Goal: Task Accomplishment & Management: Manage account settings

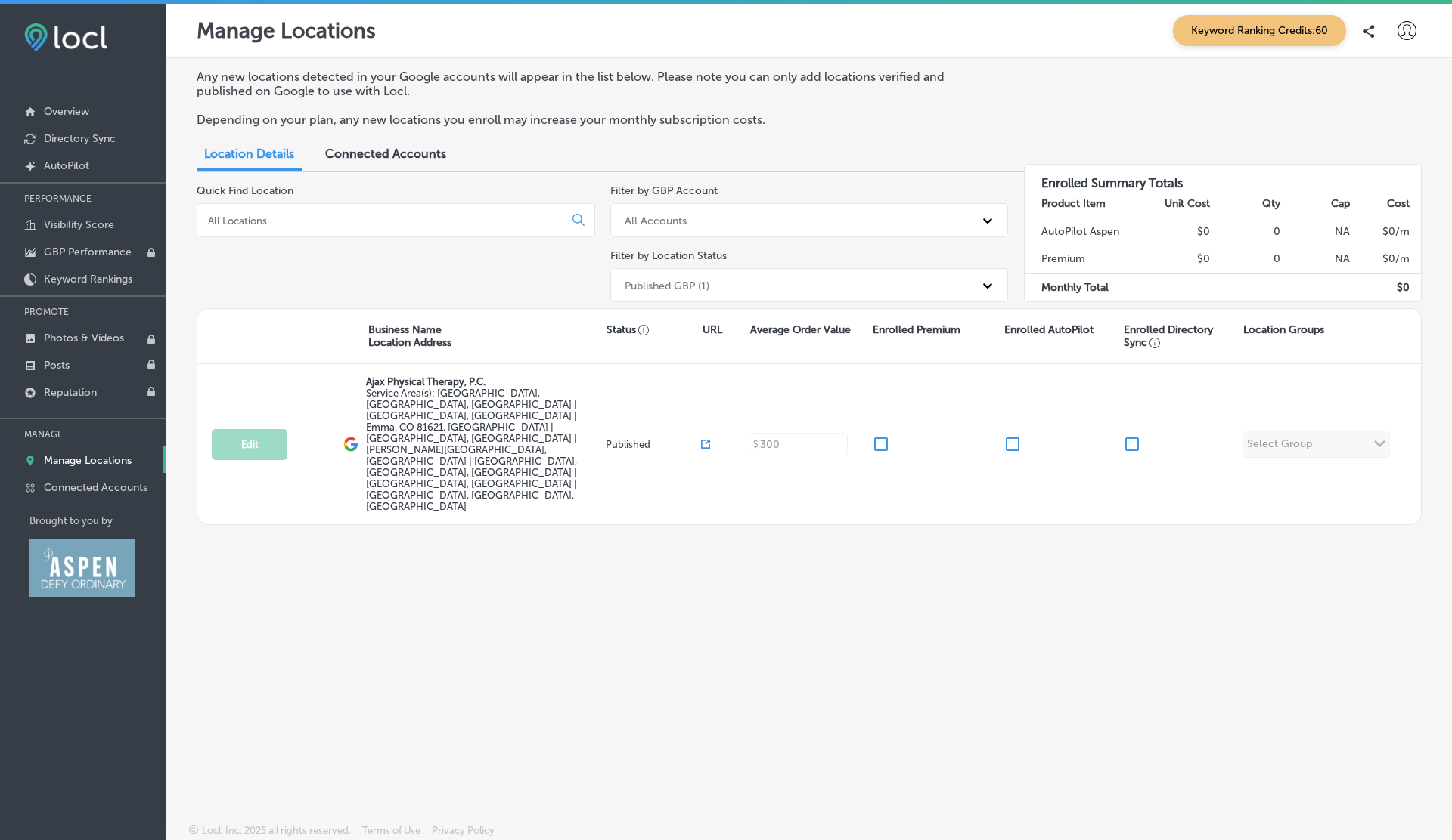
click at [1406, 28] on icon at bounding box center [1407, 31] width 19 height 19
click at [1364, 91] on p "My Account" at bounding box center [1385, 85] width 68 height 18
select select "US"
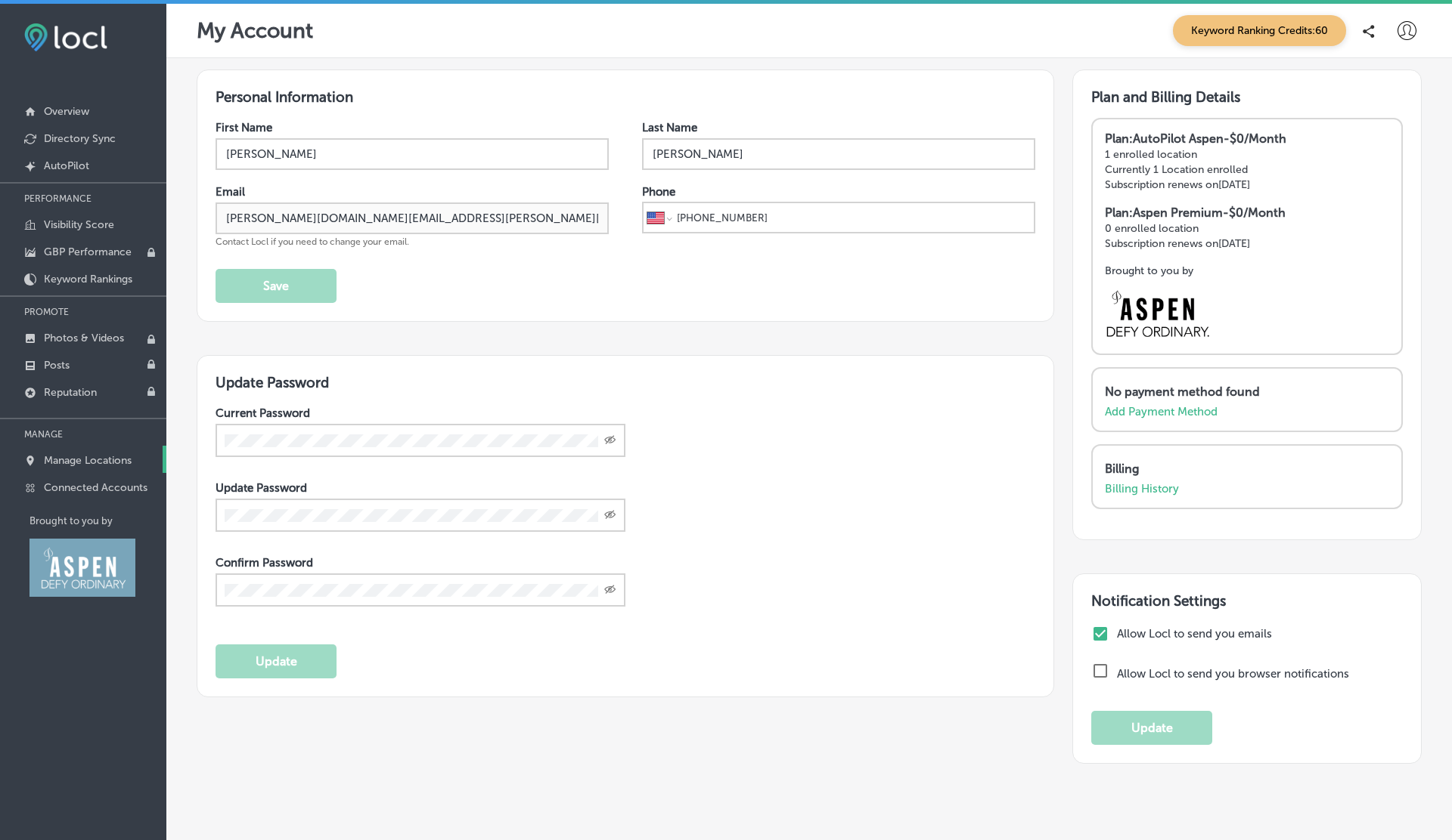
click at [115, 459] on p "Manage Locations" at bounding box center [88, 460] width 88 height 13
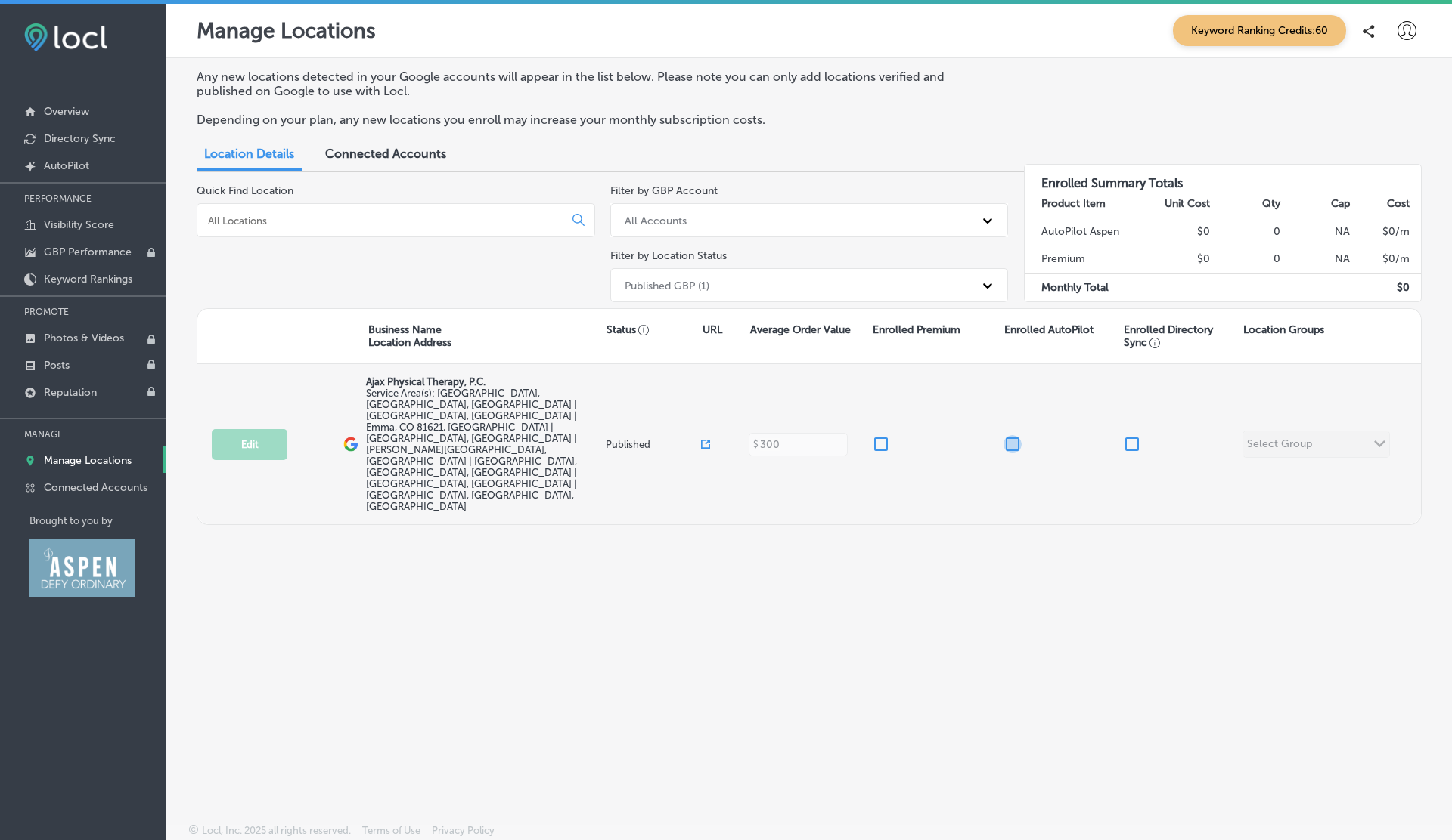
click at [1015, 435] on input "checkbox" at bounding box center [1012, 444] width 18 height 18
checkbox input "false"
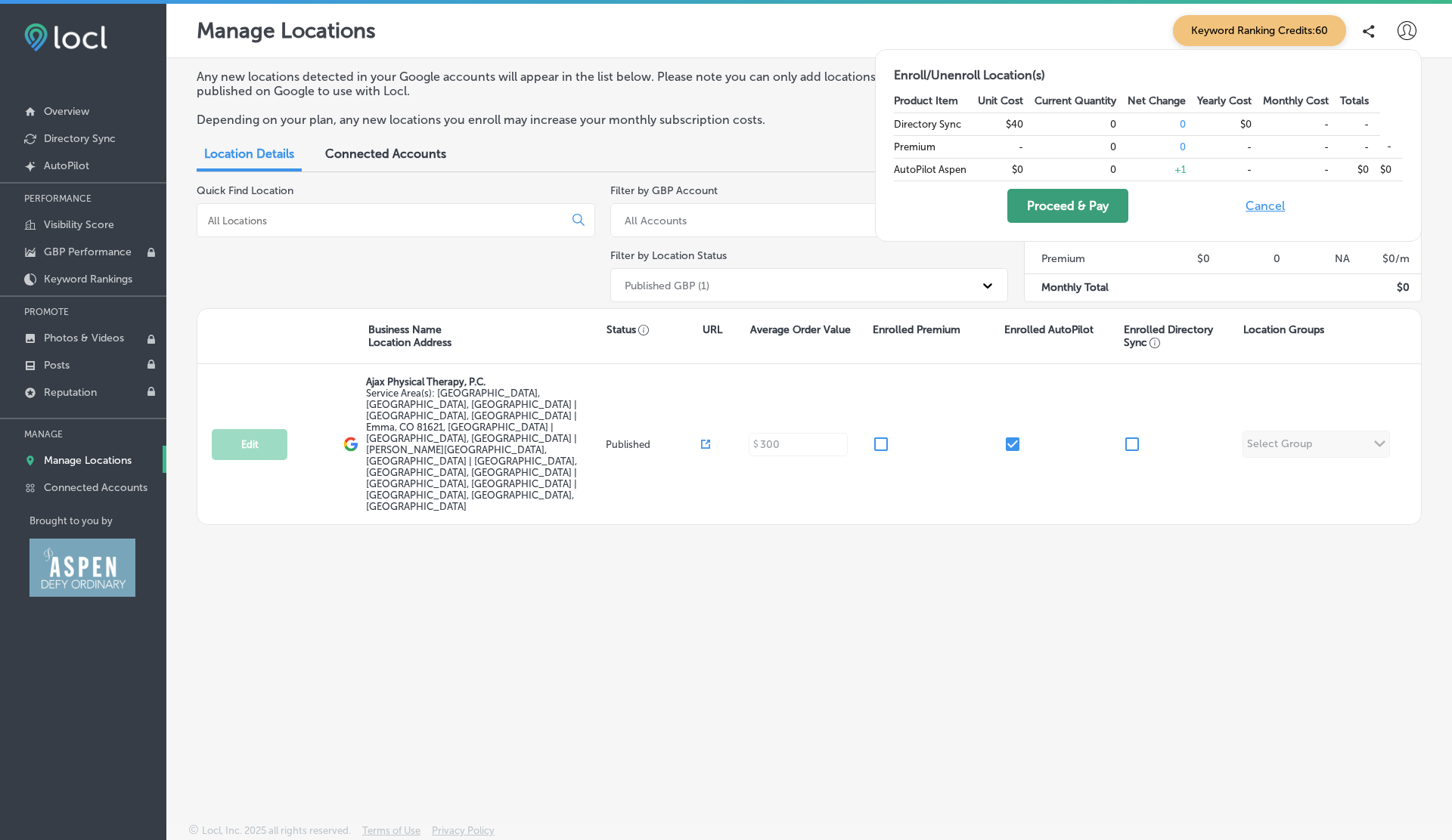
click at [1065, 197] on button "Proceed & Pay" at bounding box center [1068, 205] width 121 height 34
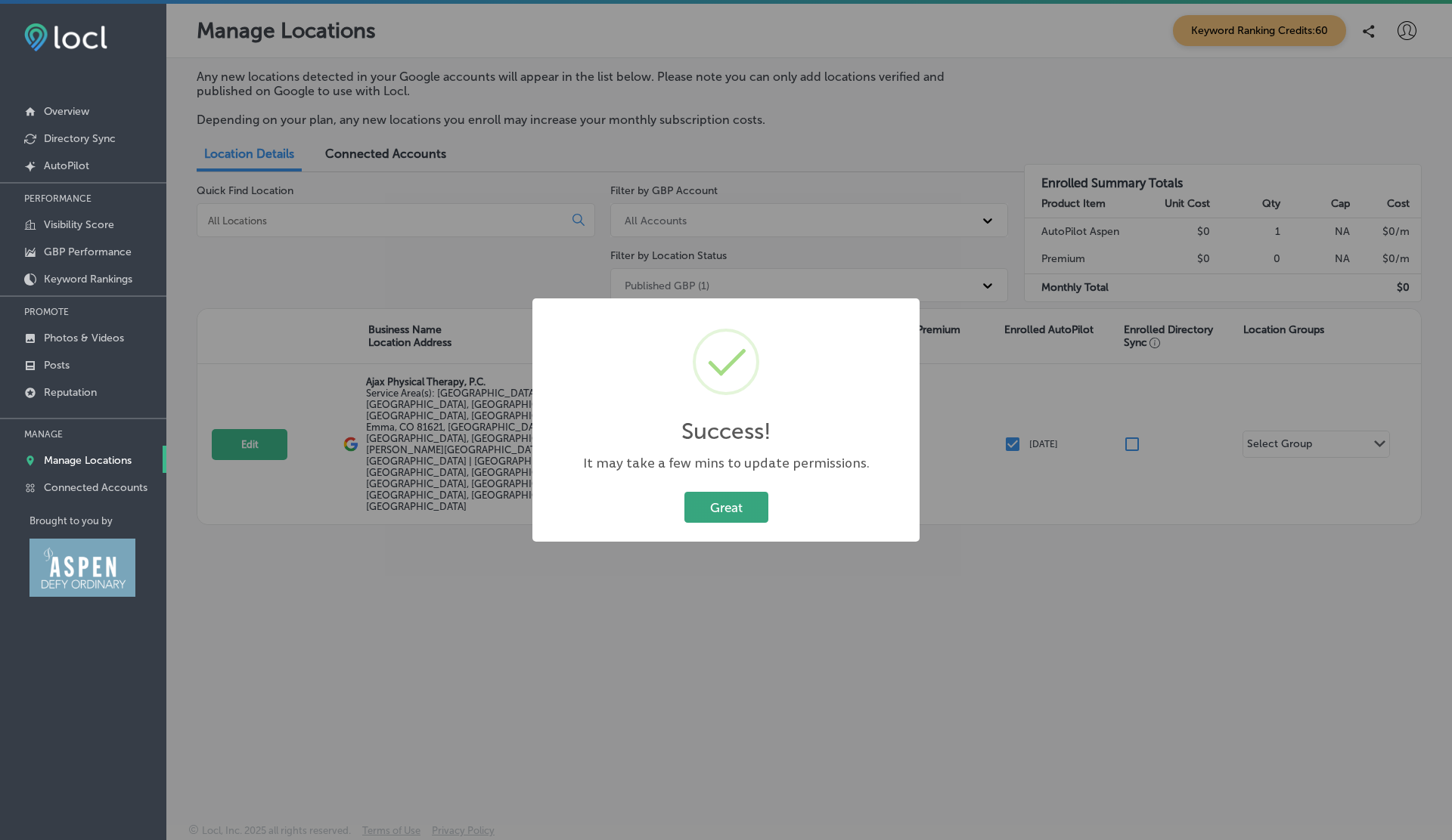
click at [708, 502] on button "Great" at bounding box center [726, 507] width 84 height 31
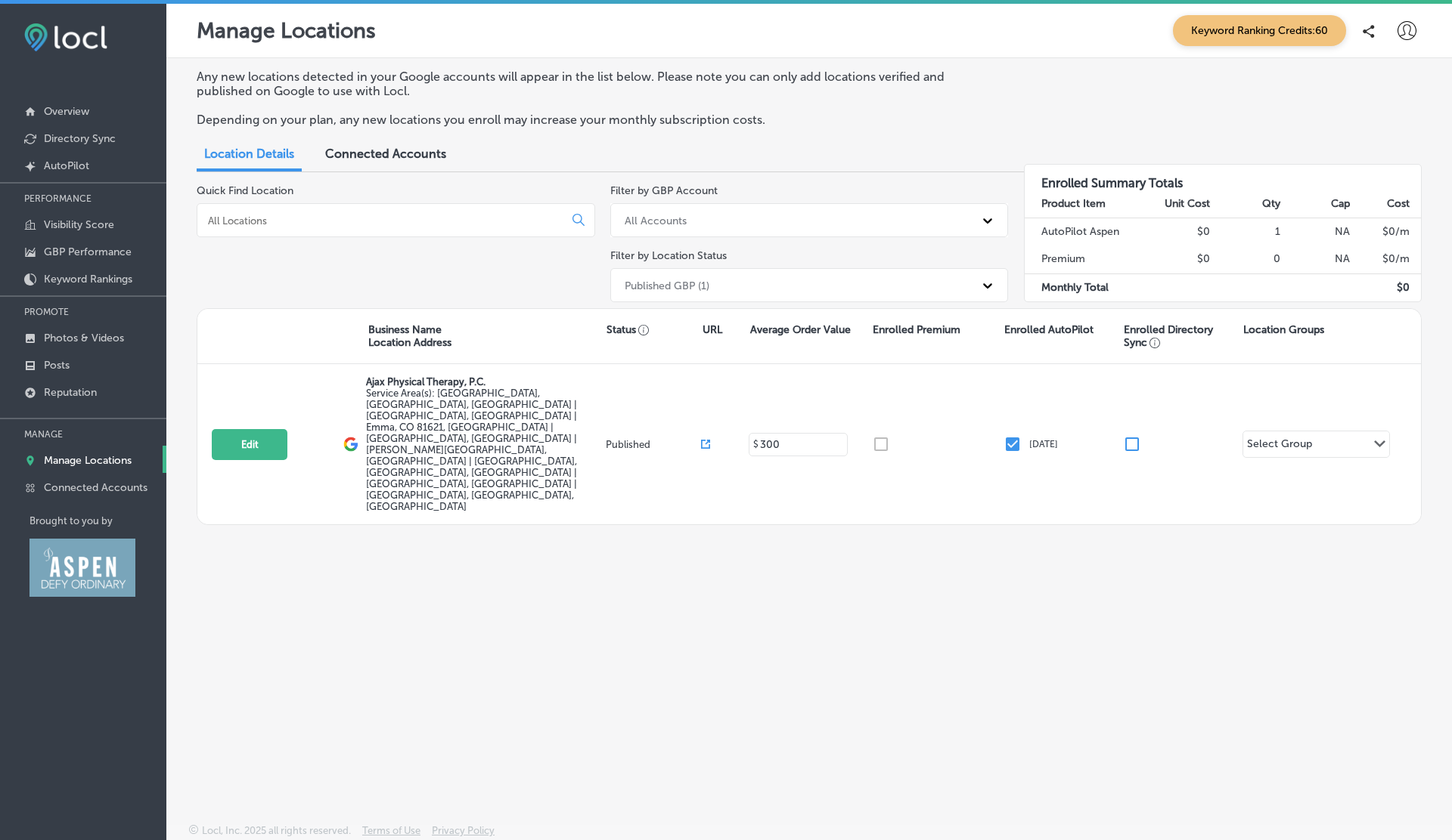
click at [1411, 25] on icon at bounding box center [1407, 31] width 19 height 19
click at [1391, 70] on li "My Account" at bounding box center [1378, 86] width 104 height 35
select select "US"
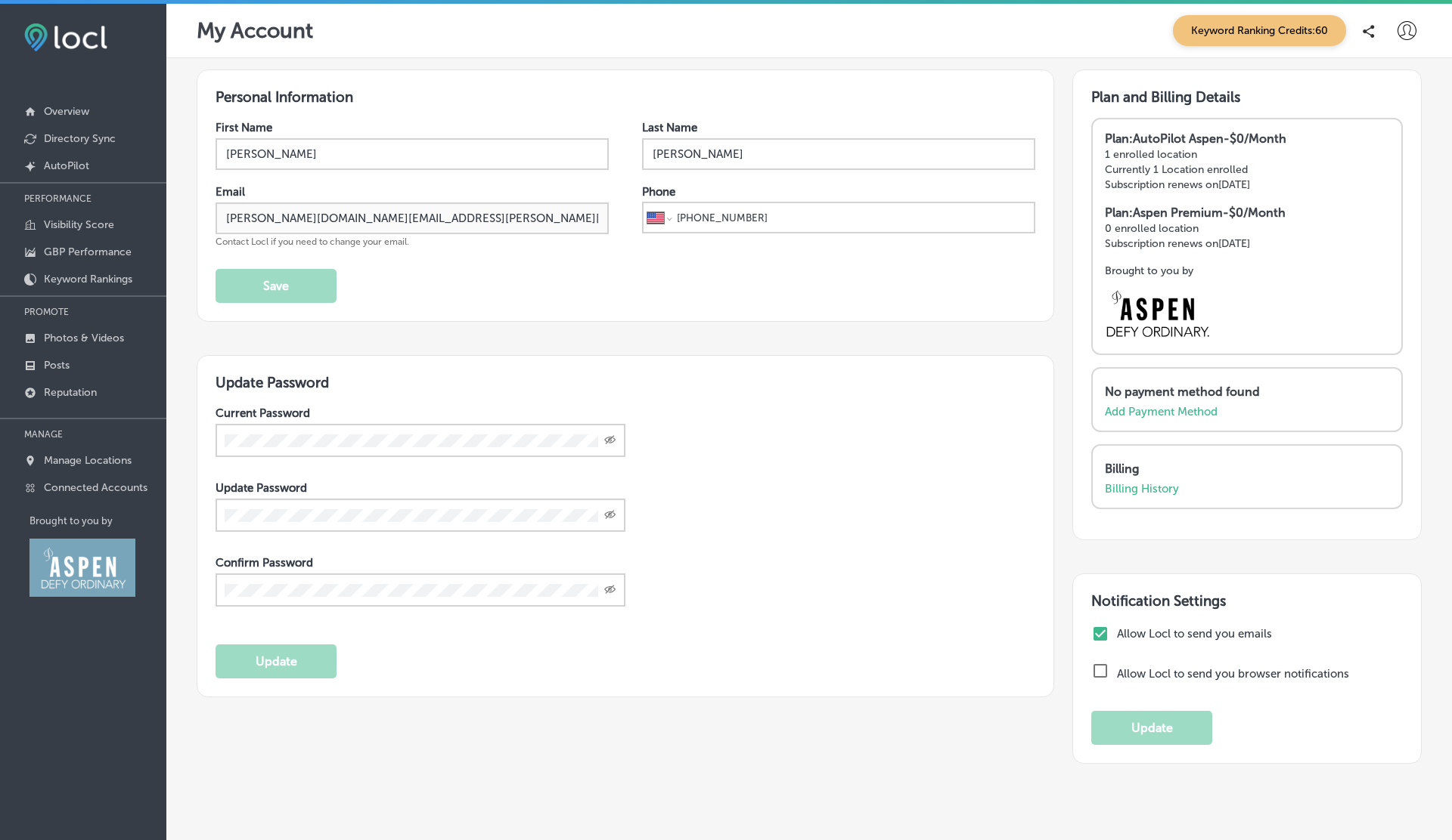
click at [849, 331] on div "Personal Information First Name James Last Name Spencer Email james.spencer.pt@…" at bounding box center [625, 433] width 857 height 728
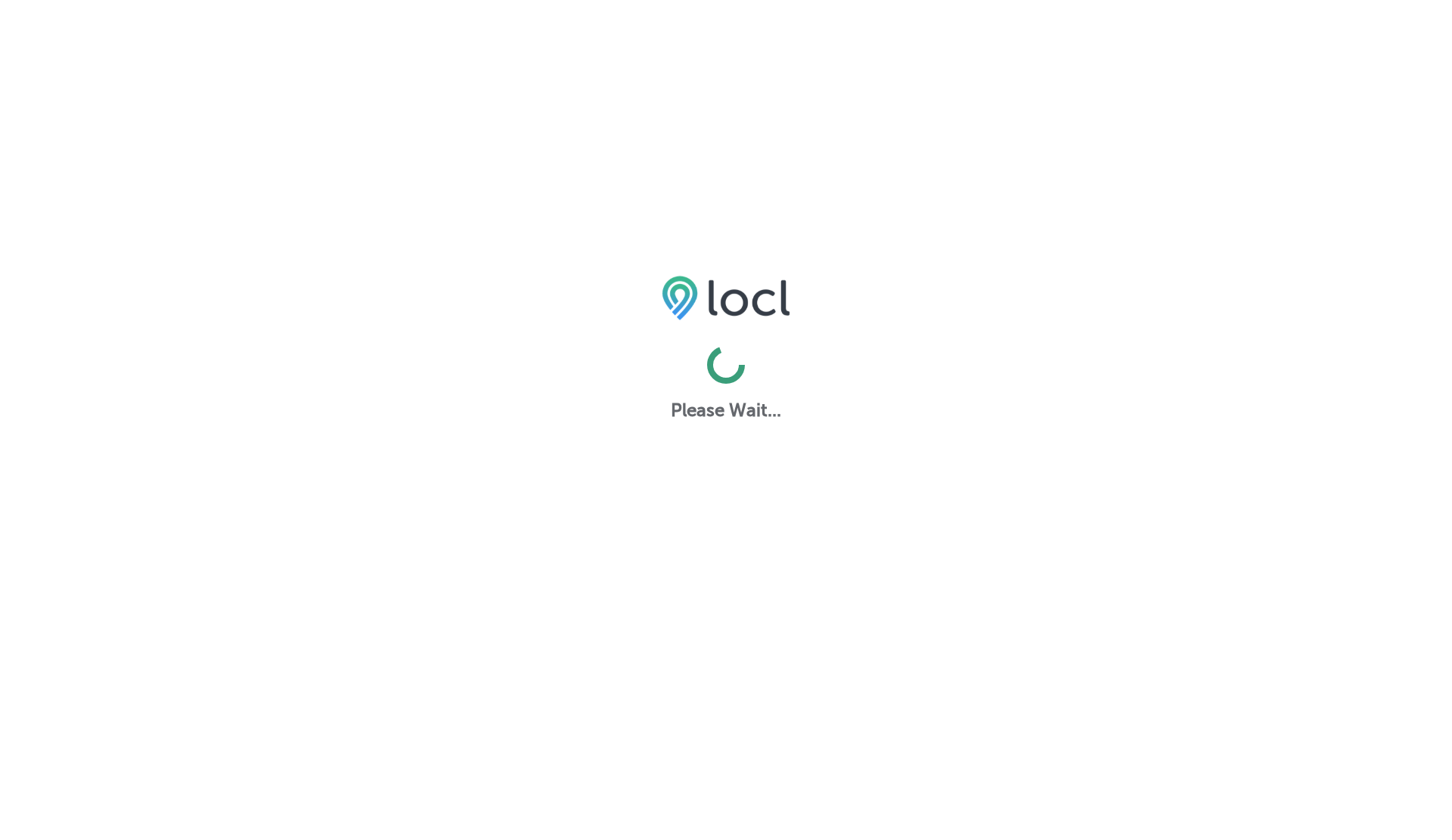
select select "US"
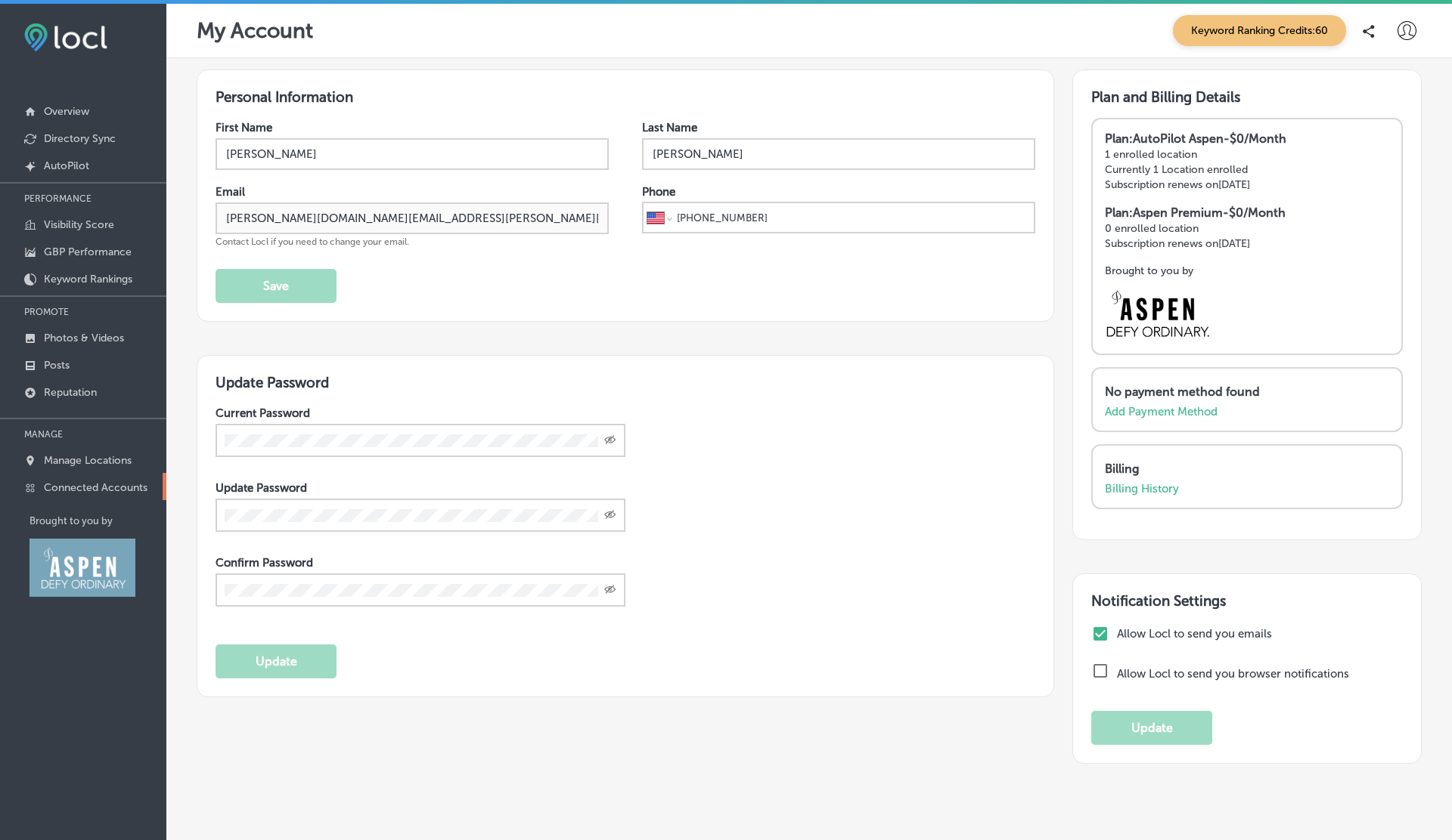
click at [95, 473] on link "Connected Accounts" at bounding box center [83, 486] width 167 height 27
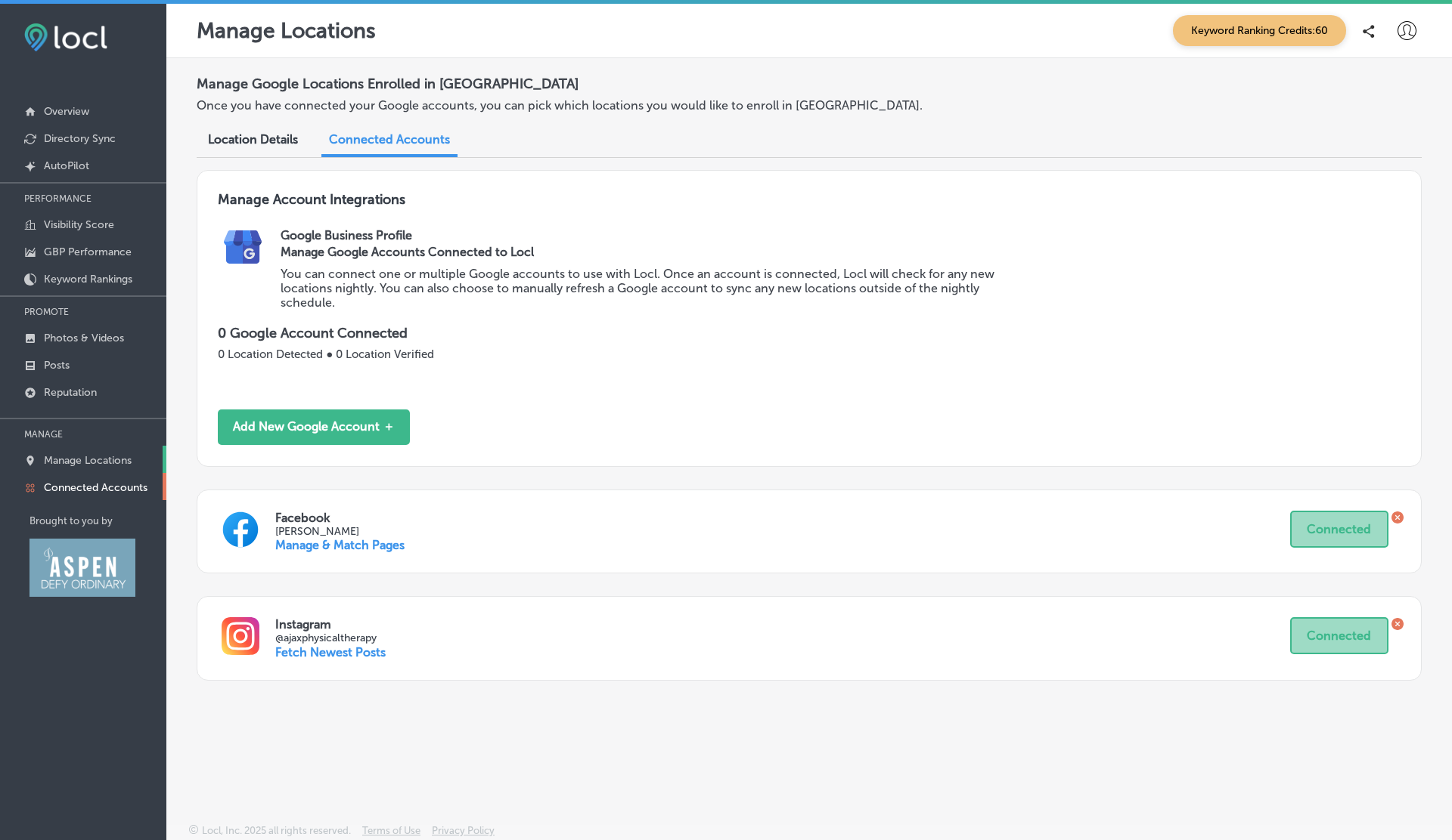
click at [96, 460] on p "Manage Locations" at bounding box center [88, 460] width 88 height 13
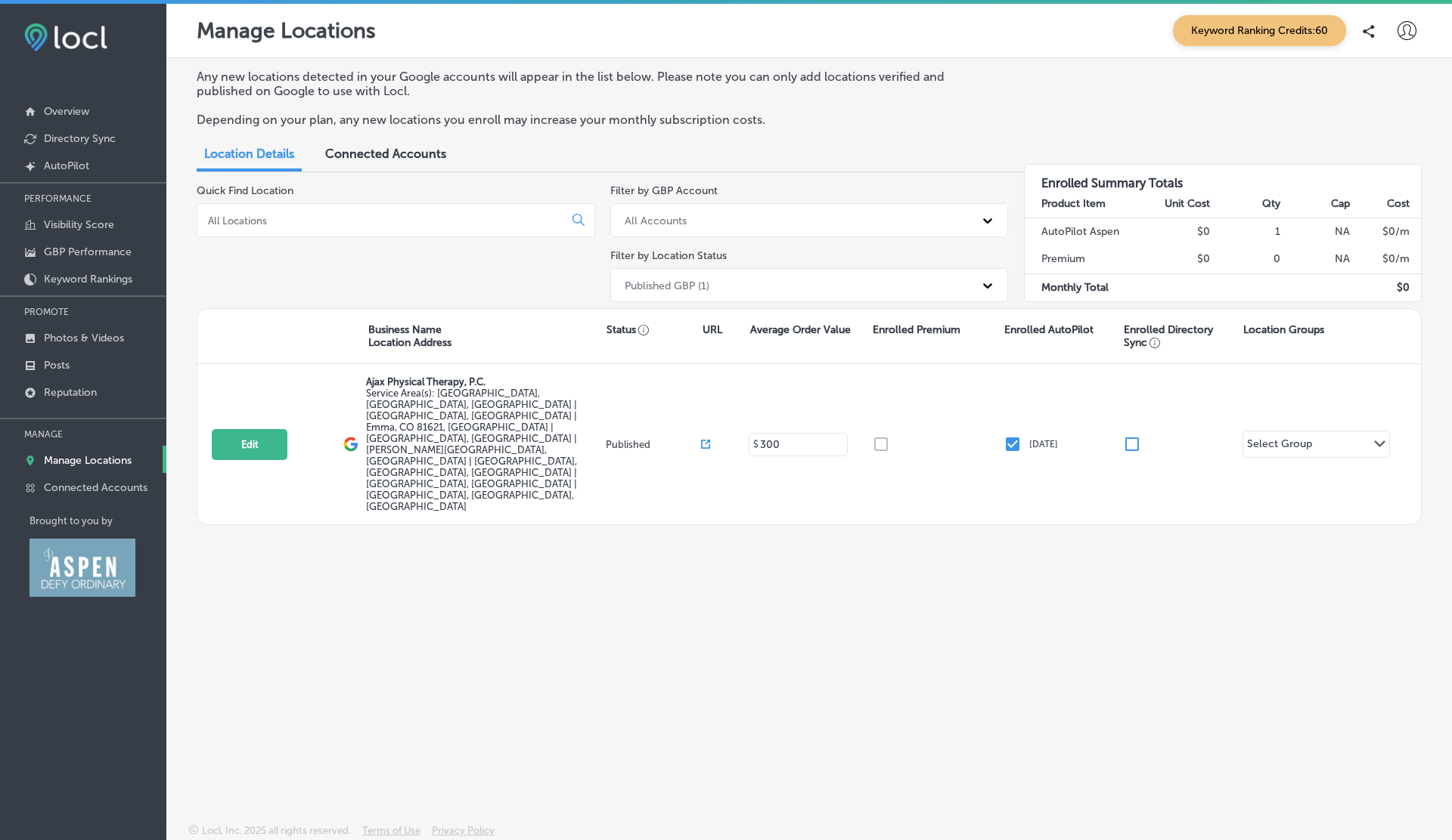
click at [1401, 26] on icon at bounding box center [1407, 31] width 19 height 19
click at [1375, 154] on p "Log Out" at bounding box center [1374, 162] width 46 height 18
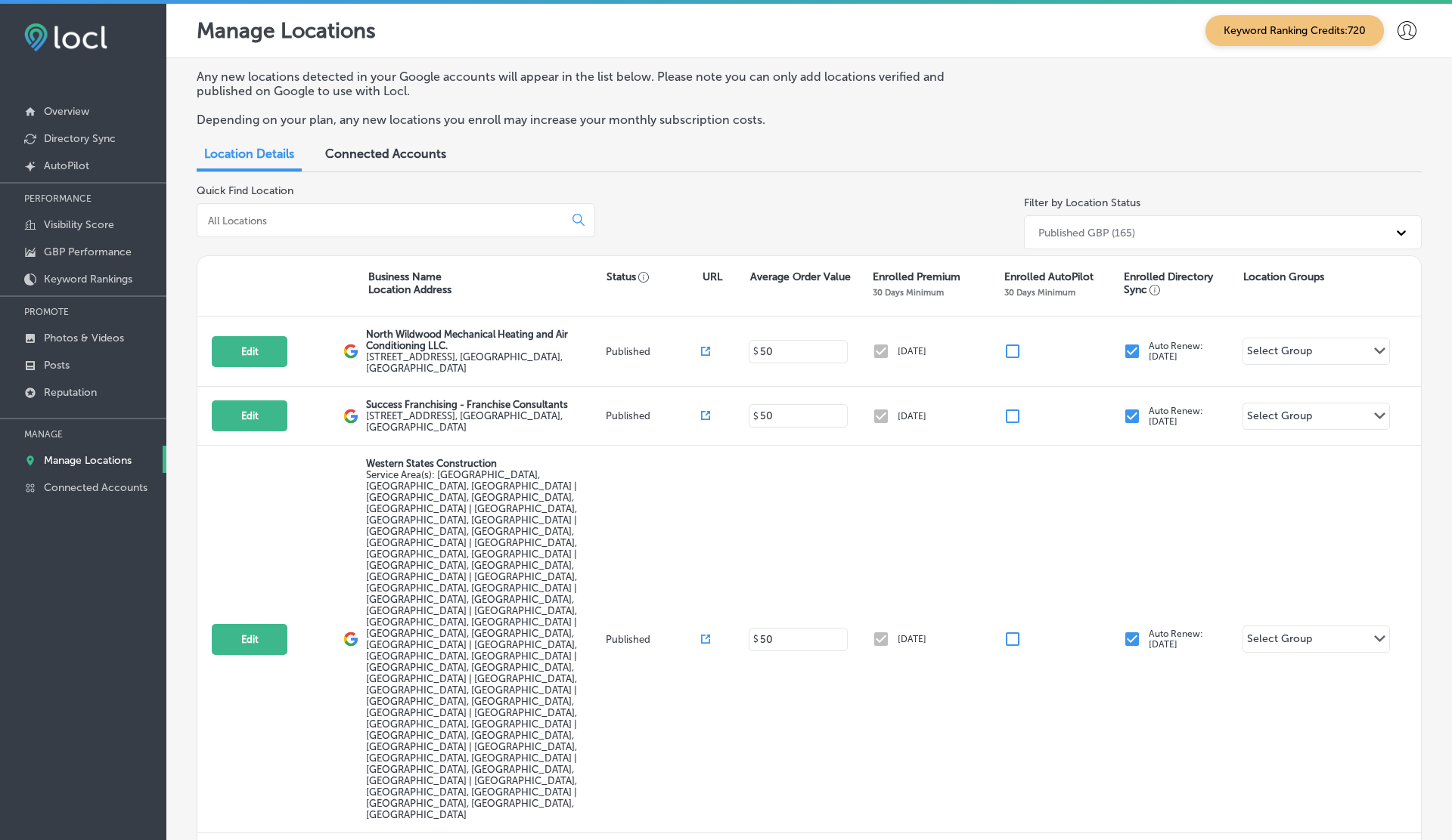
click at [261, 224] on input at bounding box center [383, 221] width 354 height 14
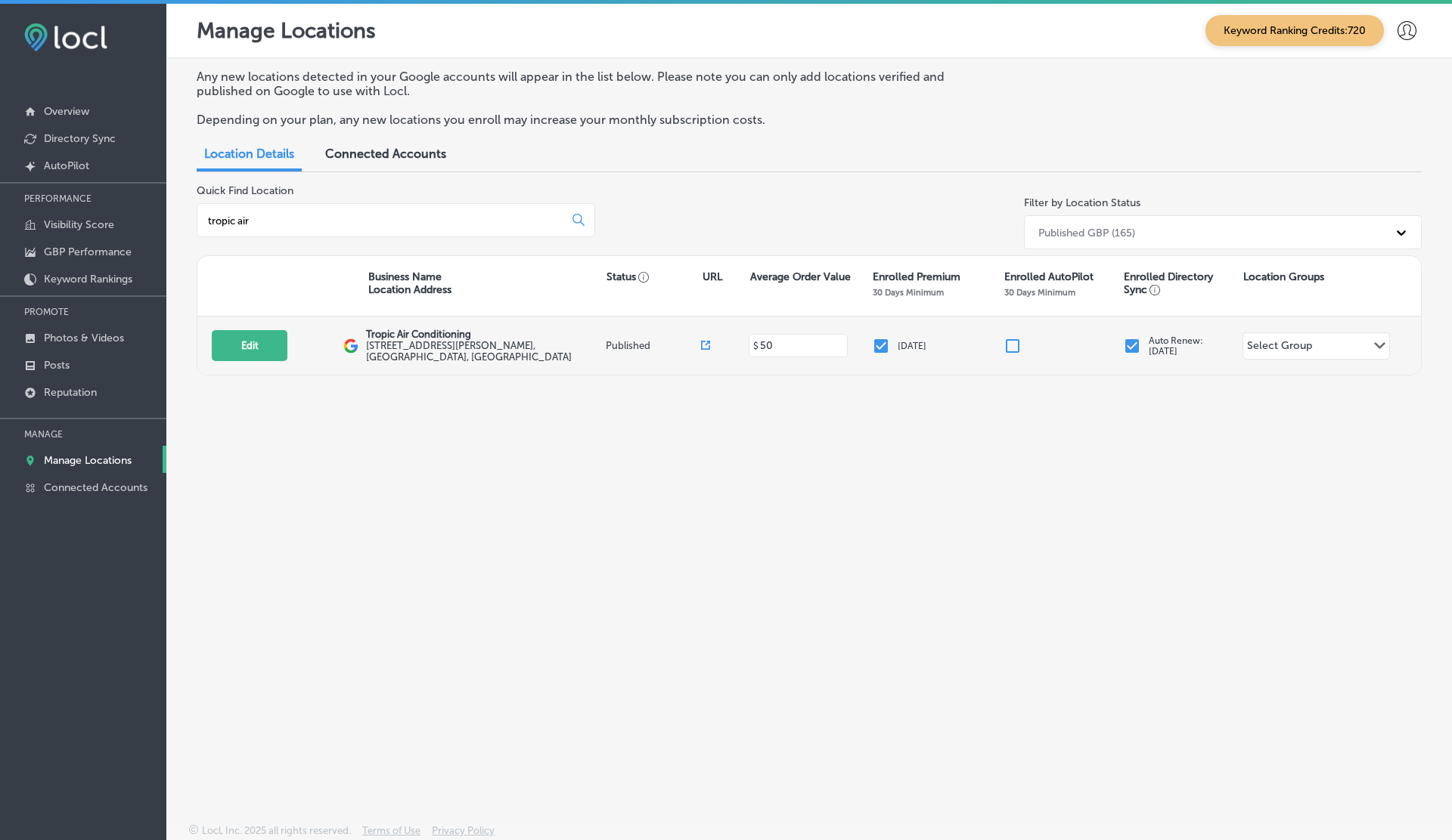
type input "tropic air"
click at [706, 342] on icon at bounding box center [705, 345] width 9 height 9
click at [254, 339] on button "Edit" at bounding box center [249, 345] width 75 height 31
select select "US"
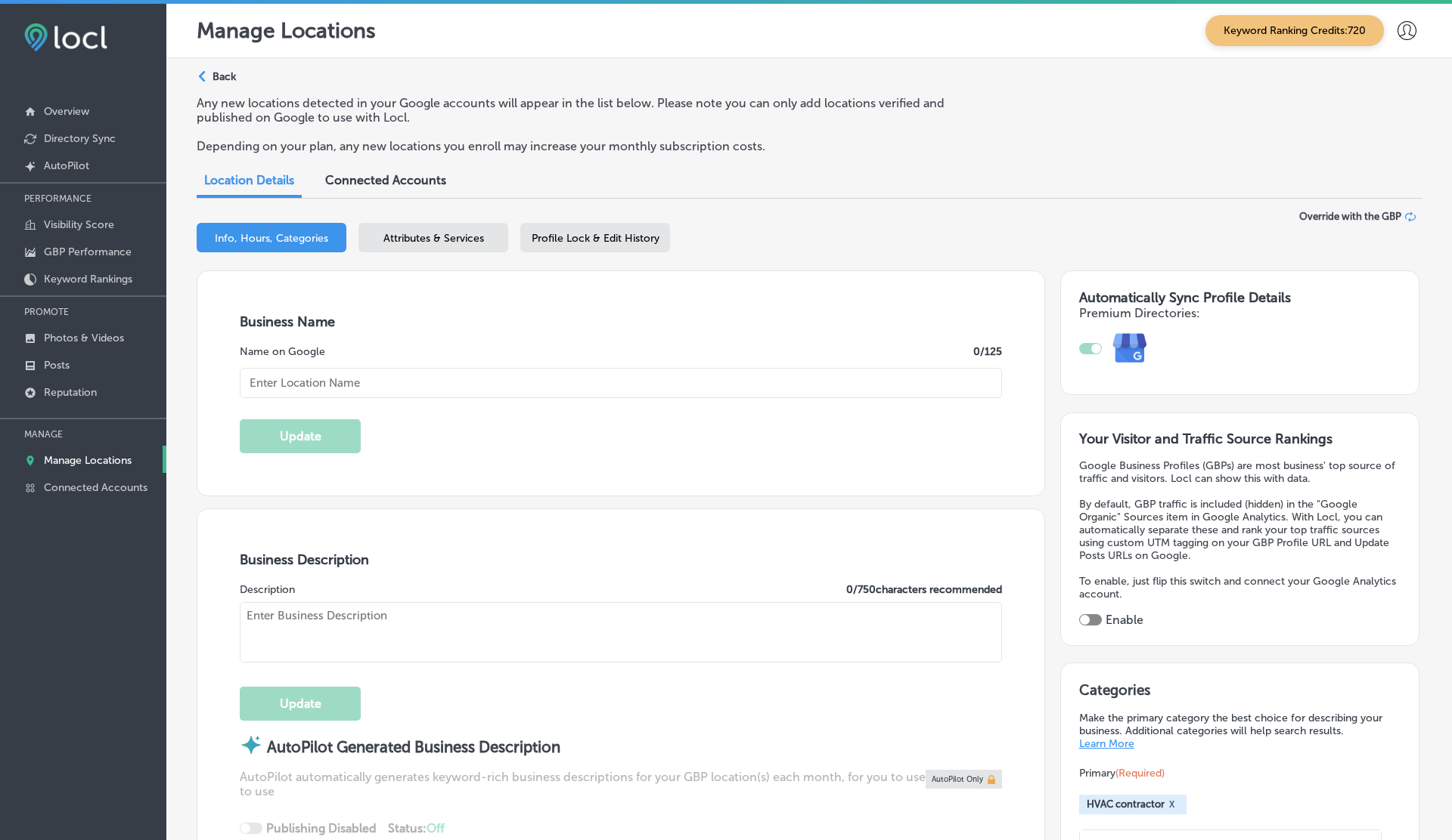
checkbox input "true"
type input "Tropic Air Conditioning"
type input "1342 whitfield ave"
type input "sarasota"
type input "34243"
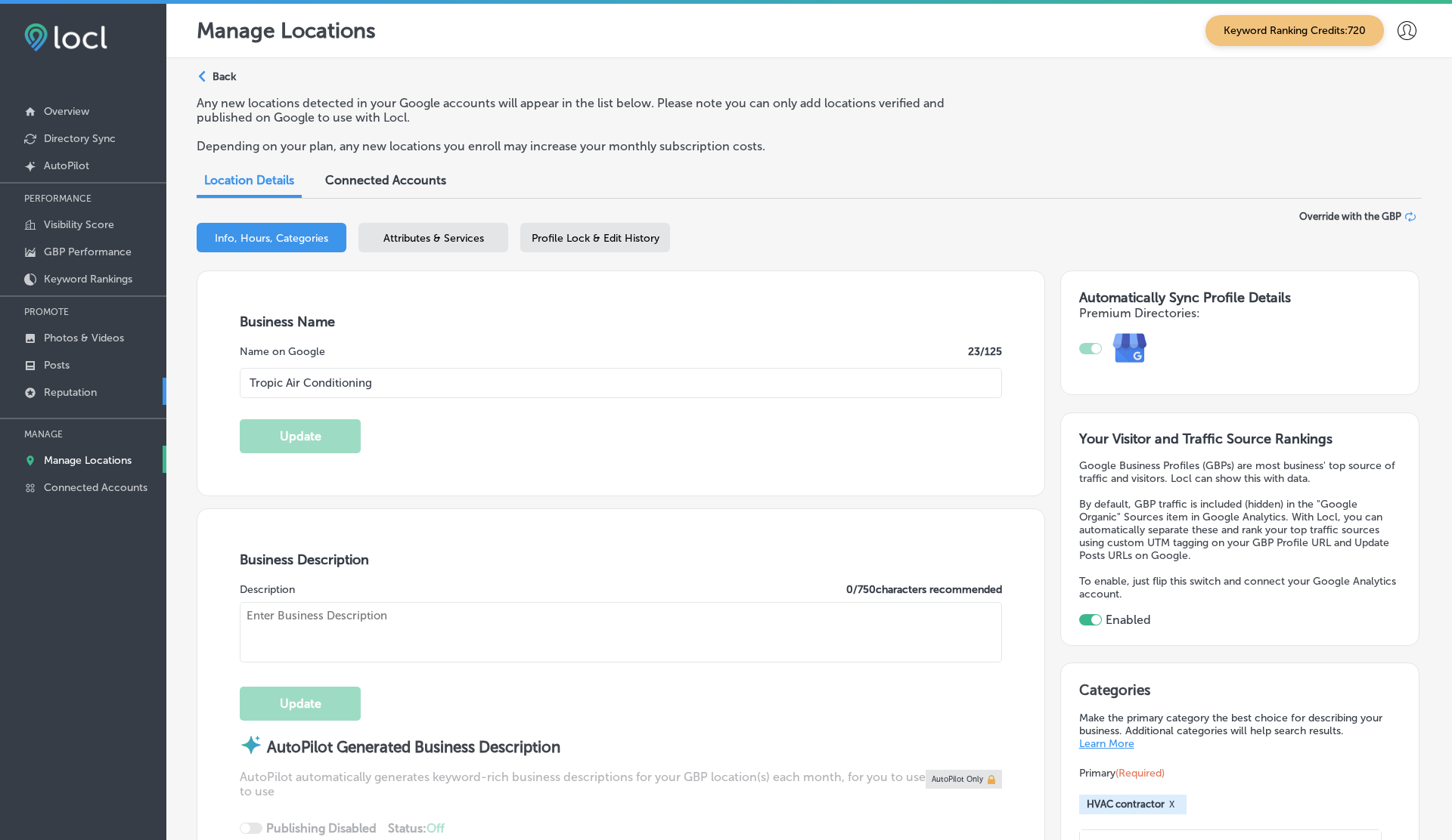
type input "US"
type input "https://tropicairfl.com/"
type textarea "Tropic Air, based in Sarasota, FL, is a trusted HVAC contractor specializing in…"
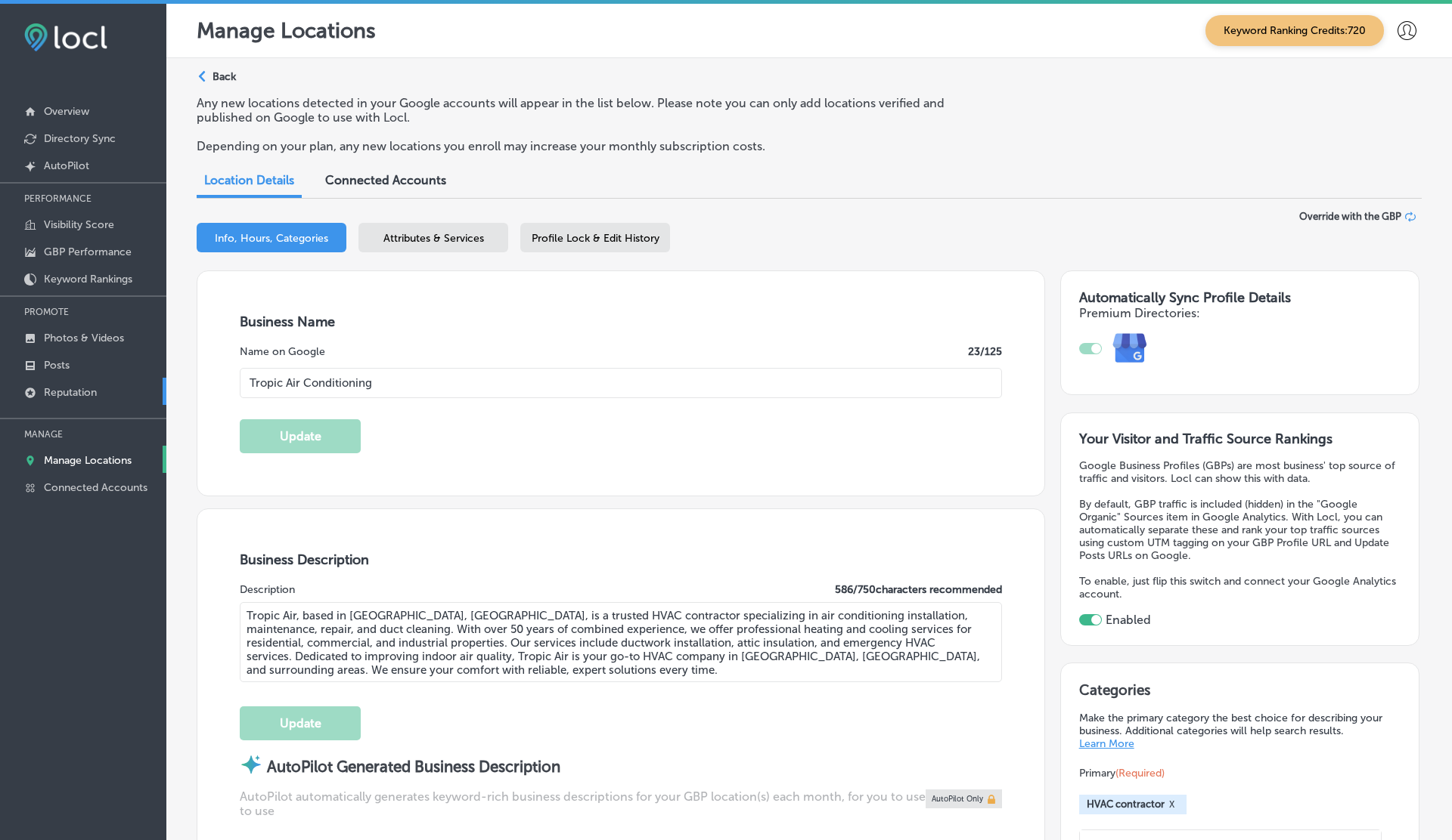
type input "+1 941 751 2653"
select select "US"
click at [66, 390] on p "Reputation" at bounding box center [70, 392] width 53 height 13
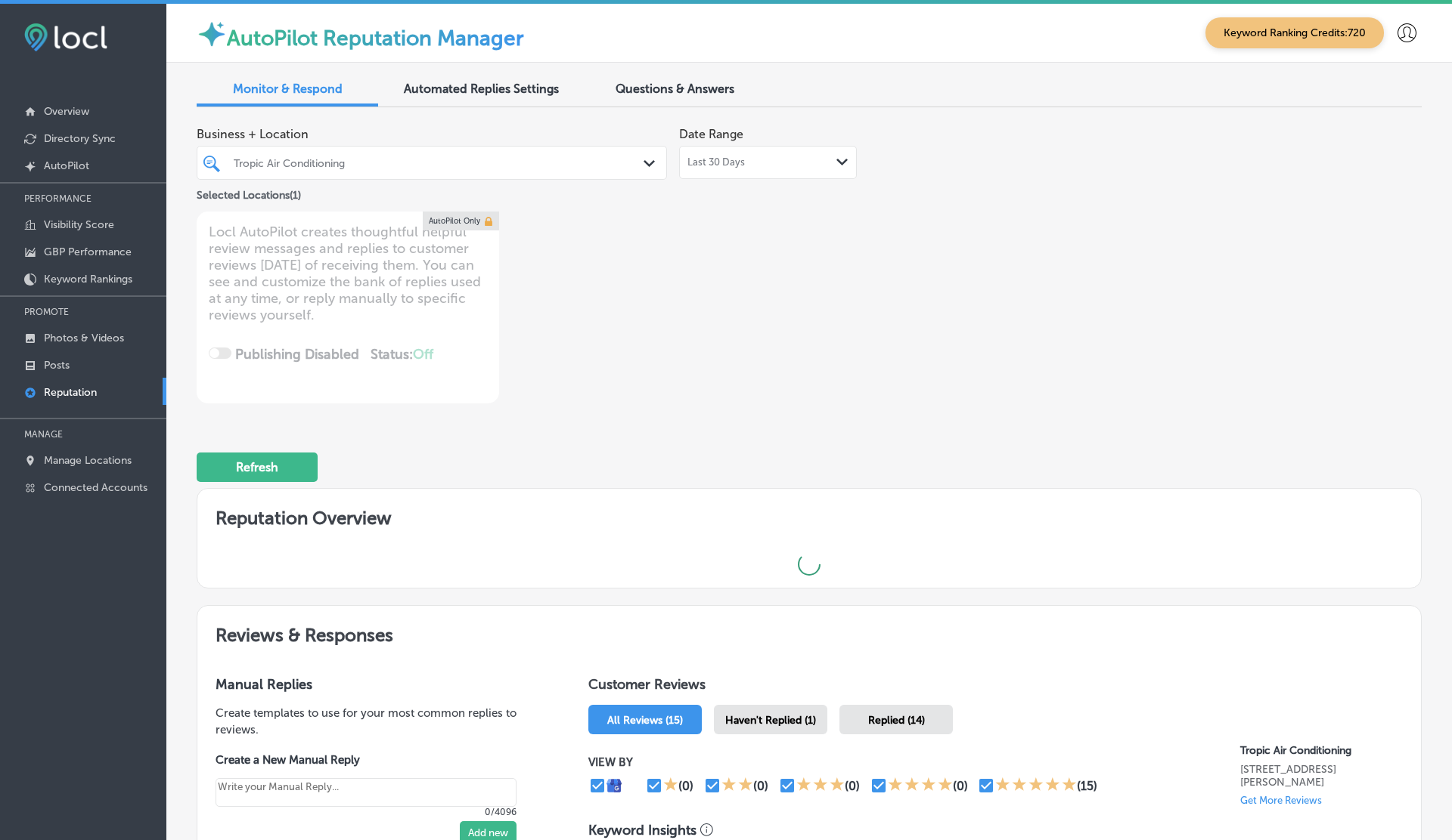
type textarea "x"
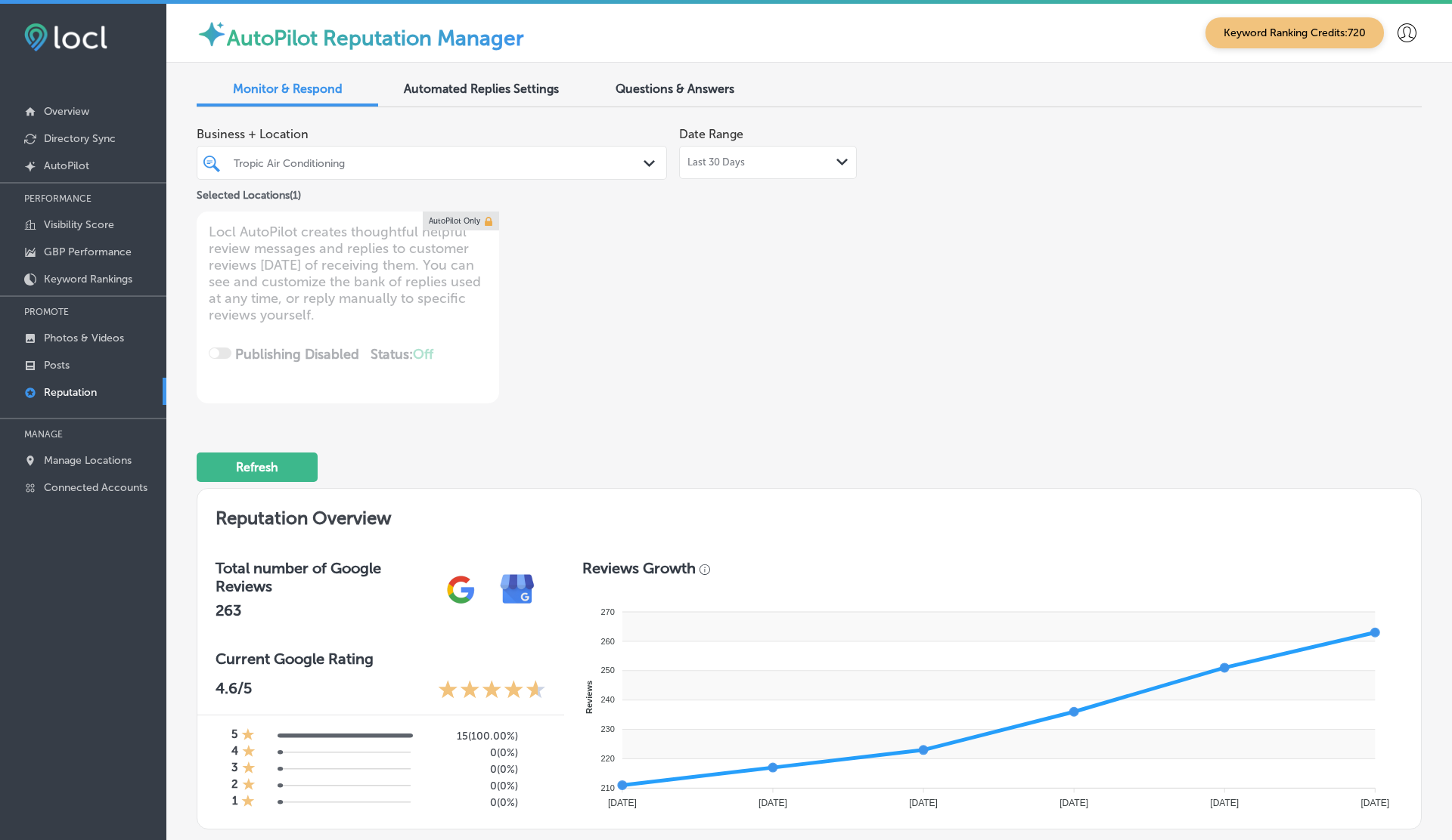
click at [888, 334] on div "Business + Location Tropic Air Conditioning Path Created with Sketch. Selected …" at bounding box center [564, 261] width 735 height 284
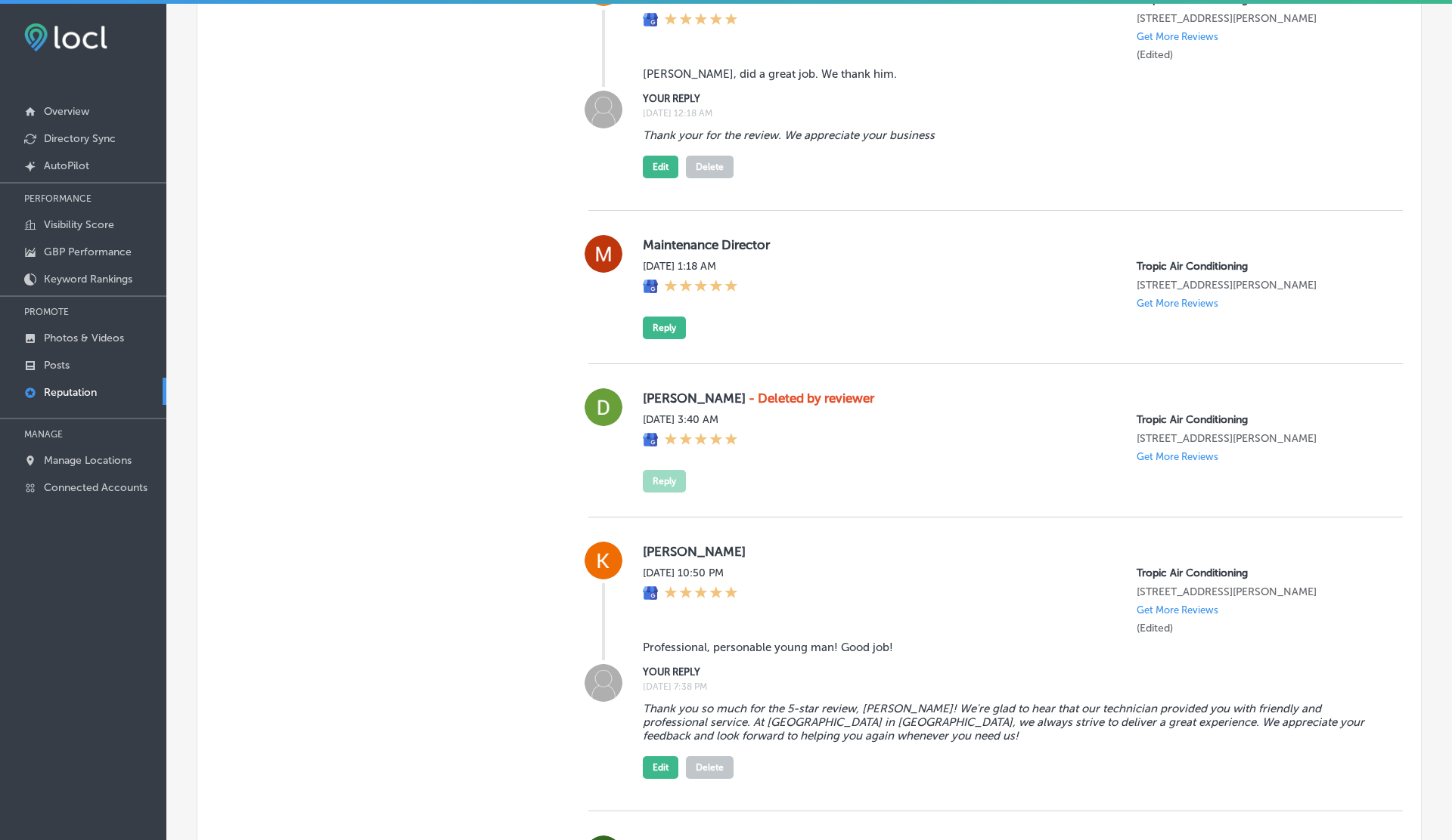
scroll to position [1555, 0]
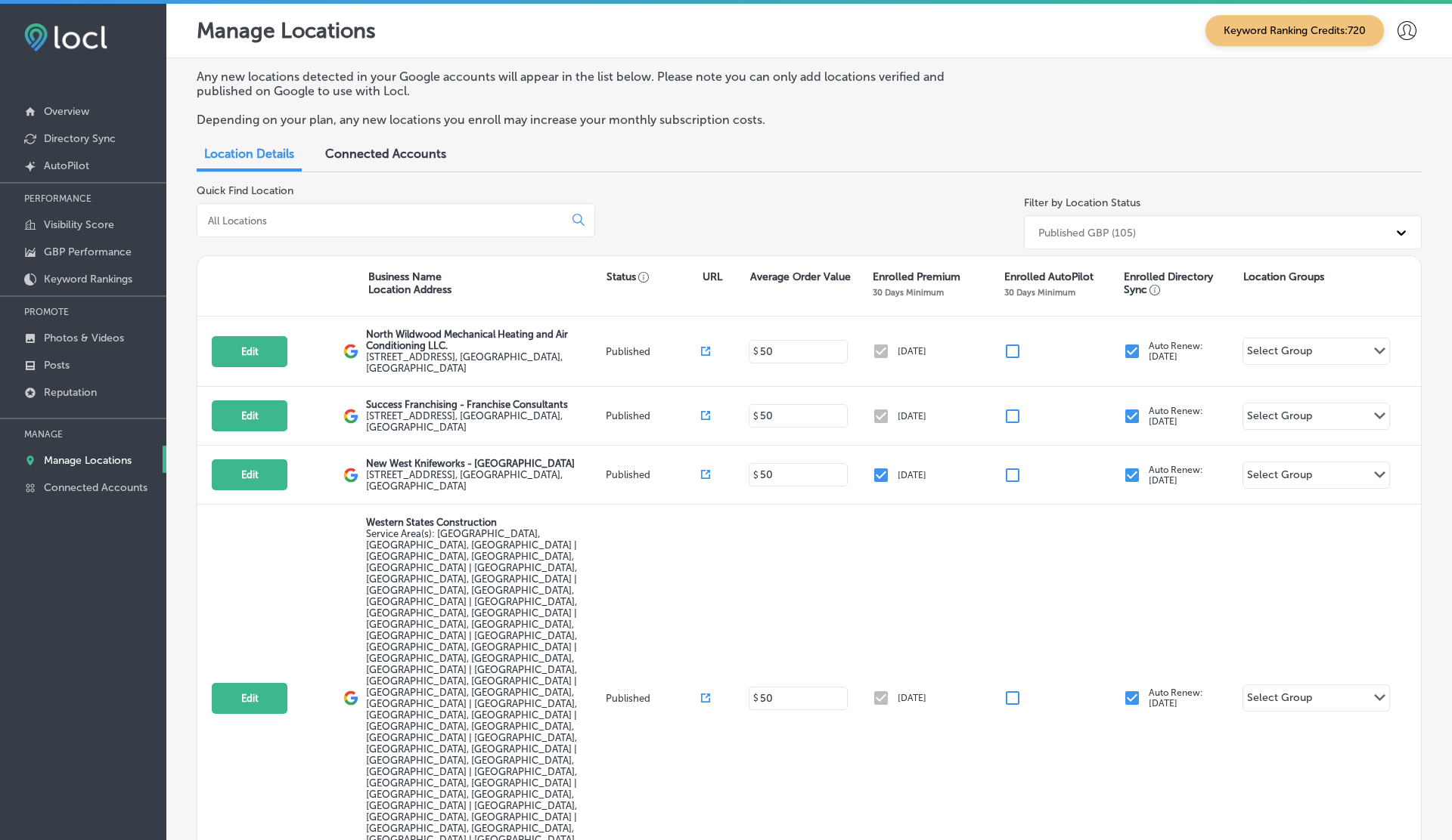
click at [417, 215] on input at bounding box center [383, 221] width 354 height 14
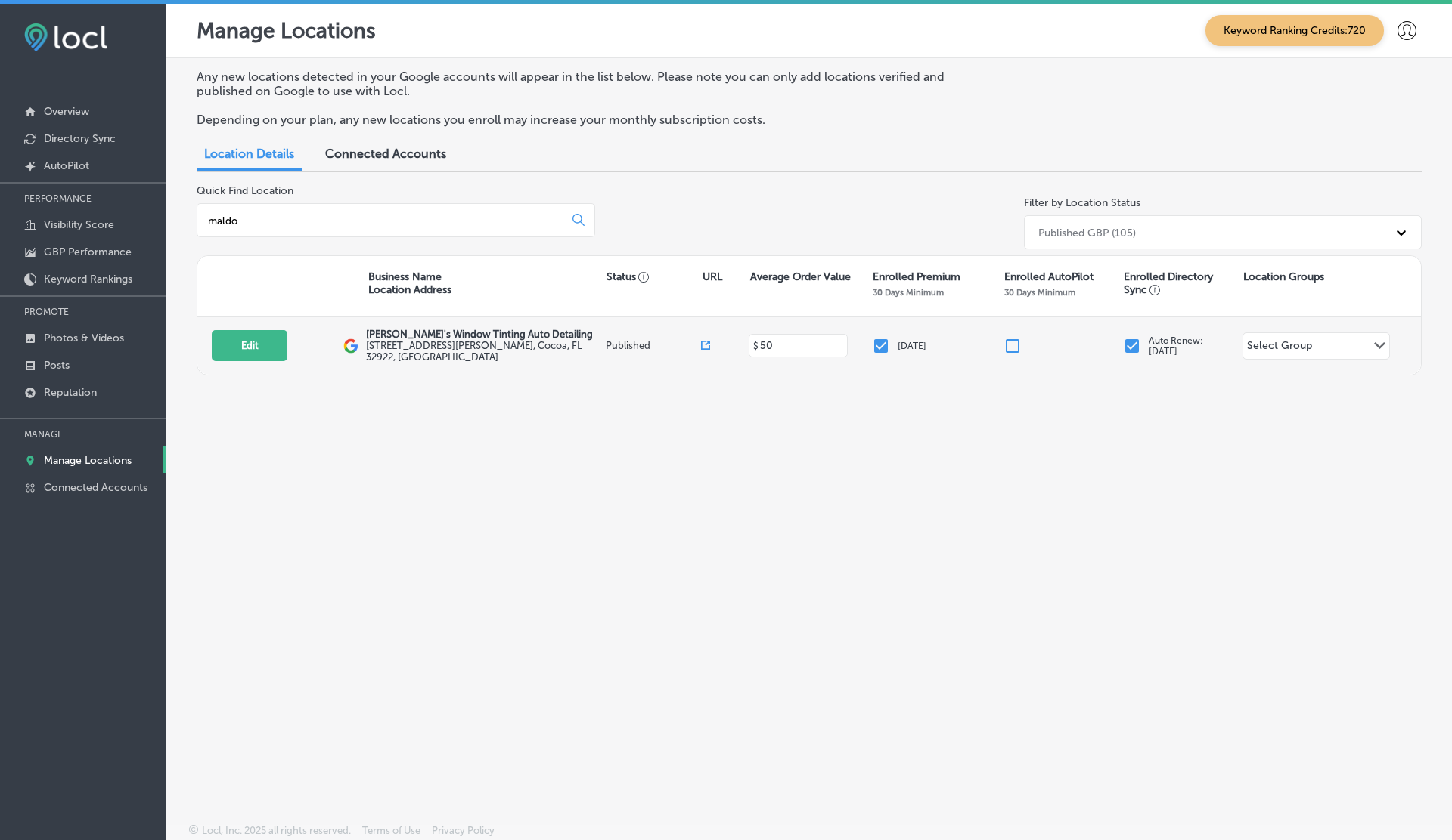
type input "maldo"
click at [705, 341] on icon at bounding box center [705, 345] width 9 height 9
click at [251, 348] on button "Edit" at bounding box center [249, 345] width 75 height 31
select select "US"
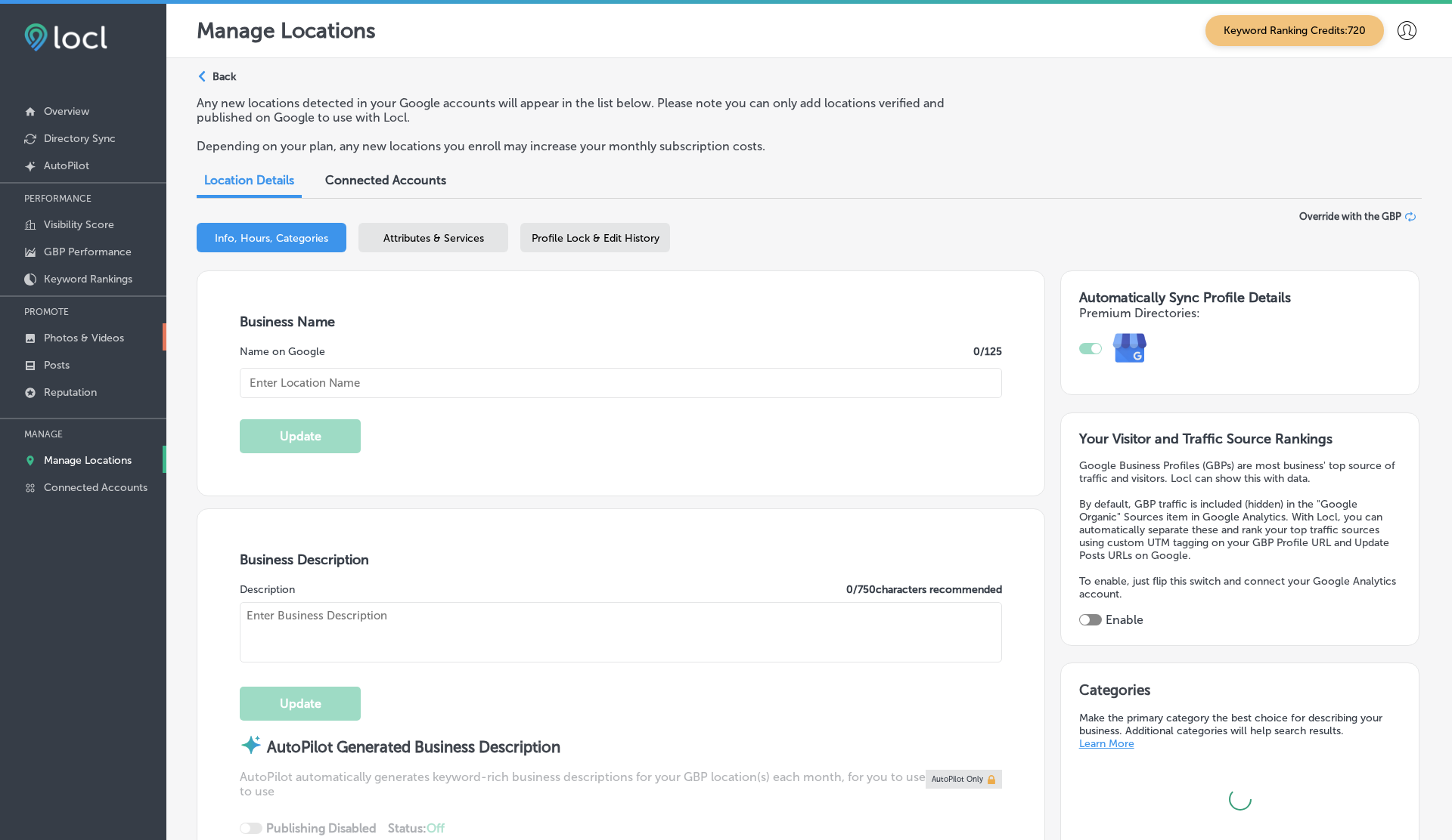
type input "Maldo's Window Tinting Auto Detailing"
type input "310 Brunson Ave"
type input "Ste 100"
type input "Cocoa"
type input "32922"
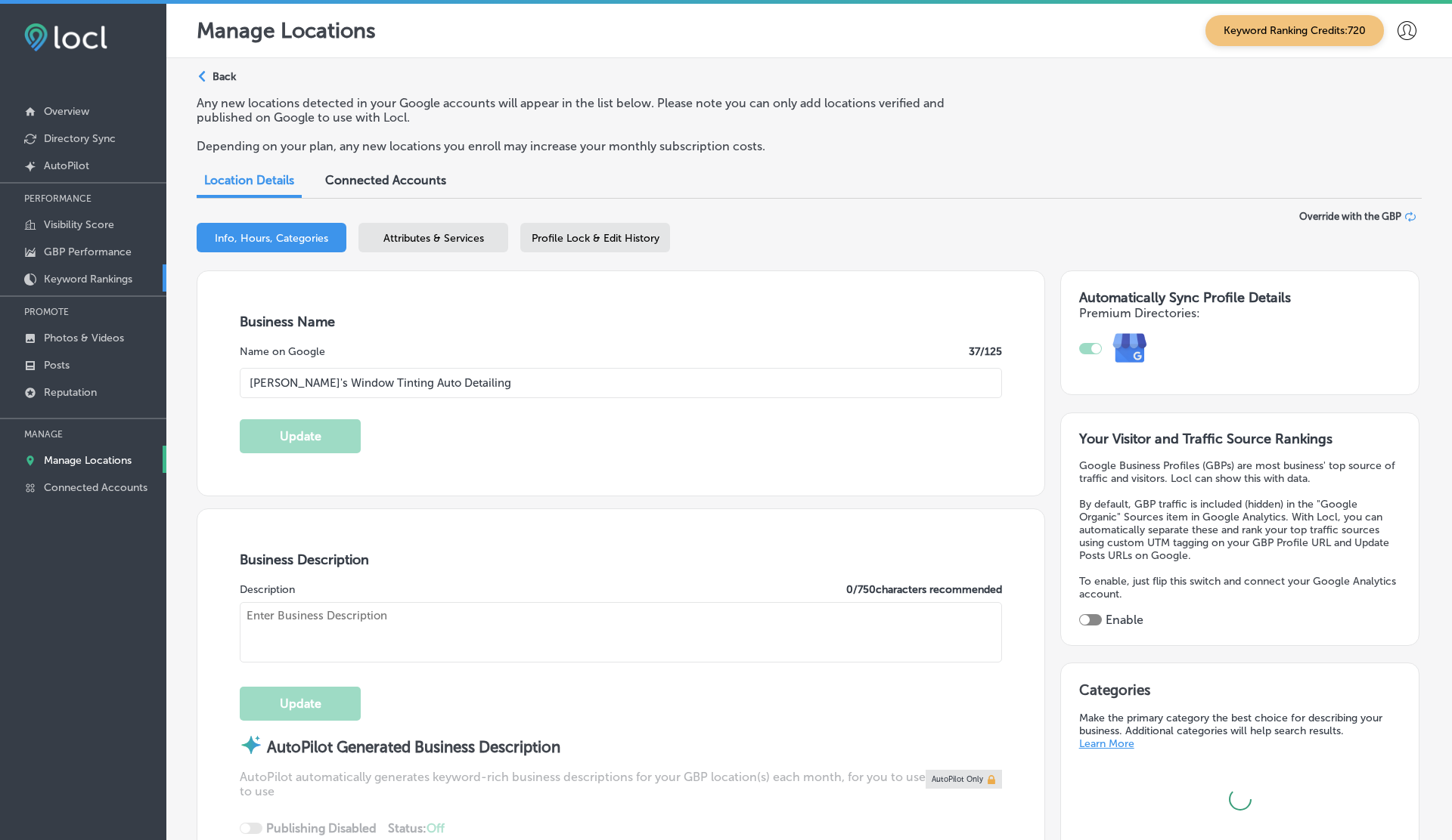
type input "US"
type input "https://www.maldosonline.com/"
checkbox input "true"
type textarea "Maldo's Window Tinting & Auto Detailing is the best of the best in automotive, …"
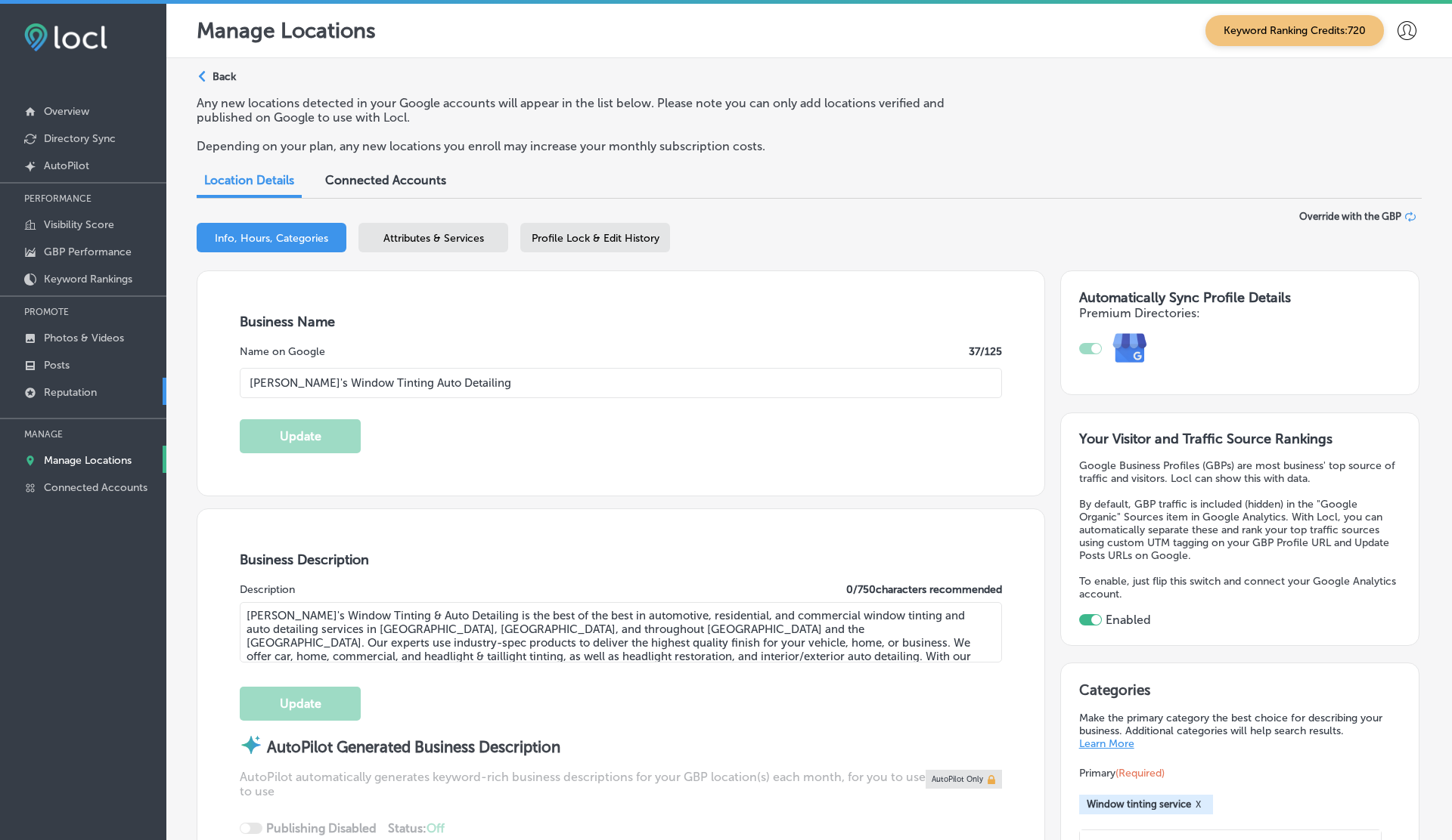
type input "+1 321 622 4356"
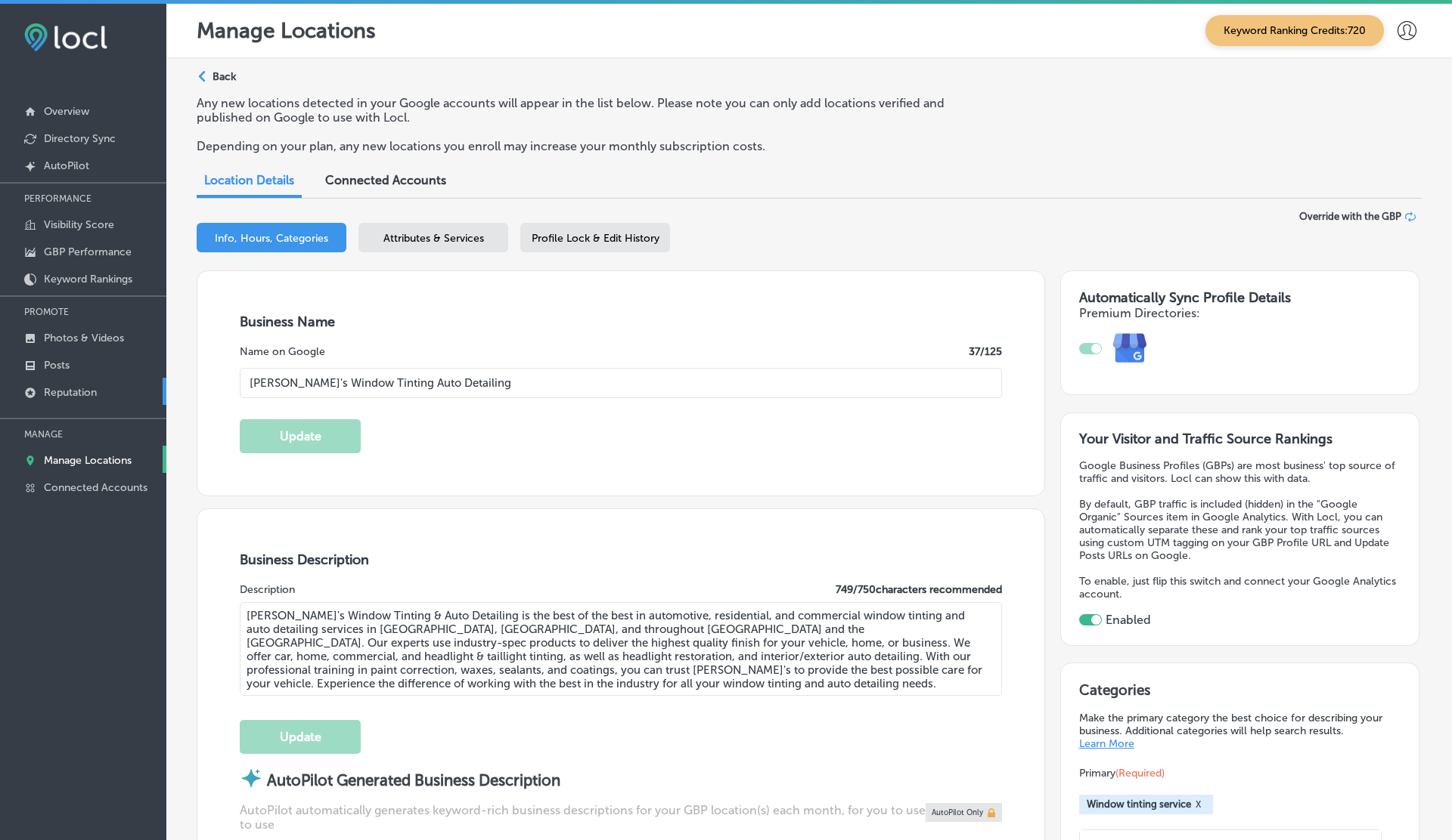
click at [68, 390] on p "Reputation" at bounding box center [70, 392] width 53 height 13
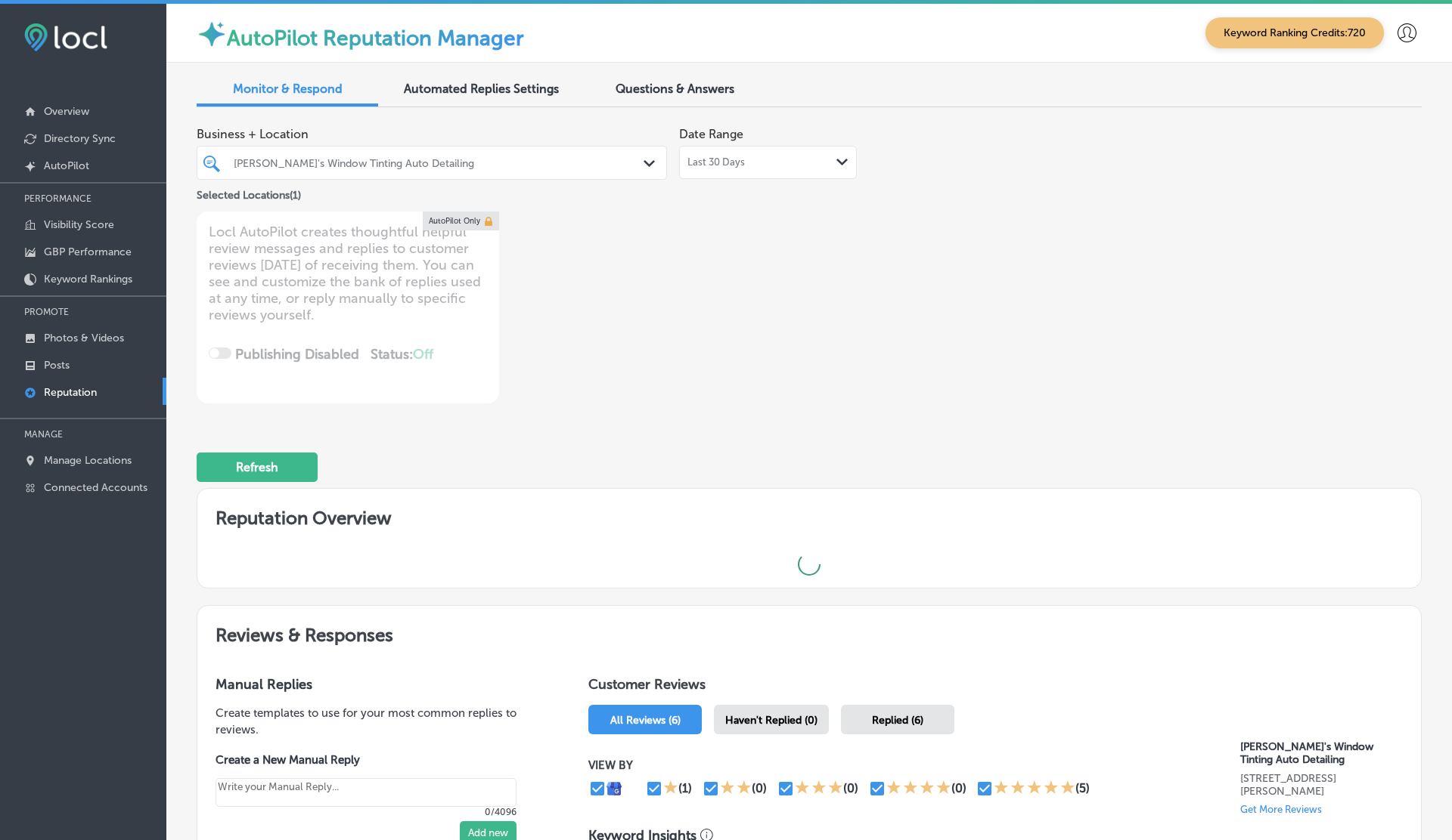
type textarea "x"
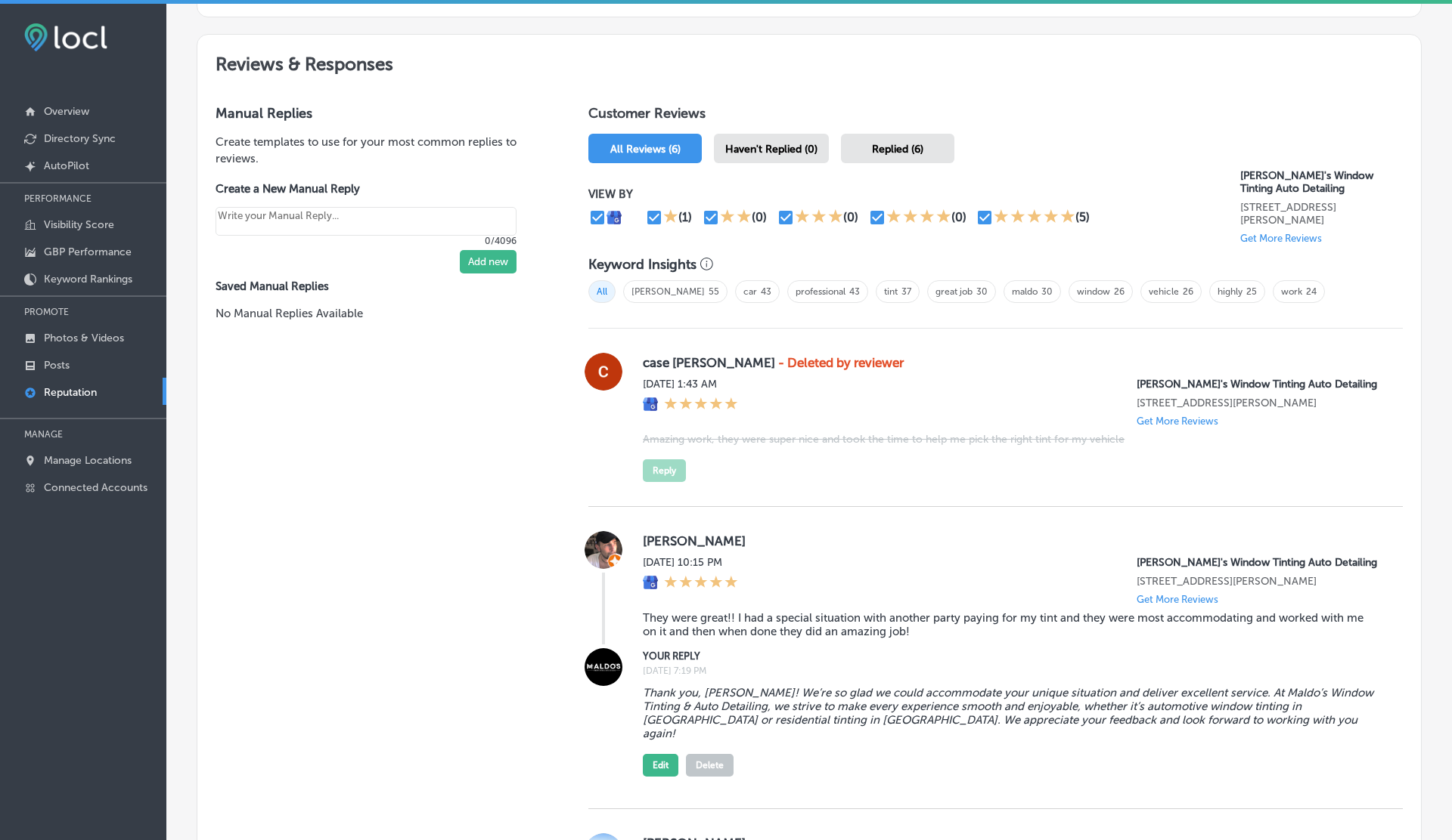
scroll to position [815, 0]
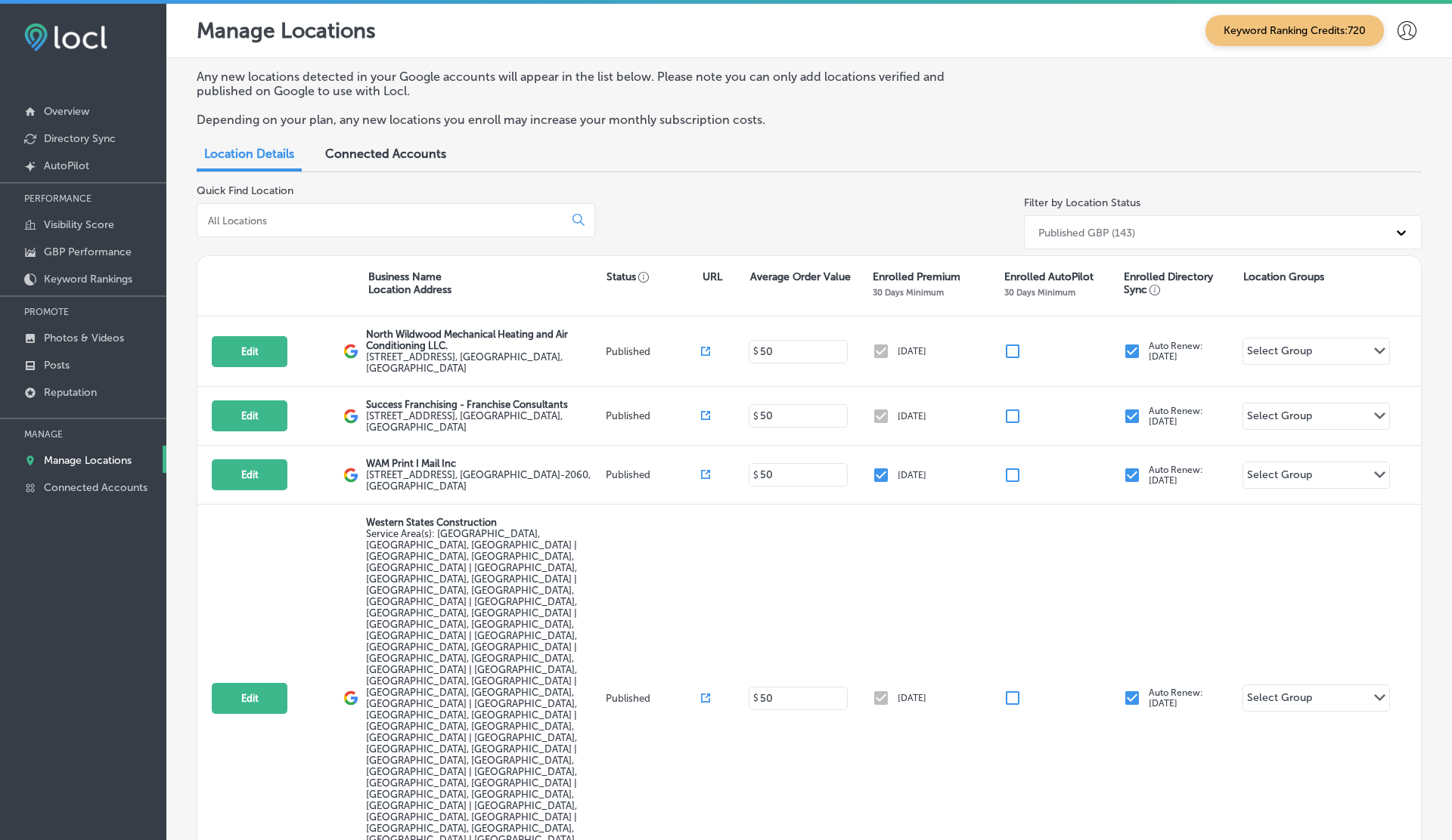
click at [381, 216] on input at bounding box center [383, 221] width 354 height 14
paste input "El Mescal Family Mexican Restaurant & Bar - Fruita"
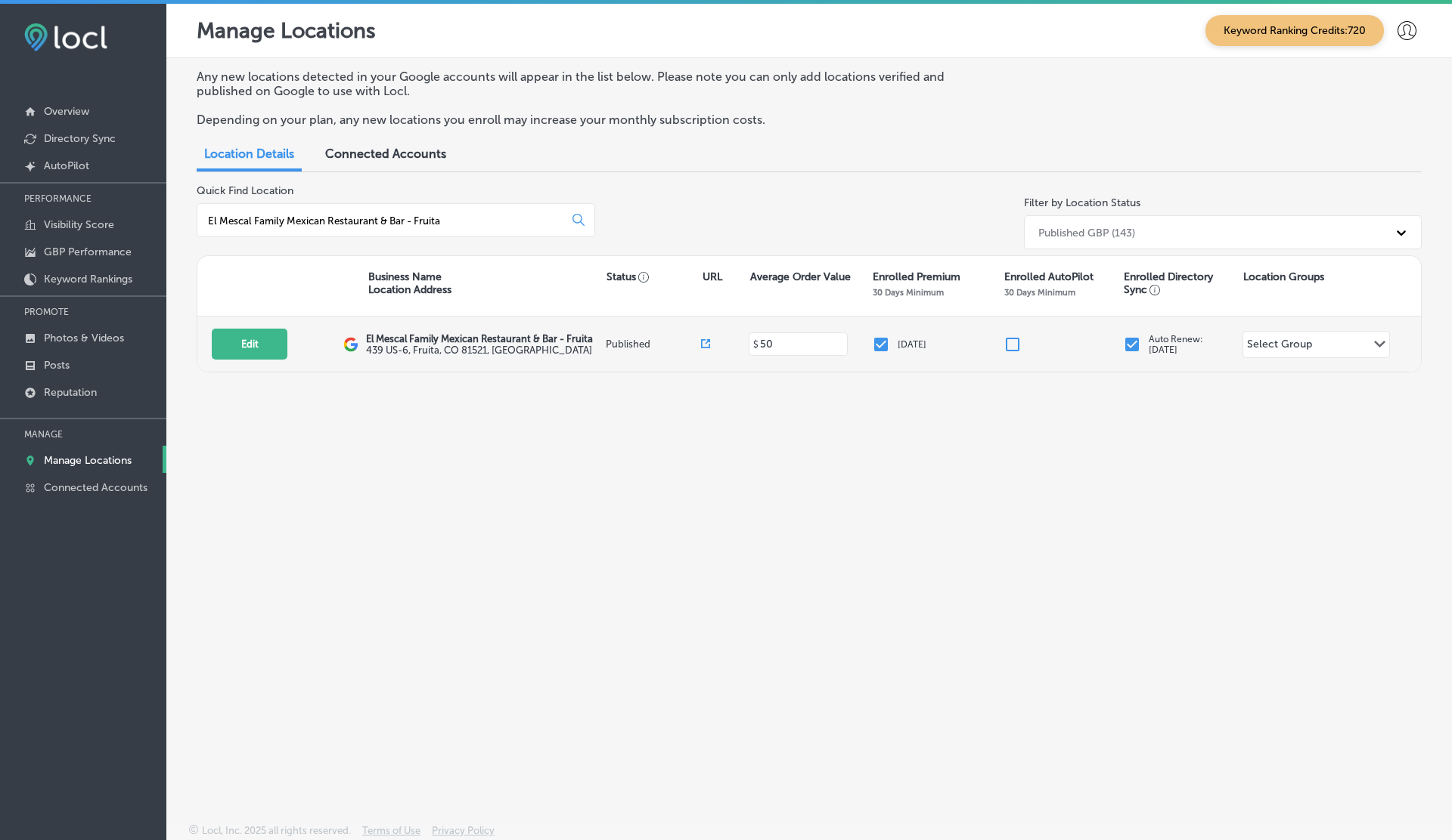
type input "El Mescal Family Mexican Restaurant & Bar - Fruita"
click at [708, 342] on icon at bounding box center [705, 344] width 9 height 9
click at [249, 349] on button "Edit" at bounding box center [249, 344] width 75 height 31
select select "US"
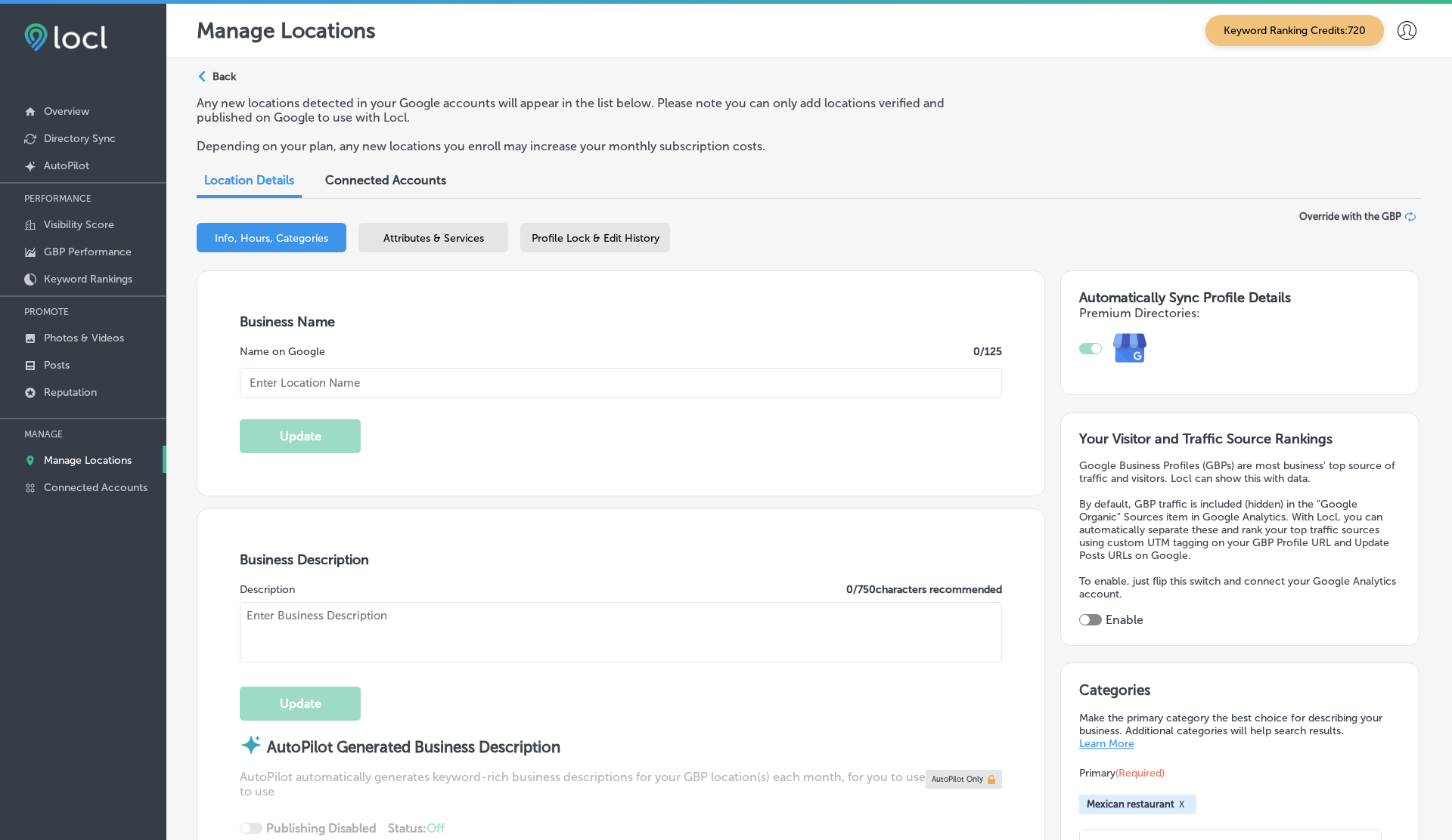
checkbox input "true"
type input "El Mescal Family Mexican Restaurant & Bar - Fruita"
type input "http://elmescal.com/"
type input "439 US-6"
type input "Fruita"
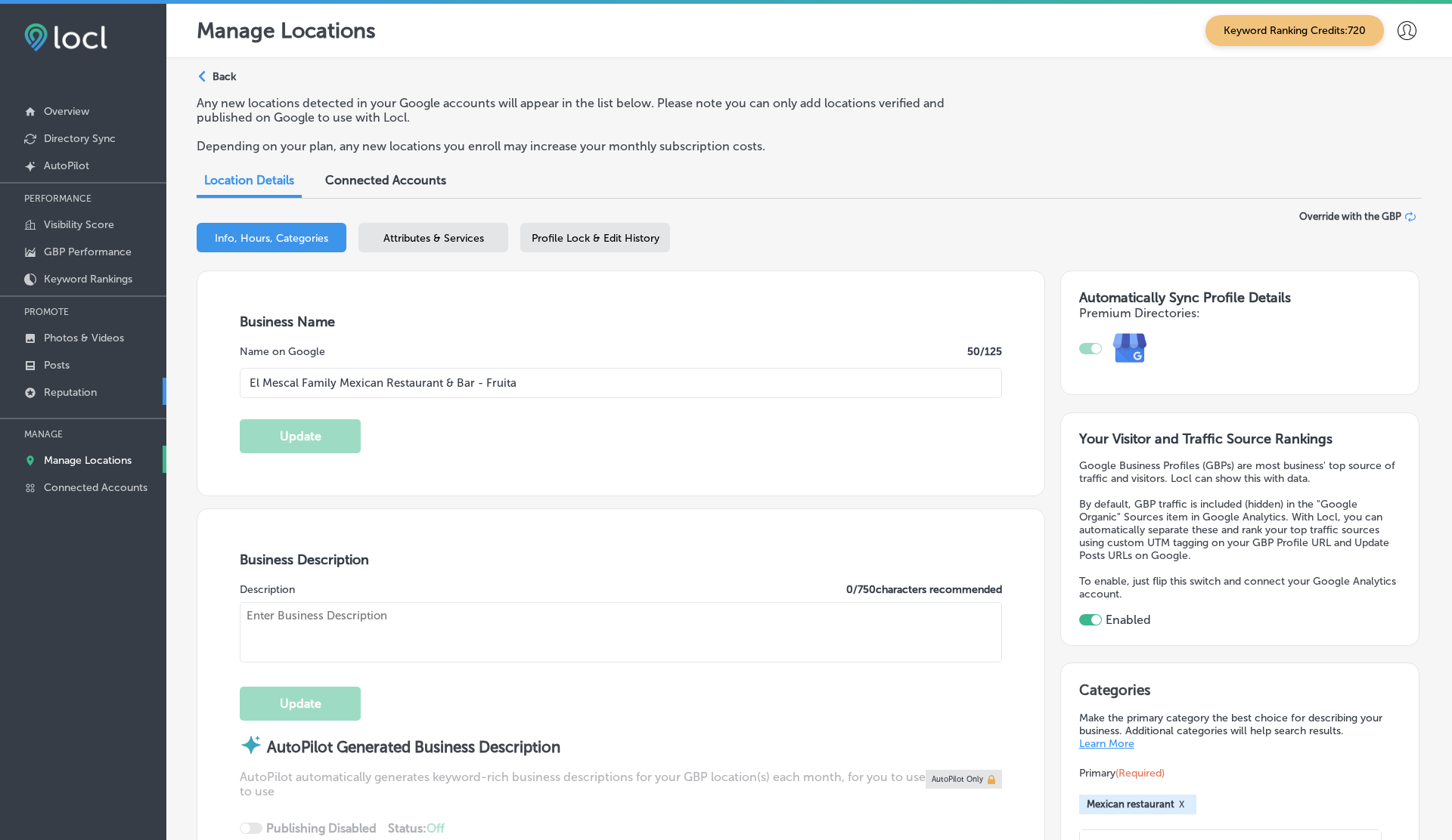
type input "81521"
type input "US"
type textarea "At El Mescal in Fruita have a long tradition of cooking Mexican food. We want t…"
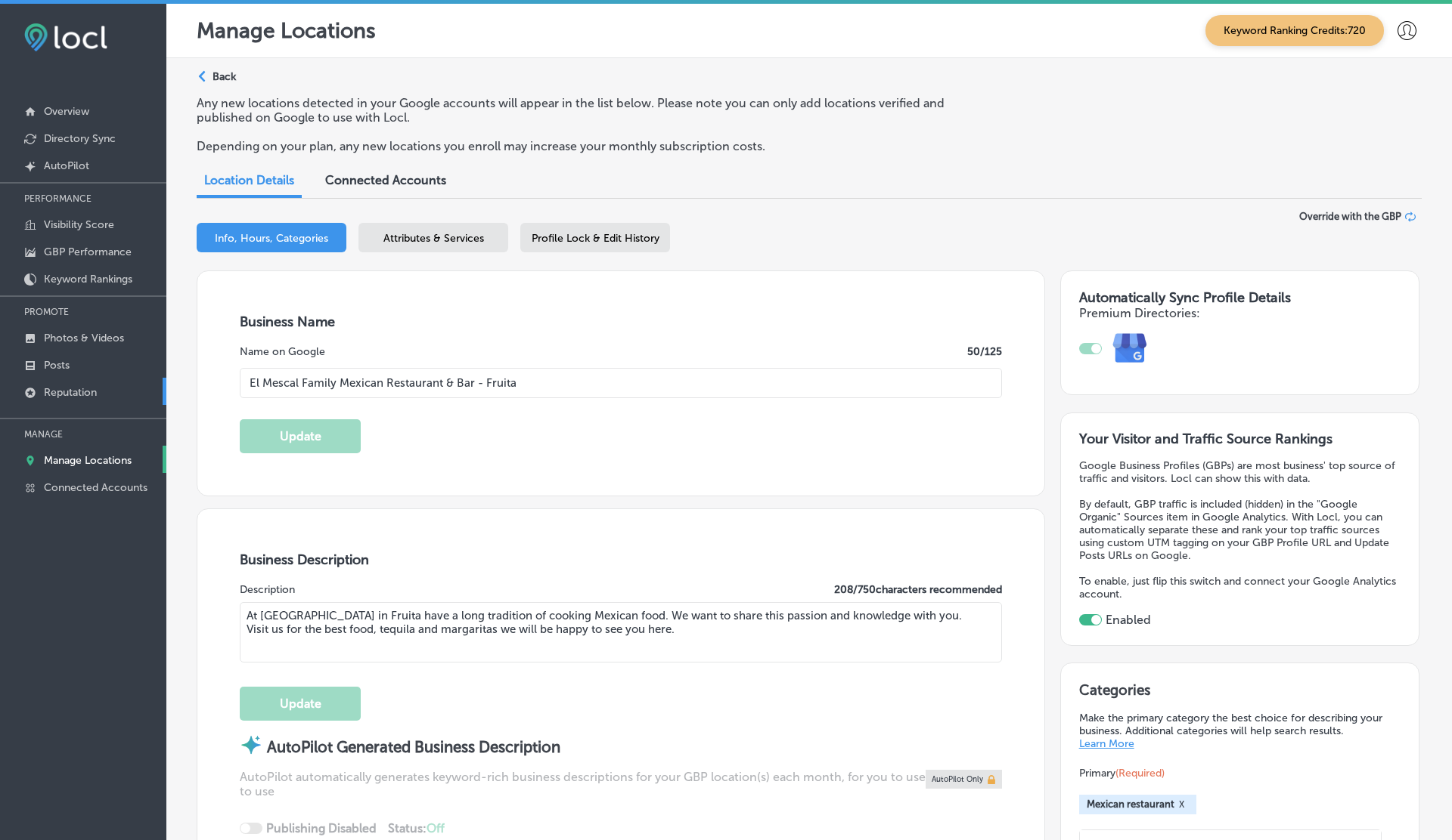
type input "+1 970 639 2369"
click at [122, 387] on link "Reputation" at bounding box center [83, 391] width 167 height 27
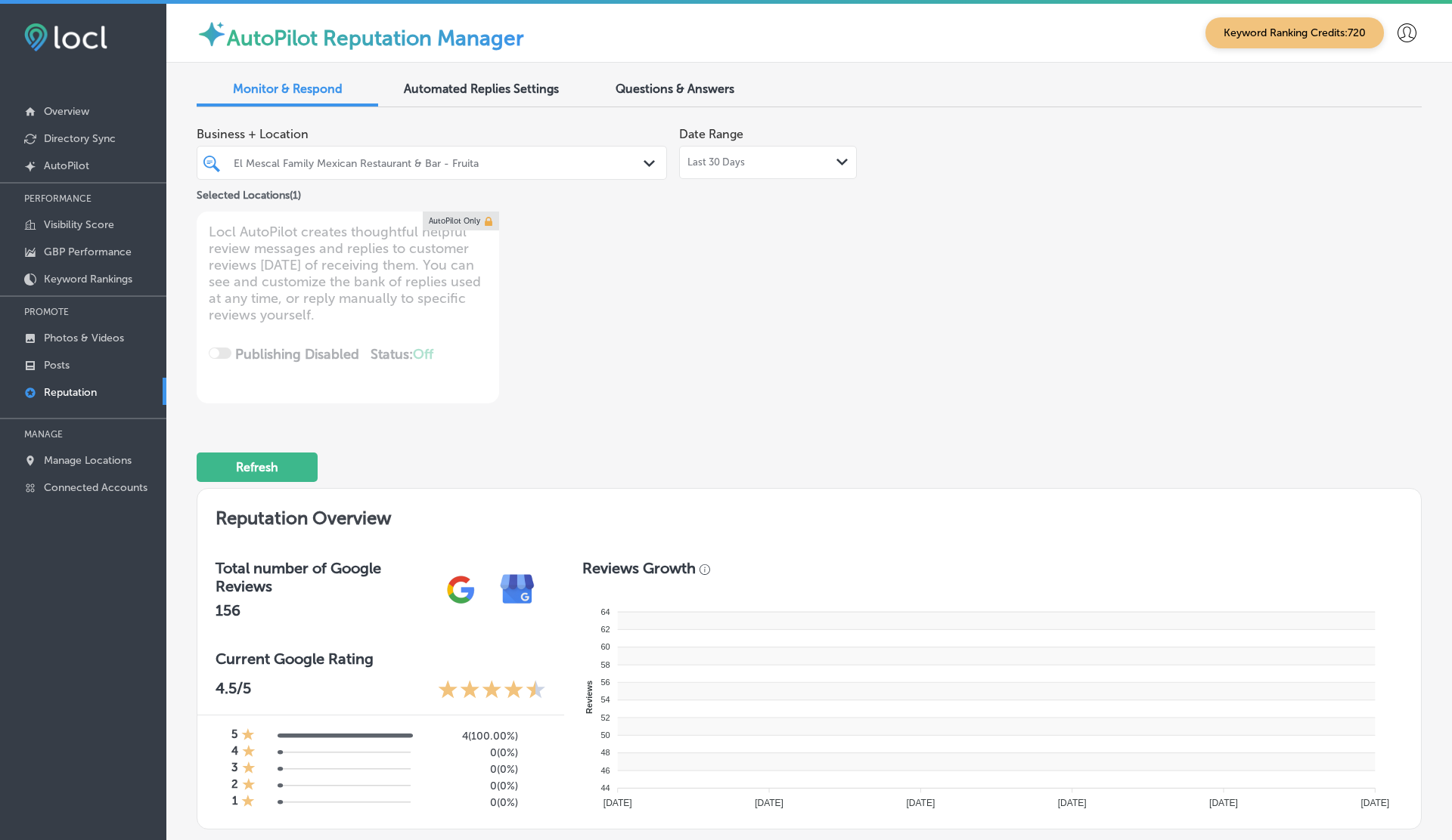
type textarea "x"
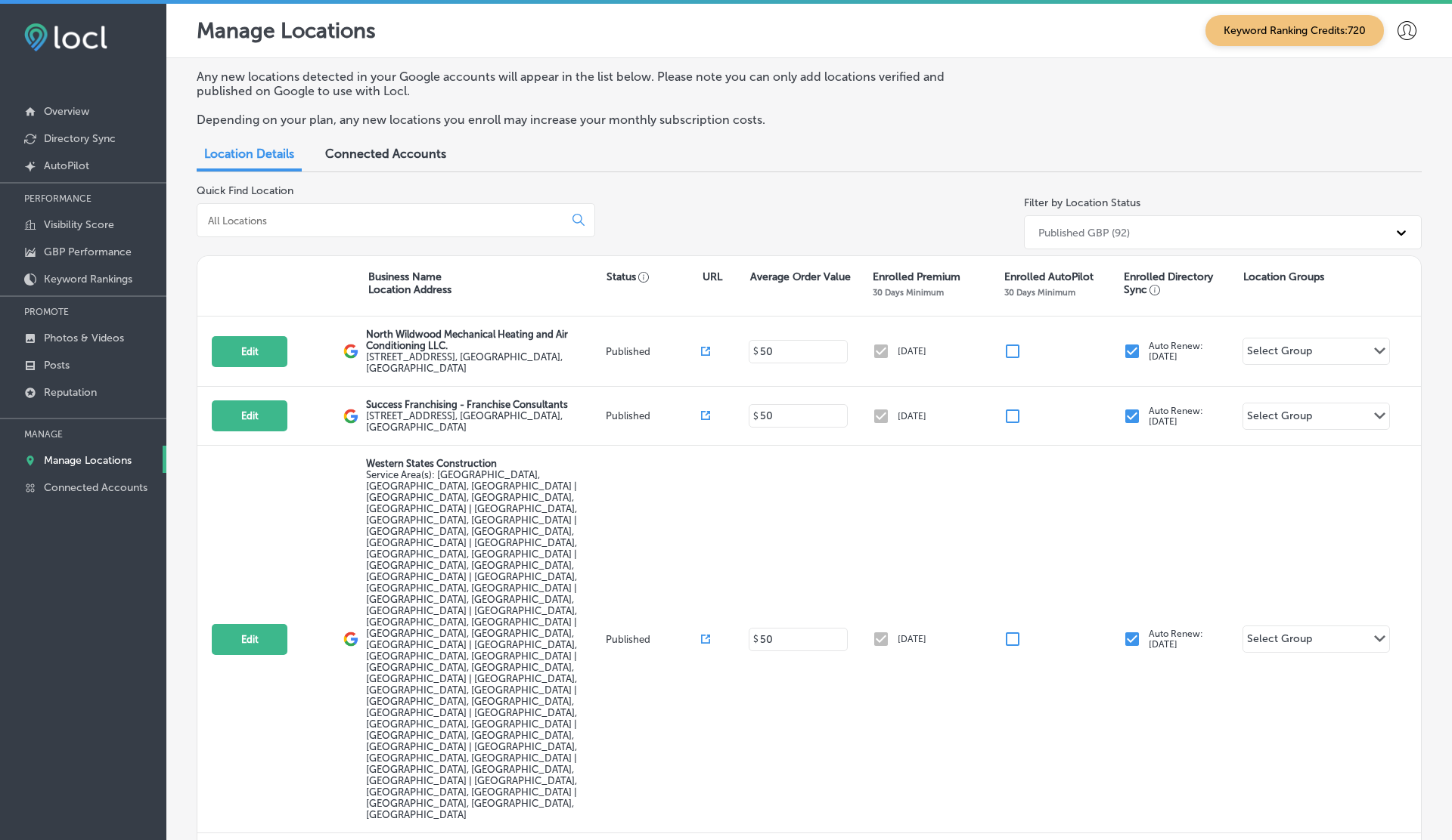
click at [419, 235] on div at bounding box center [396, 220] width 398 height 34
click at [418, 217] on input at bounding box center [383, 221] width 354 height 14
paste input "harveydann15@gmail.com"
type input "harveydann15@gmail.com"
click at [321, 215] on input at bounding box center [383, 221] width 354 height 14
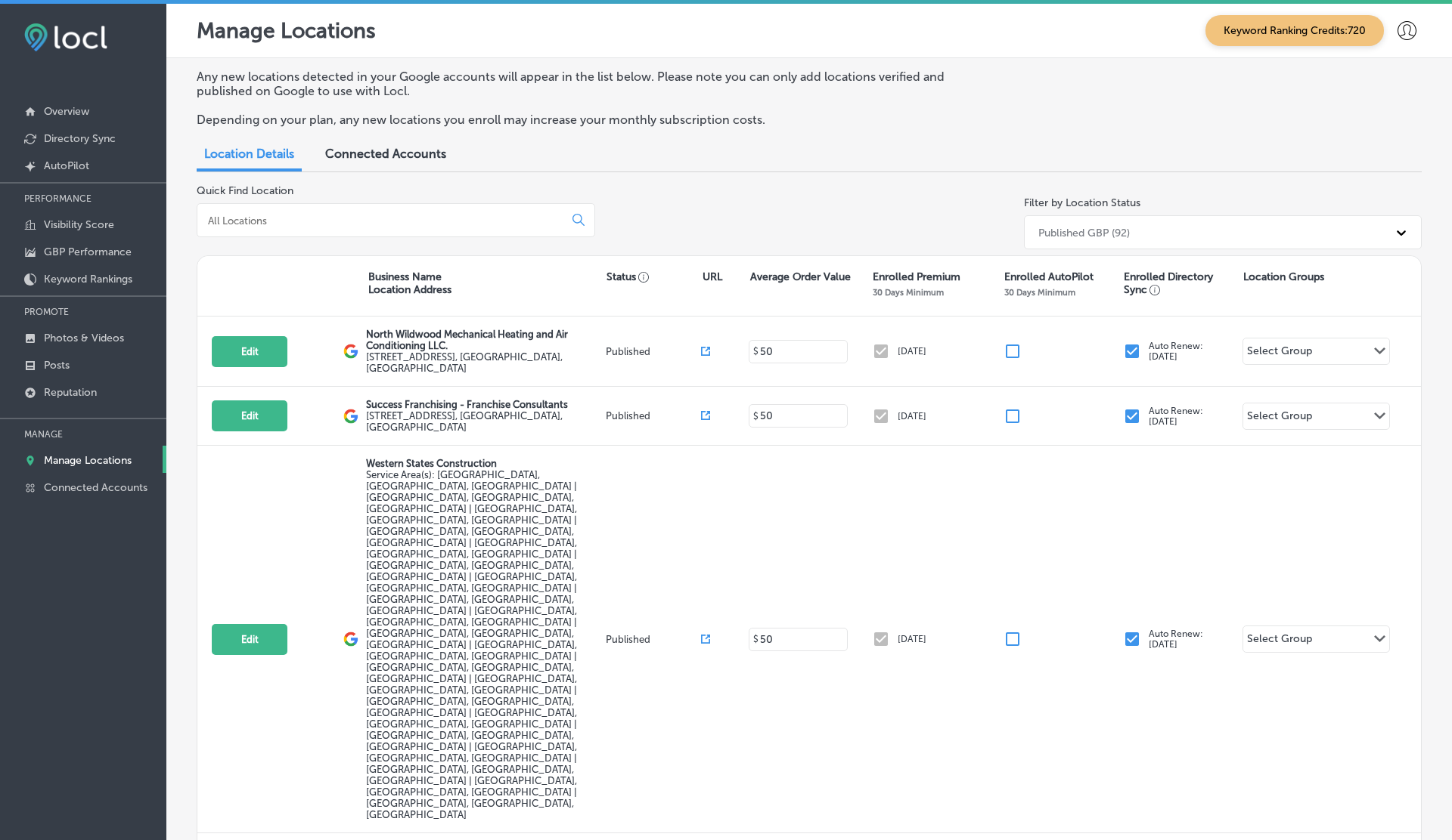
paste input "Urban Swirl Scoop"
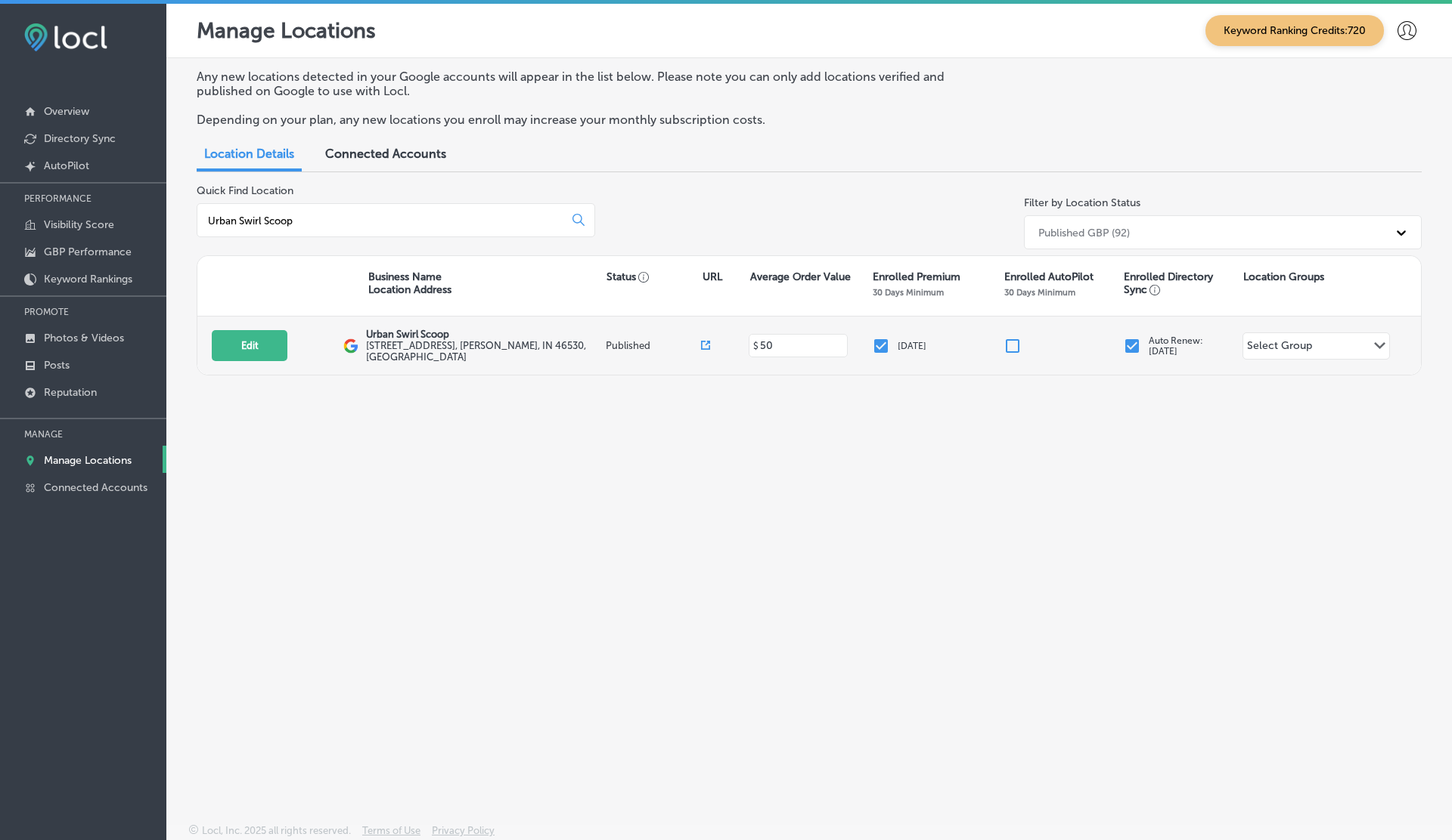
type input "Urban Swirl Scoop"
click at [705, 342] on icon at bounding box center [705, 345] width 9 height 9
click at [240, 334] on button "Edit" at bounding box center [249, 345] width 75 height 31
select select "US"
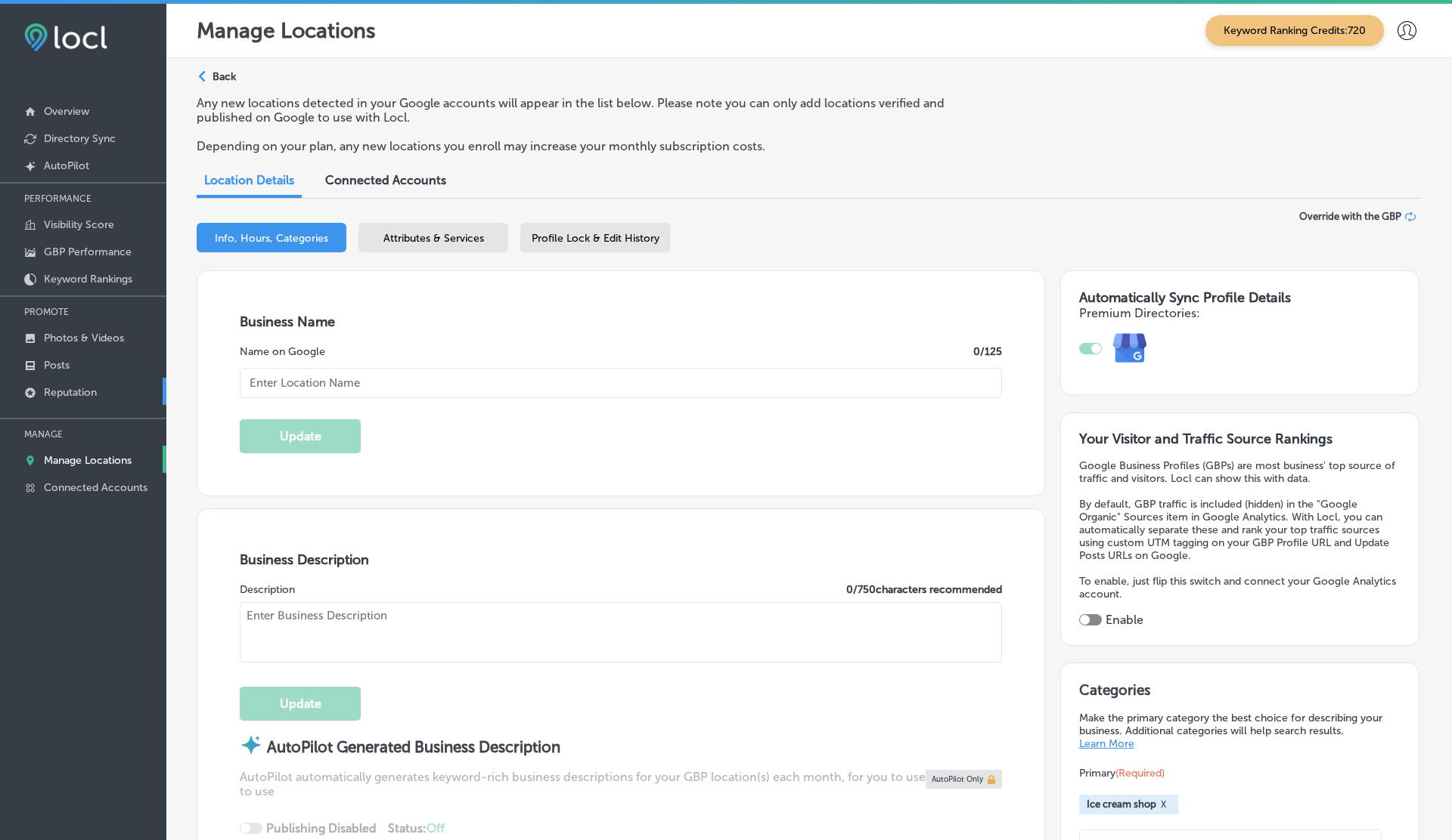
checkbox input "true"
type input "Urban Swirl Scoop"
type input "7130 Heritage Square Dr"
type input "Granger"
type input "46530"
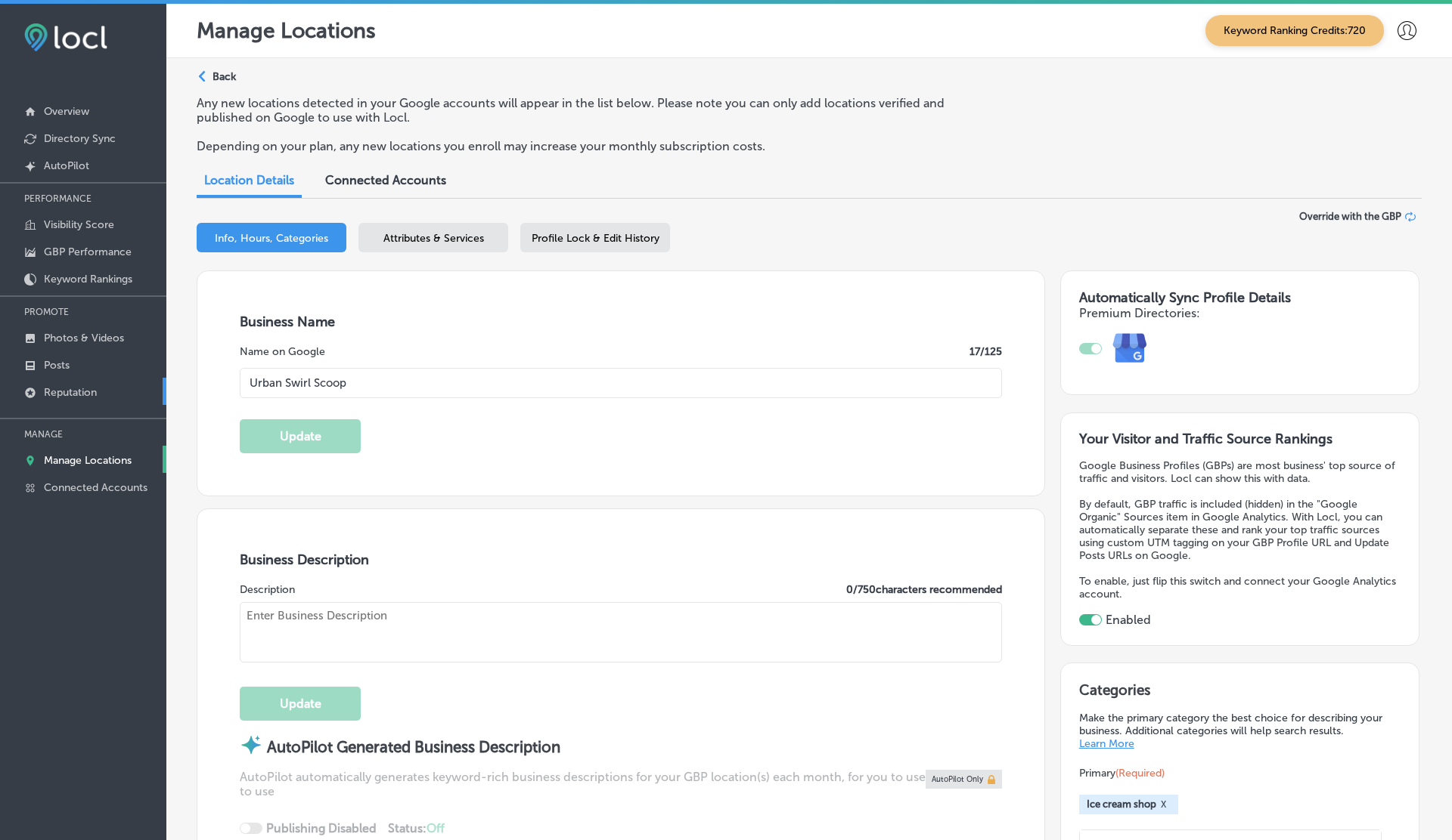
type input "US"
type input "http://urbanswirlandscoop.com/"
type textarea "Urban Swirl and Scoop is your go-to destination for hand-dipped ice cream, soft…"
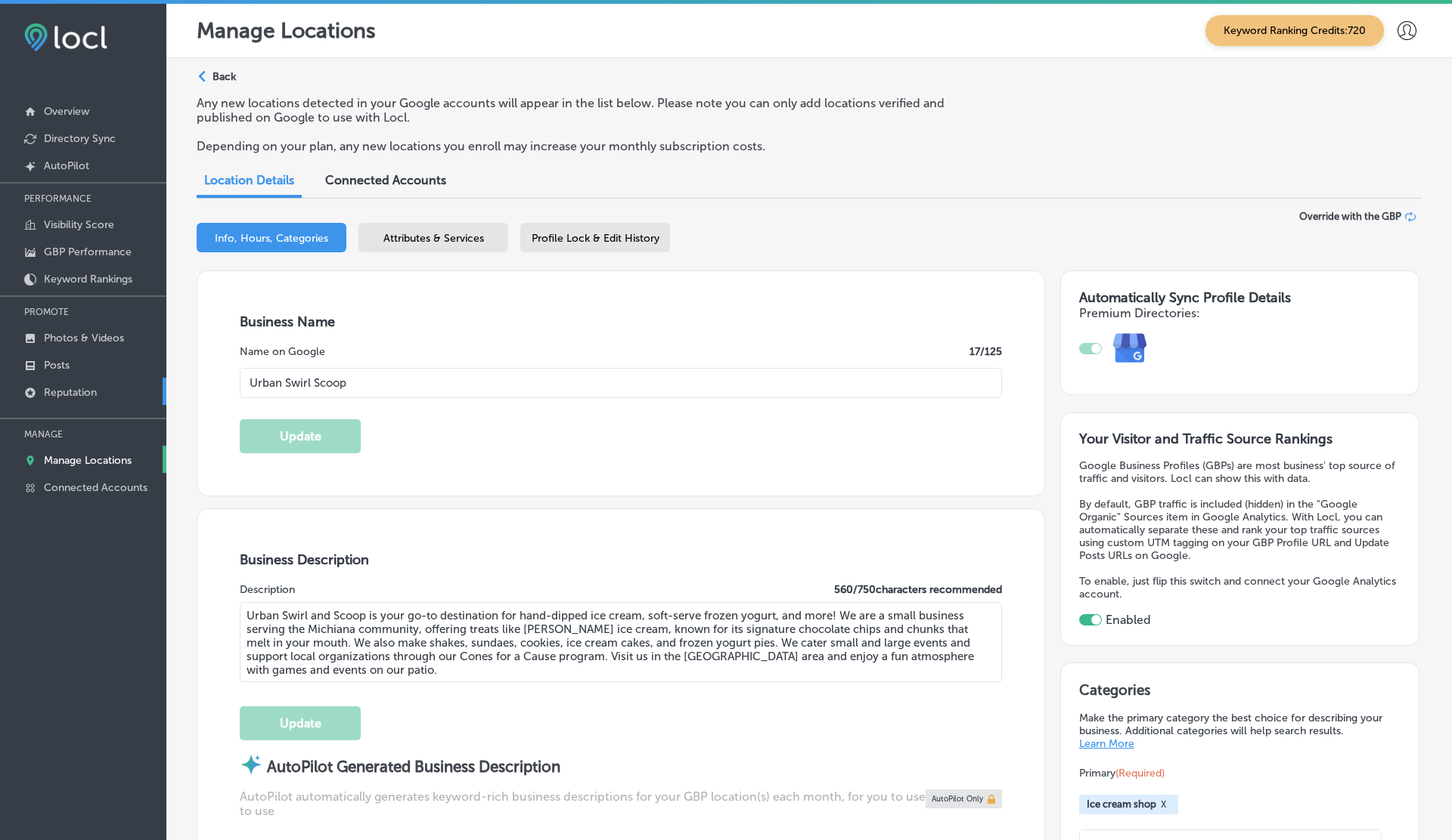
type input "+1 574 387 4035"
click at [61, 396] on p "Reputation" at bounding box center [70, 392] width 53 height 13
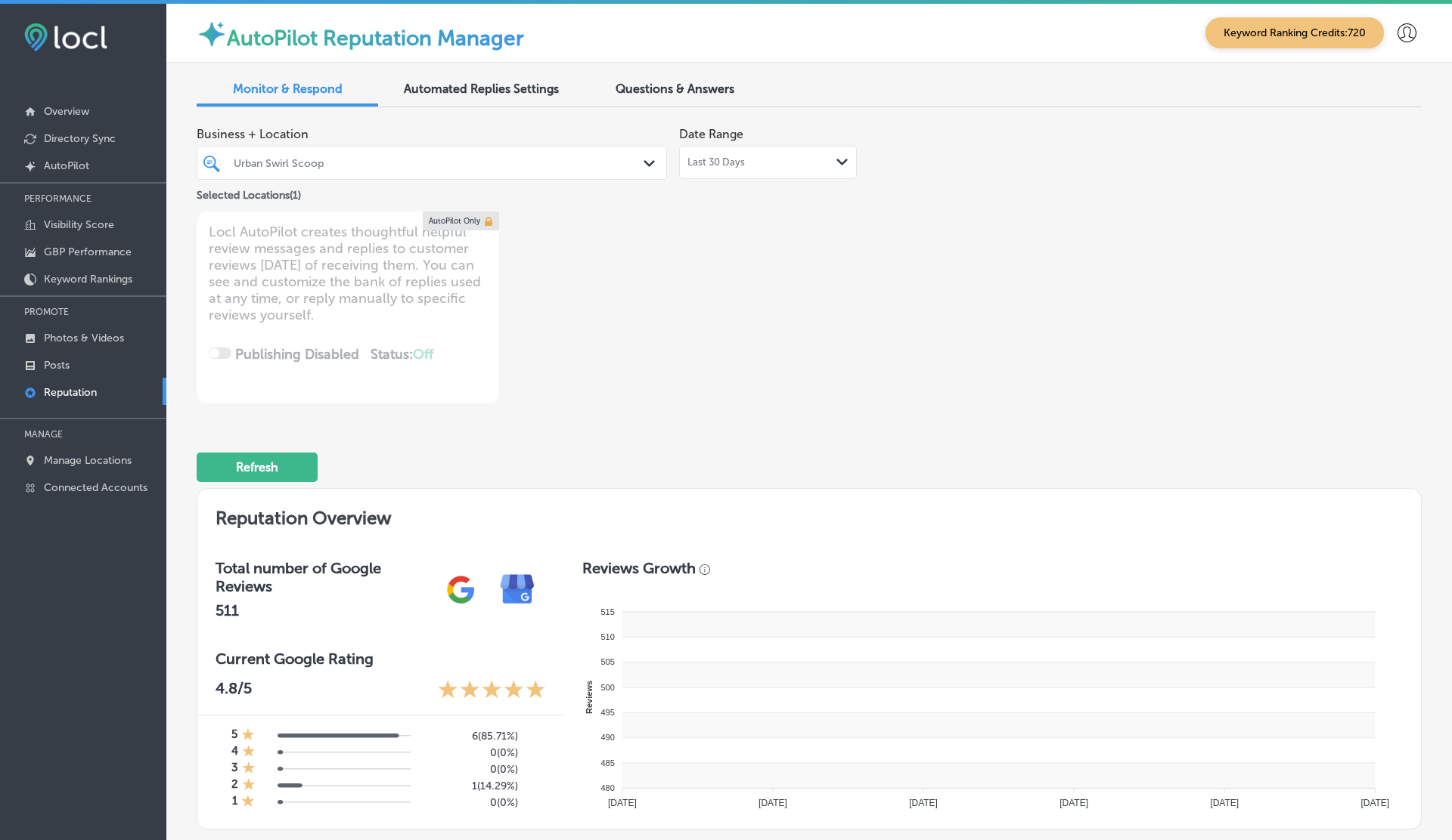
type textarea "x"
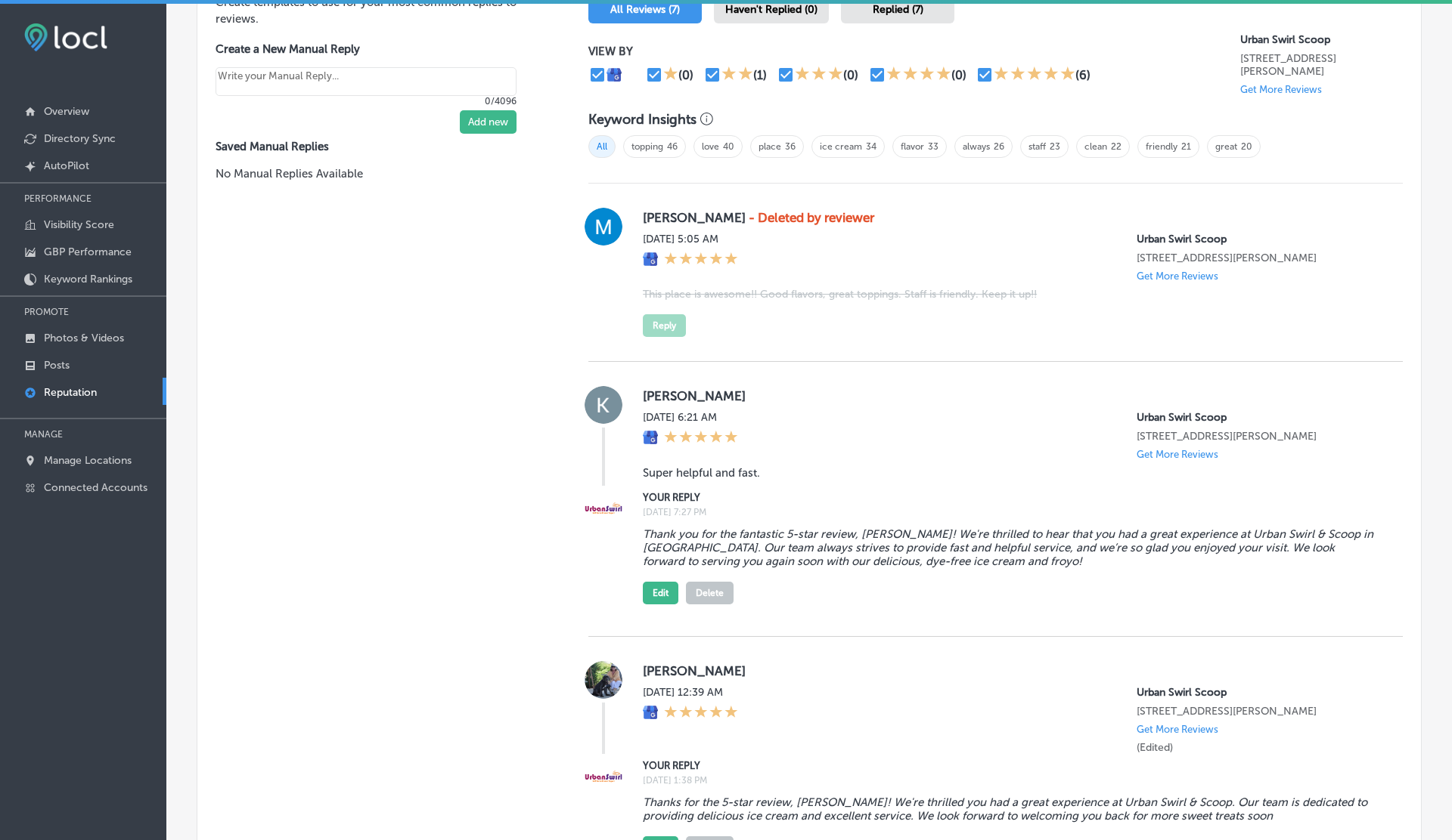
scroll to position [1040, 0]
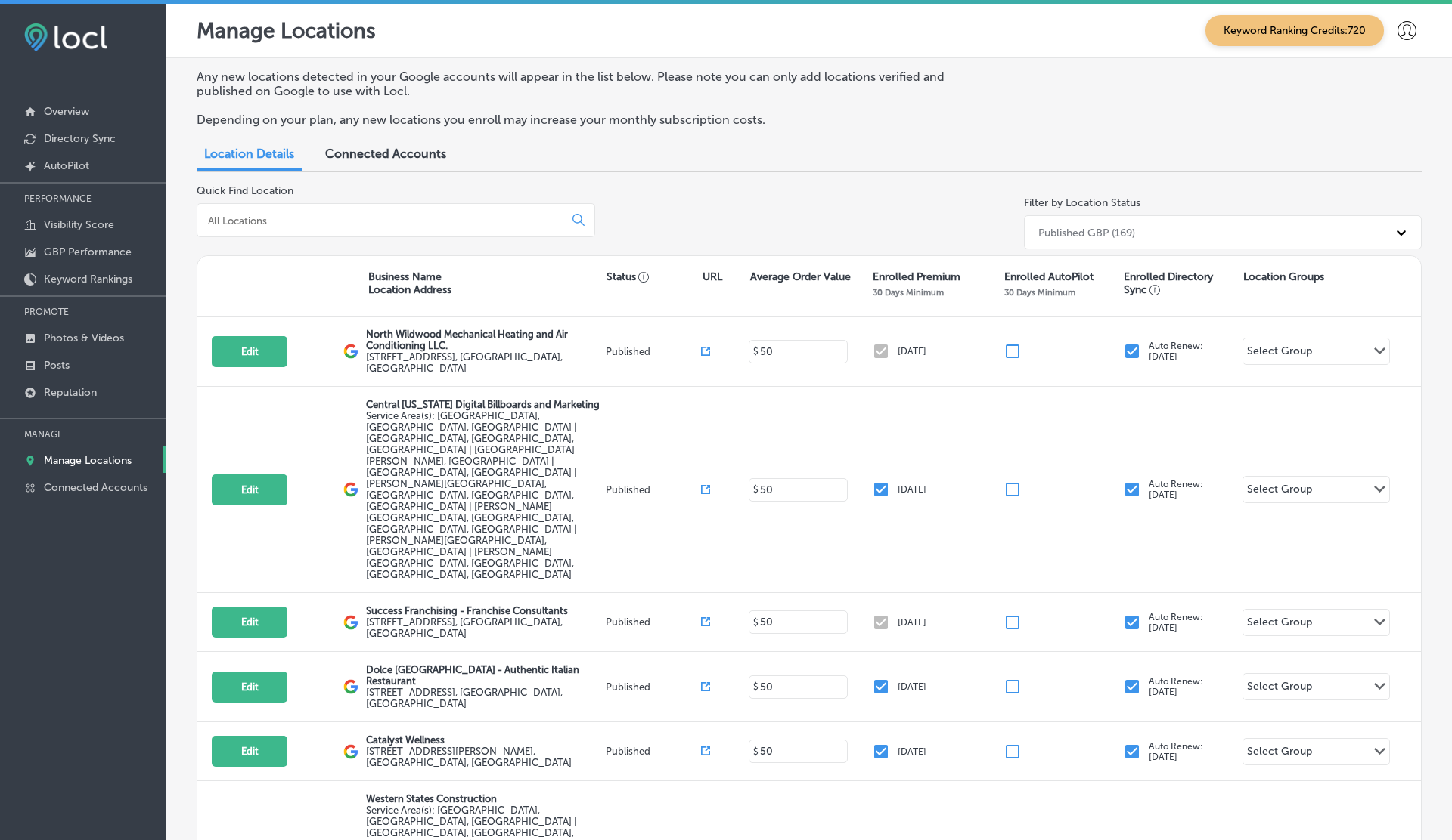
click at [311, 216] on input at bounding box center [383, 221] width 354 height 14
paste input "Christian Brothers Automotive [PERSON_NAME]"
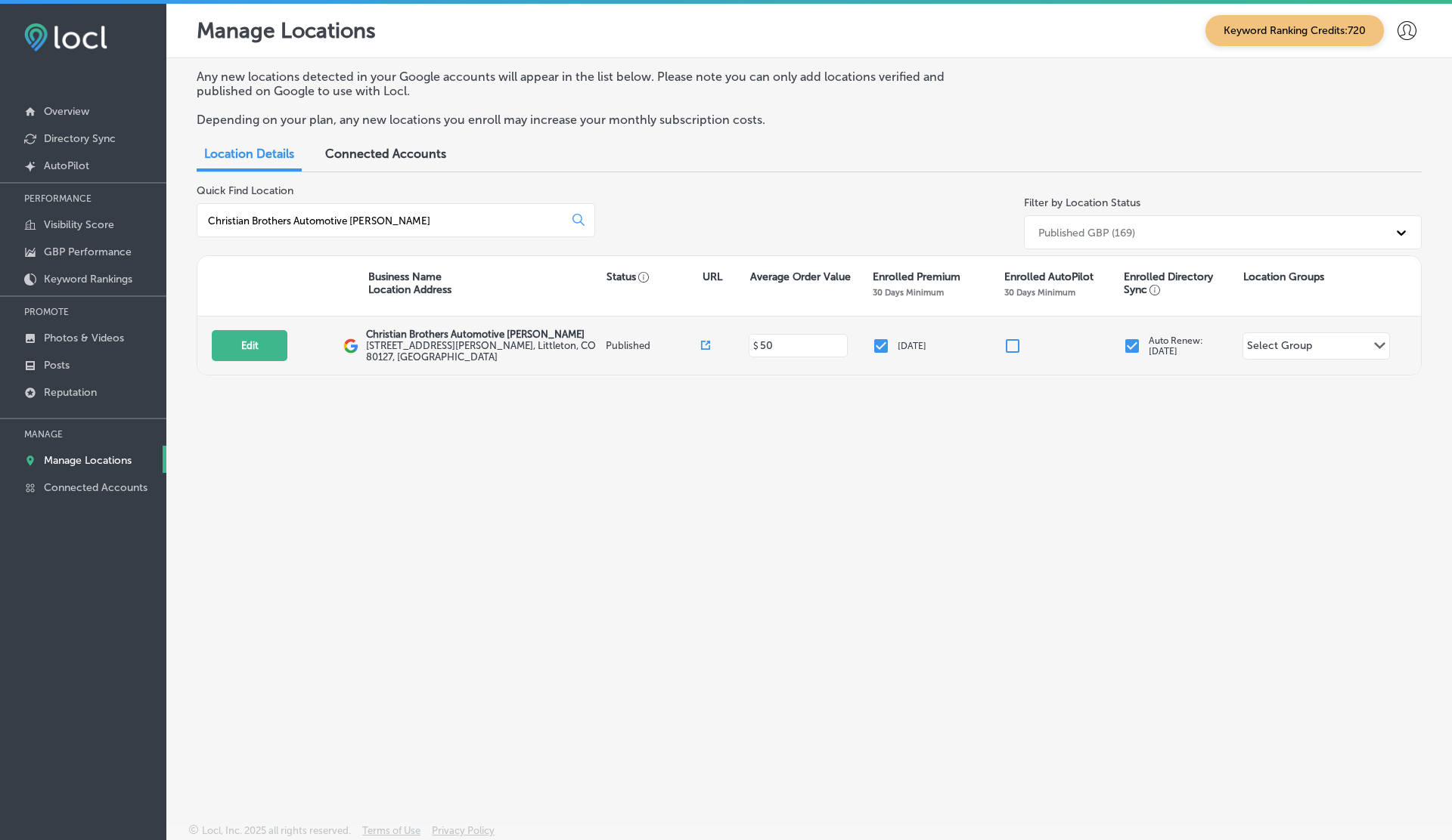
type input "Christian Brothers Automotive [PERSON_NAME]"
click at [708, 343] on icon at bounding box center [705, 345] width 9 height 9
click at [221, 341] on button "Edit" at bounding box center [249, 345] width 75 height 31
select select "US"
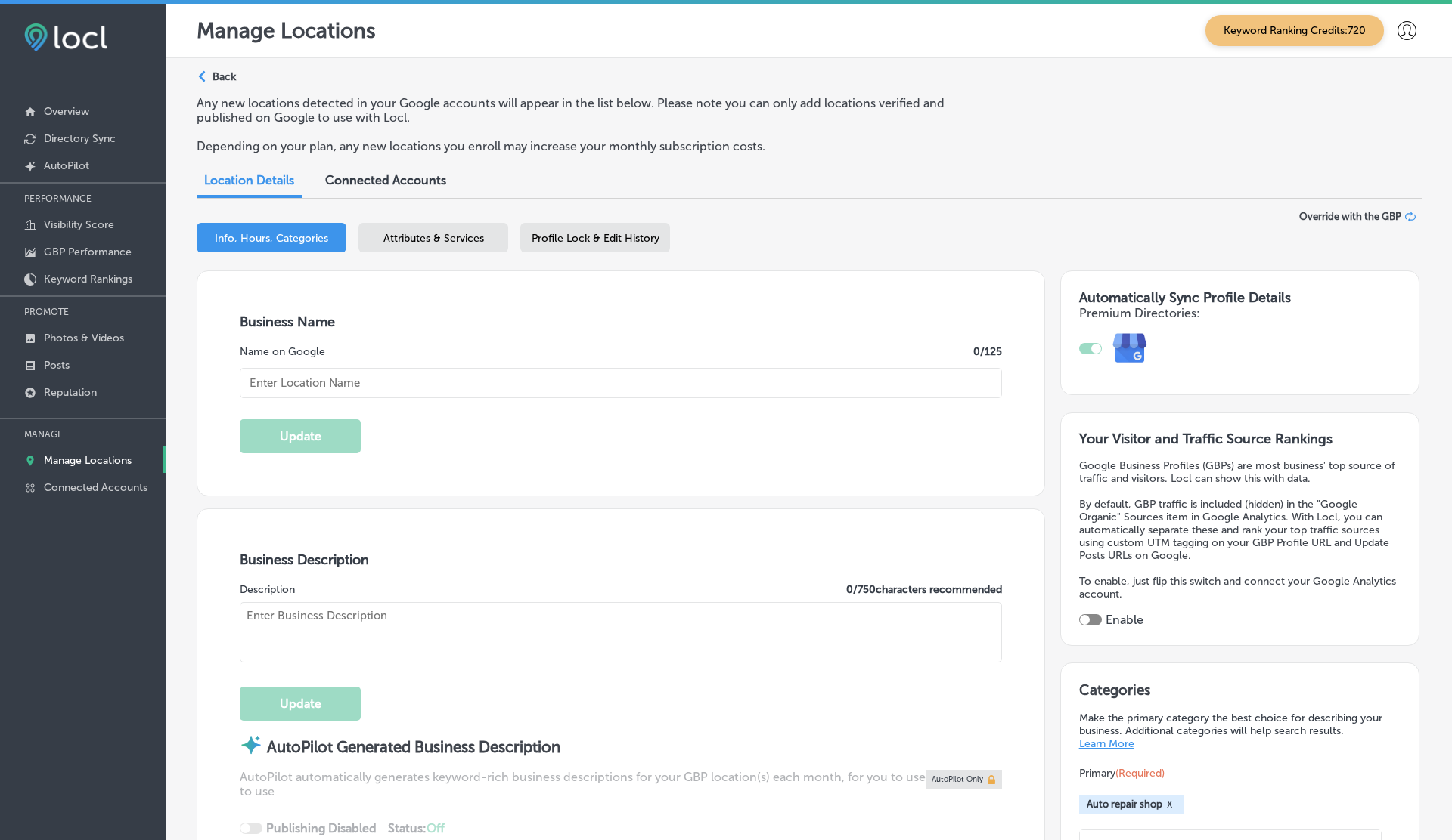
checkbox input "true"
type input "Christian Brothers Automotive [PERSON_NAME]"
type input "[STREET_ADDRESS][PERSON_NAME]"
type input "Littleton"
type input "80127"
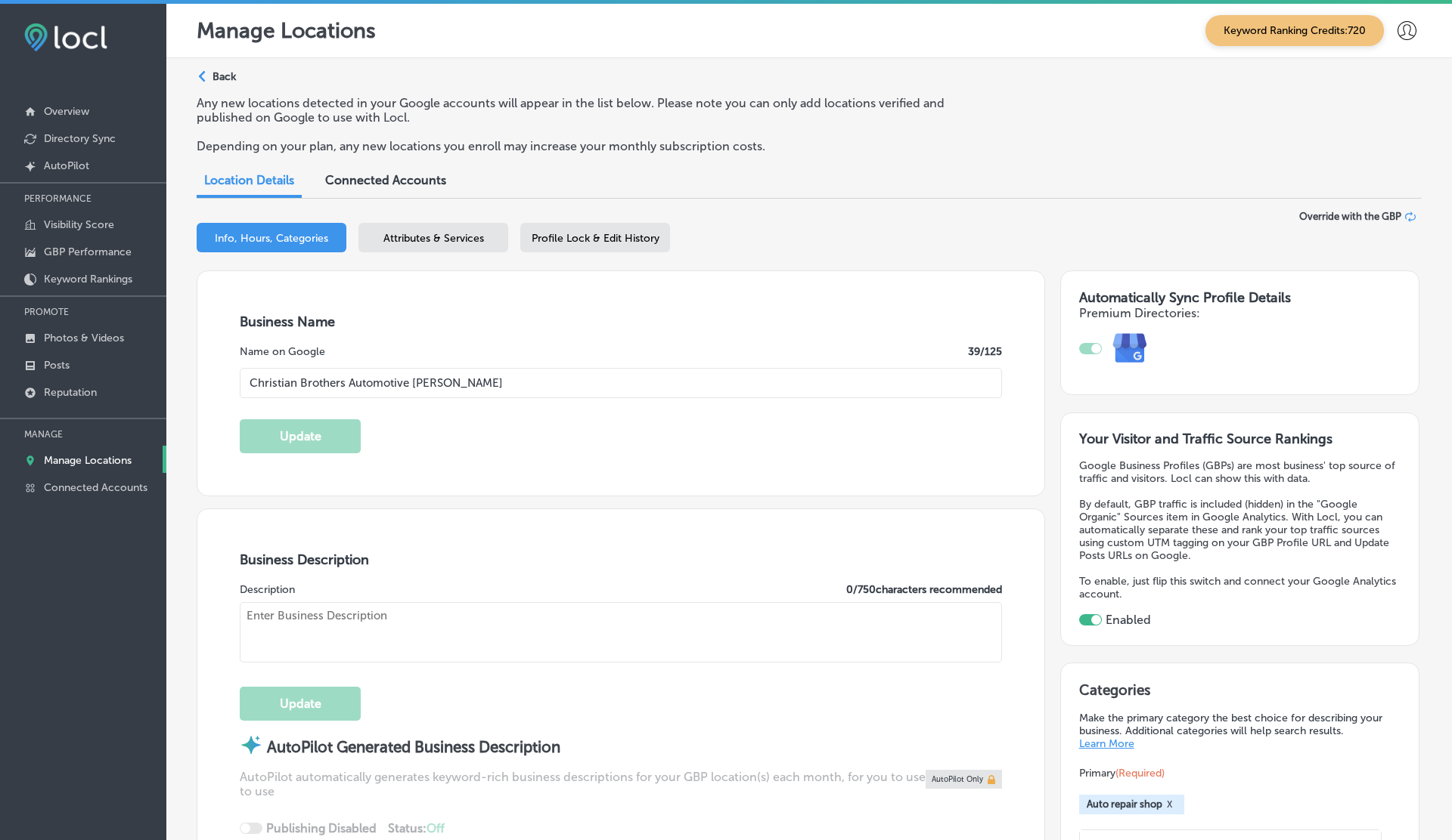
type input "US"
type input "[URL][DOMAIN_NAME][PERSON_NAME]"
type textarea "Christian Brothers Automotive in [GEOGRAPHIC_DATA], [GEOGRAPHIC_DATA], offers r…"
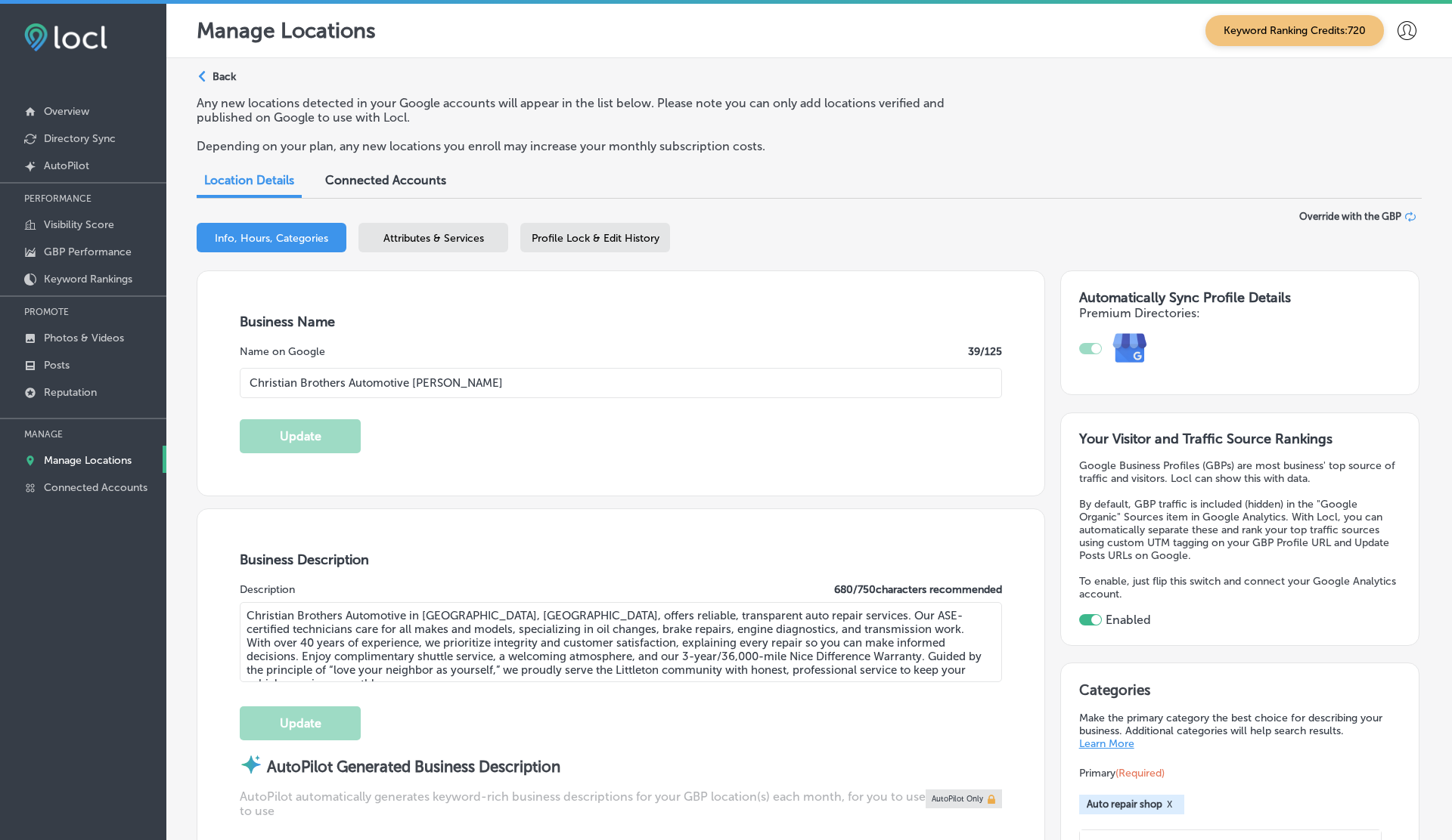
type input "[PHONE_NUMBER]"
click at [68, 394] on p "Reputation" at bounding box center [70, 392] width 53 height 13
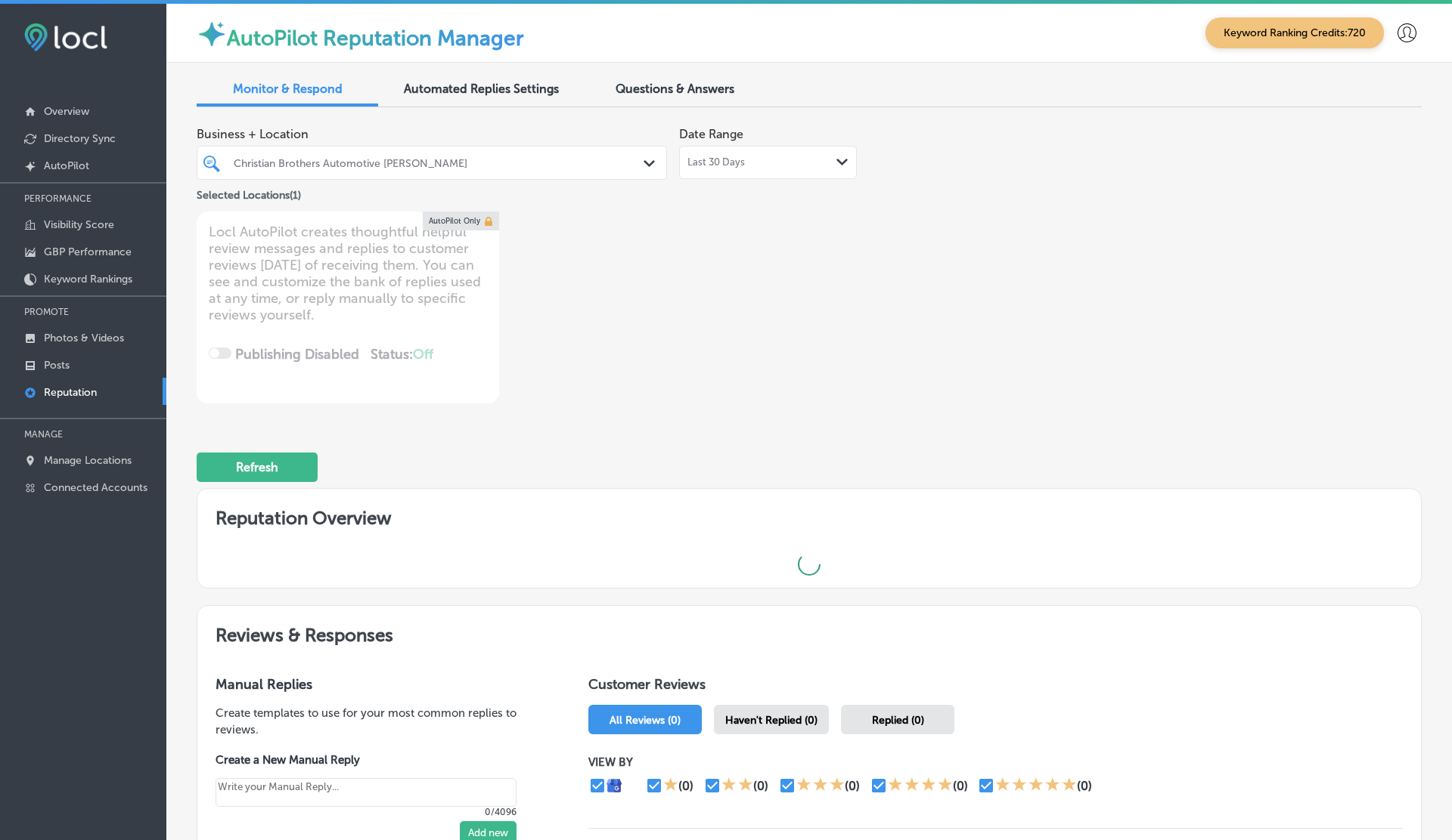
type textarea "x"
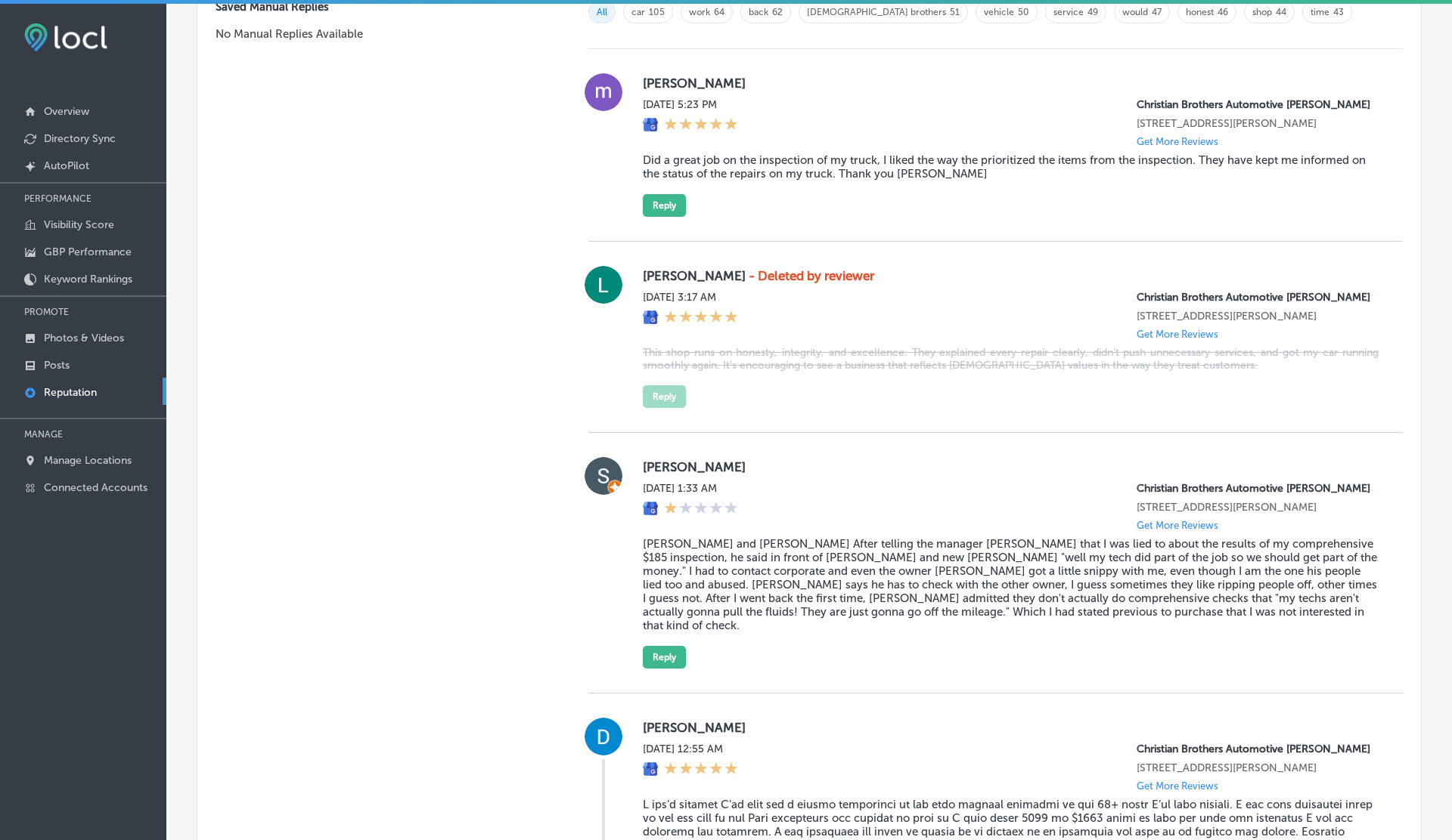
scroll to position [1095, 0]
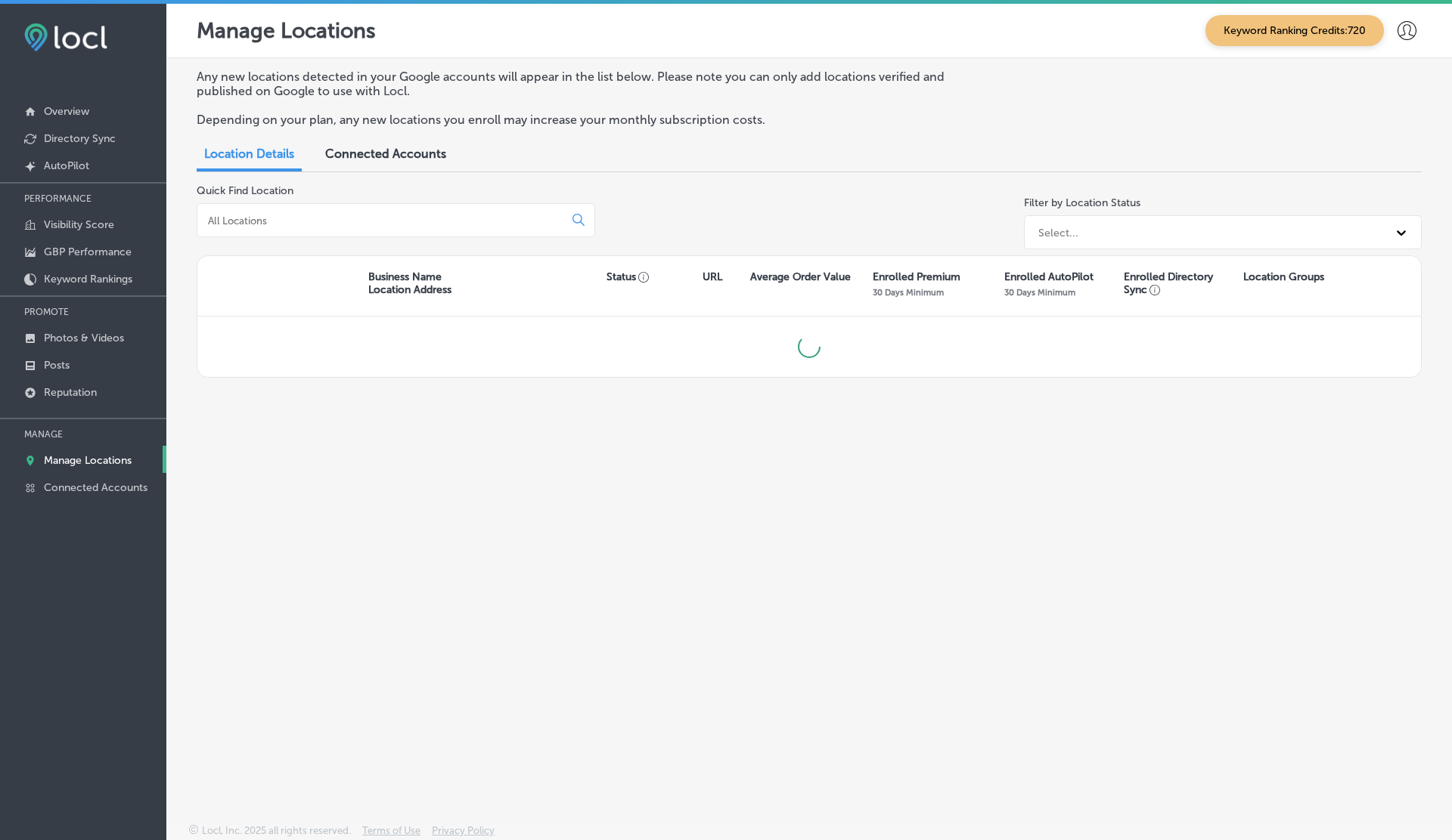
click at [262, 218] on input at bounding box center [383, 221] width 354 height 14
paste input "Farm Pro Feed & Supply 2"
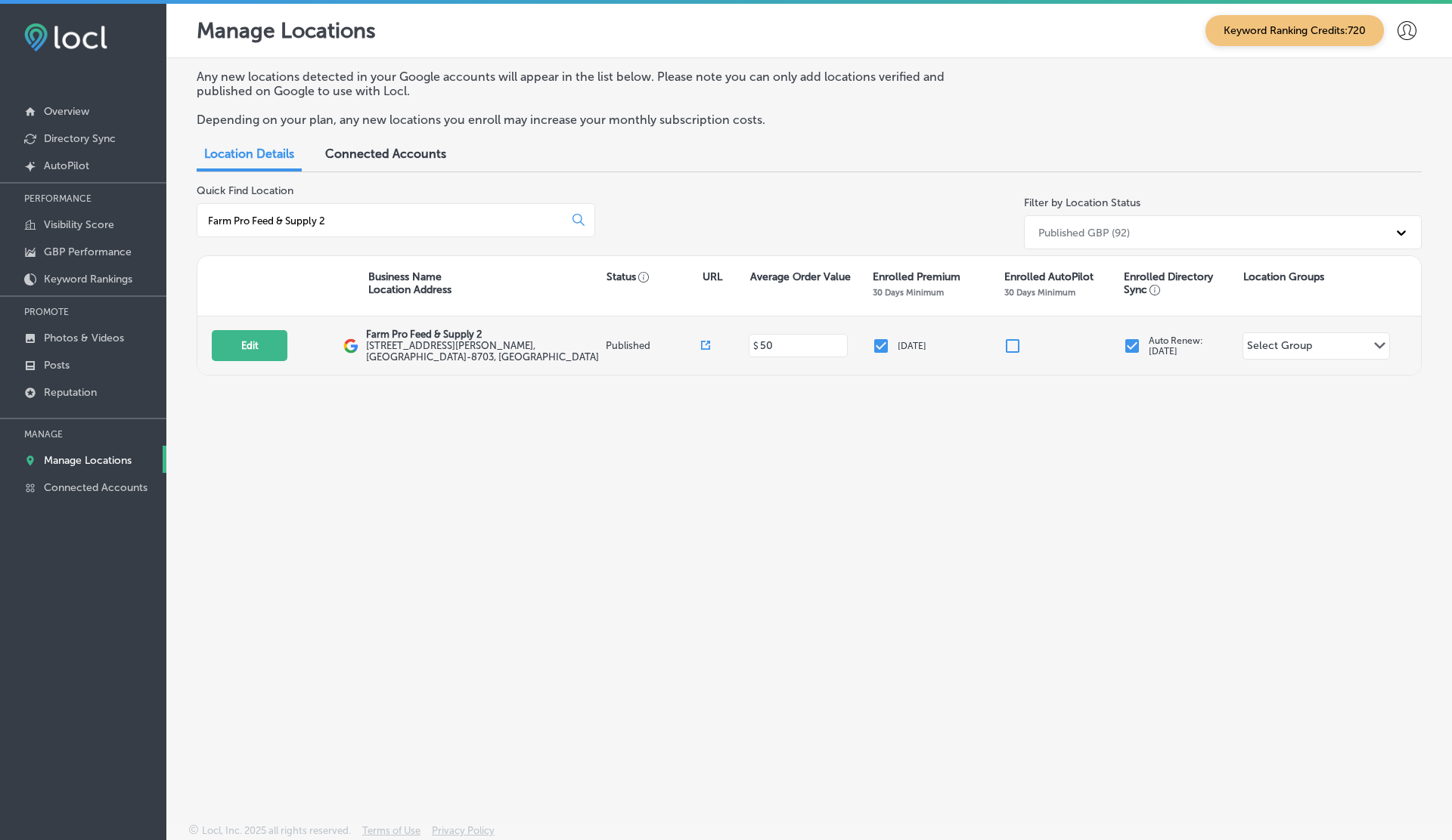
type input "Farm Pro Feed & Supply 2"
click at [706, 345] on icon at bounding box center [705, 345] width 9 height 9
click at [245, 347] on button "Edit" at bounding box center [249, 345] width 75 height 31
select select "US"
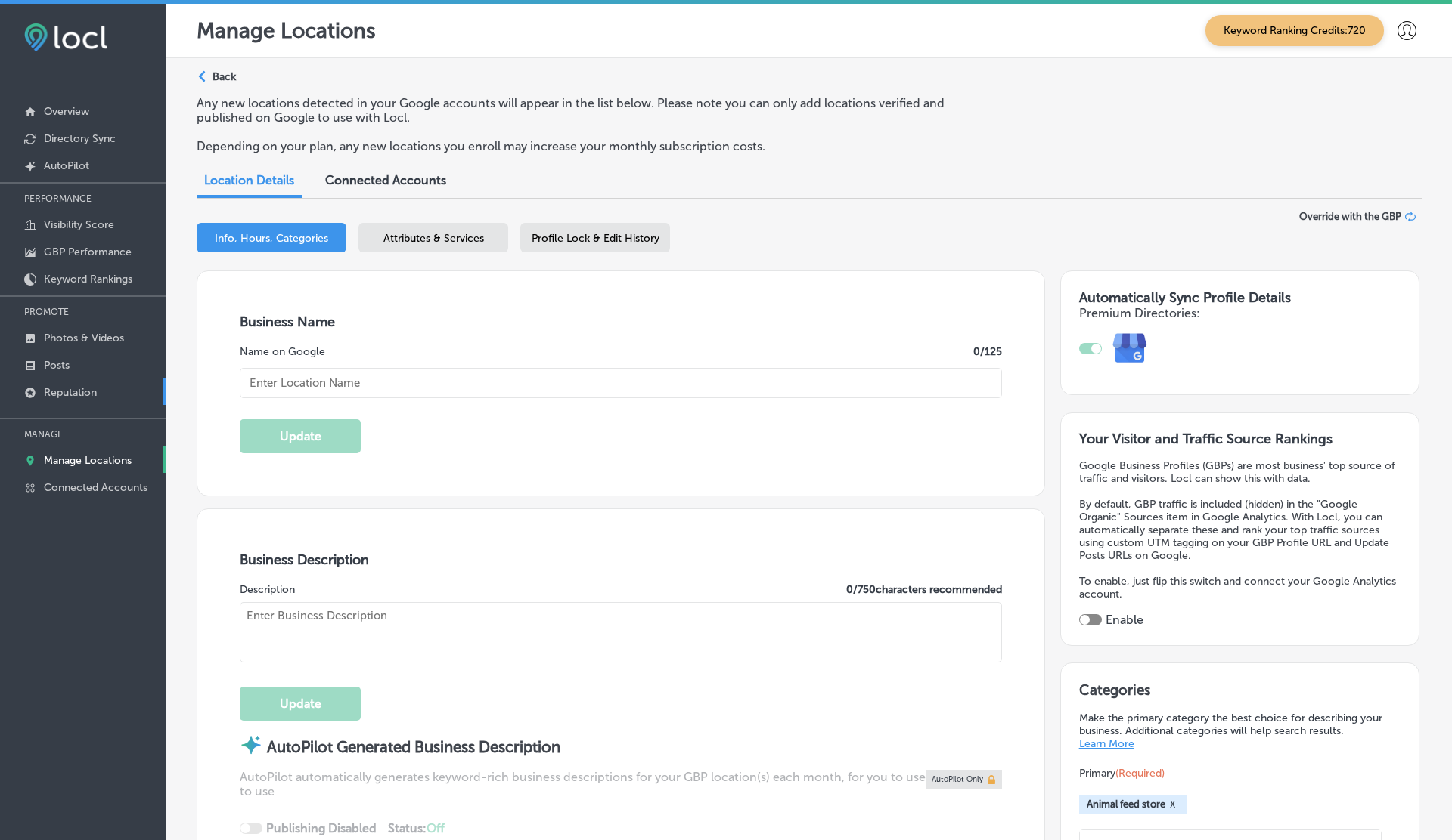
checkbox input "true"
type input "Farm Pro Feed & Supply 2"
click at [75, 395] on p "Reputation" at bounding box center [70, 392] width 53 height 13
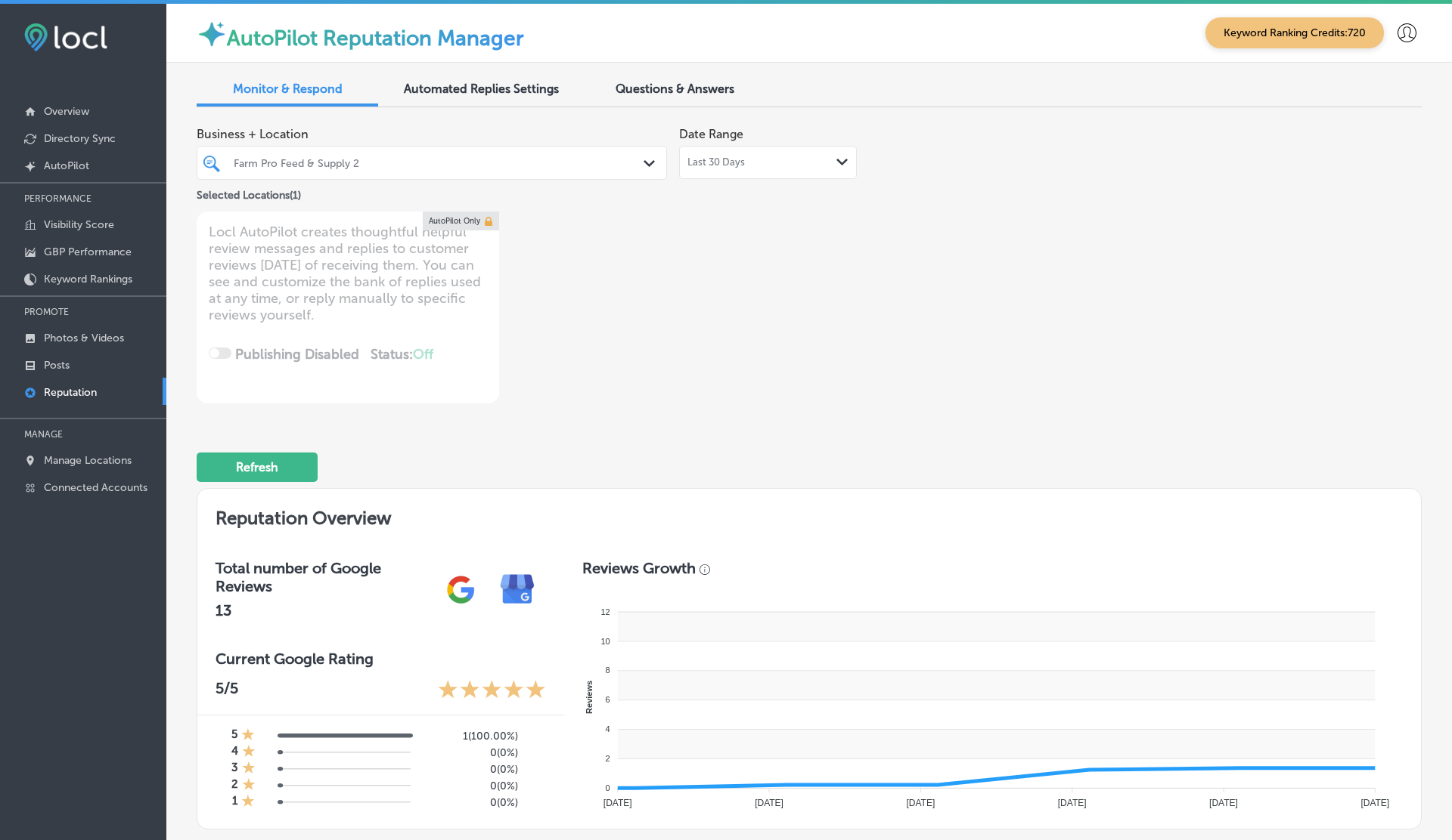
type textarea "x"
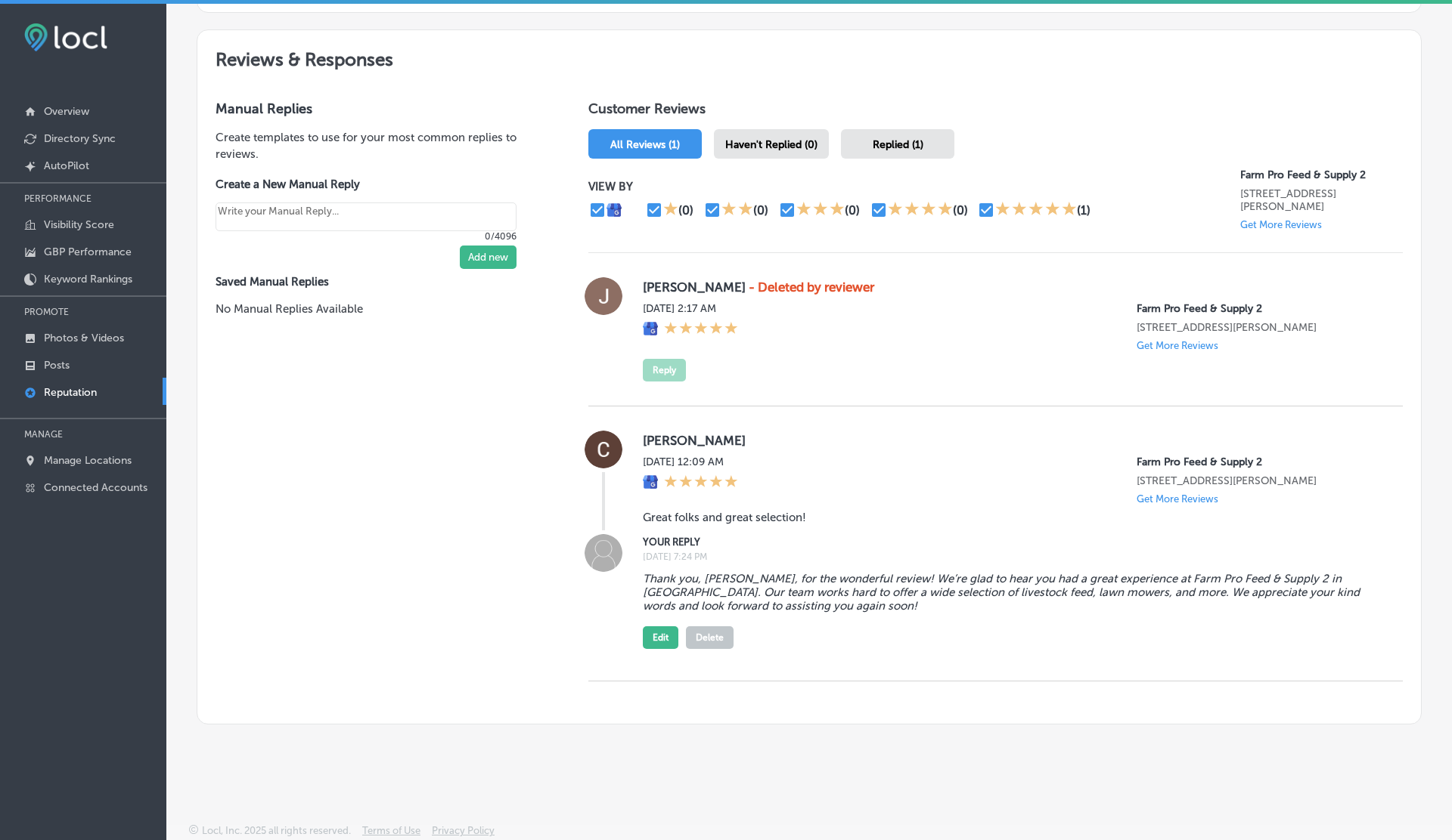
scroll to position [840, 0]
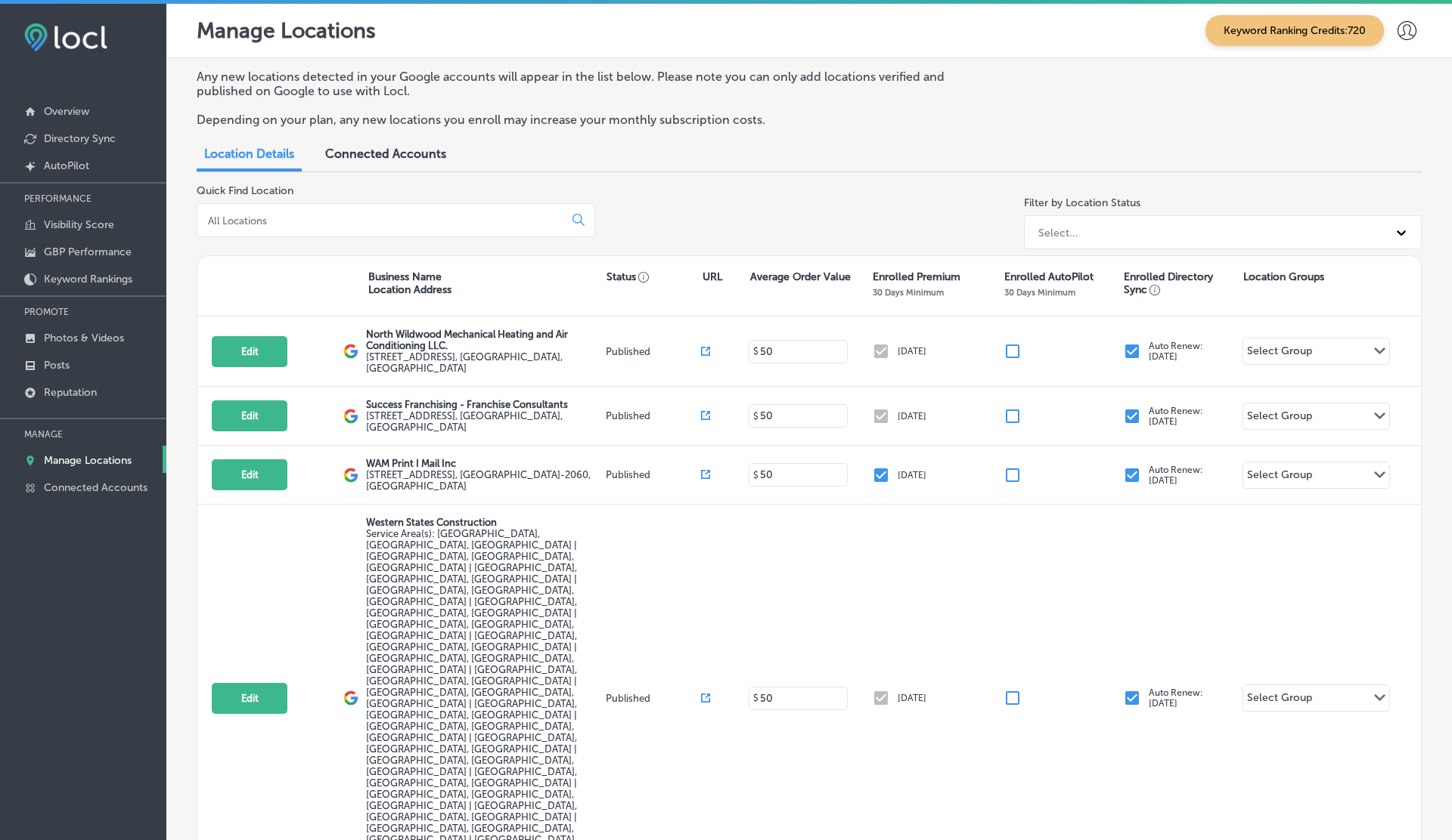
click at [324, 219] on input at bounding box center [383, 221] width 354 height 14
paste input "Pizzaiola"
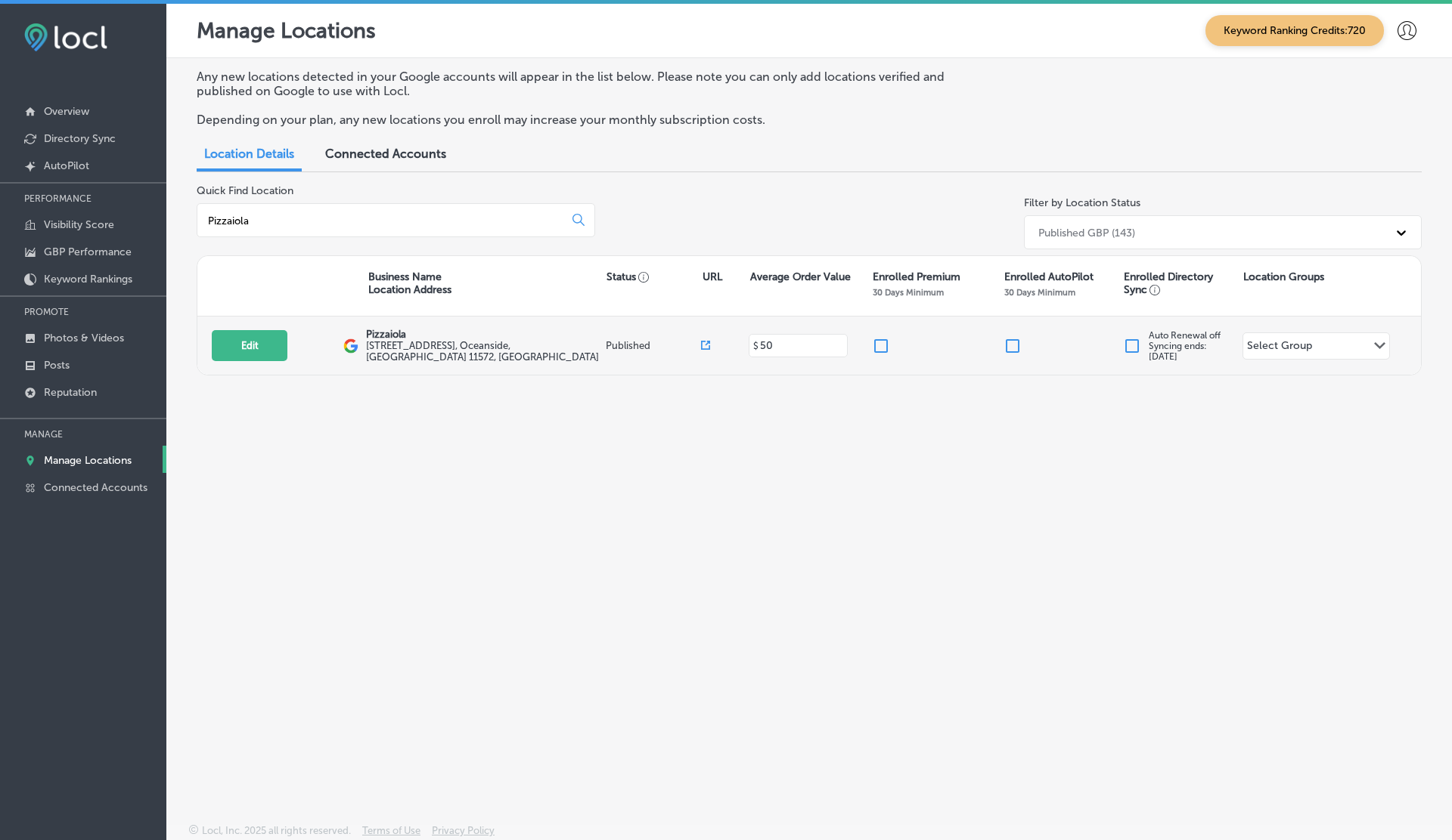
type input "Pizzaiola"
click at [706, 342] on icon at bounding box center [708, 344] width 5 height 5
click at [249, 351] on button "Edit" at bounding box center [249, 345] width 75 height 31
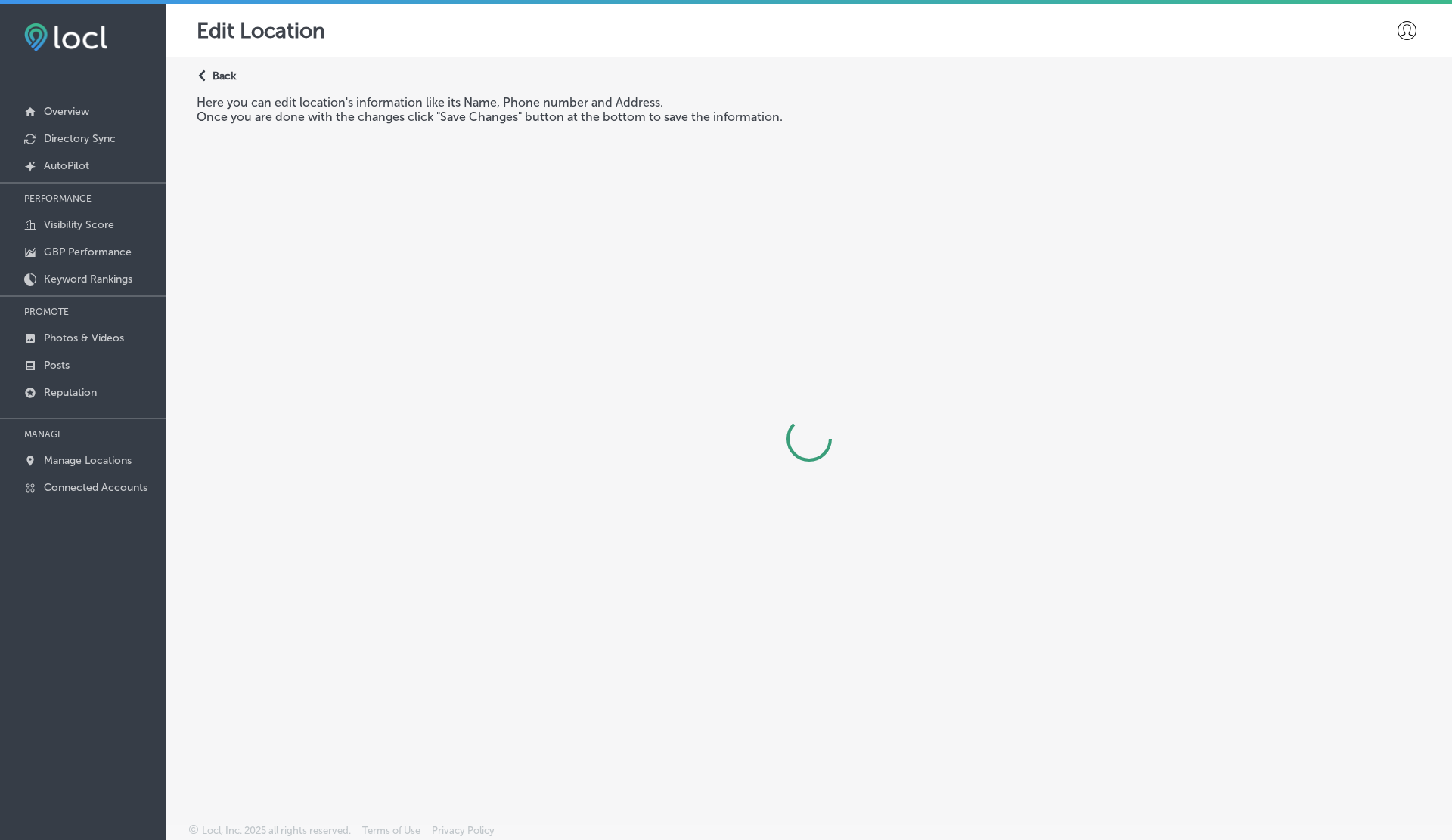
select select "US"
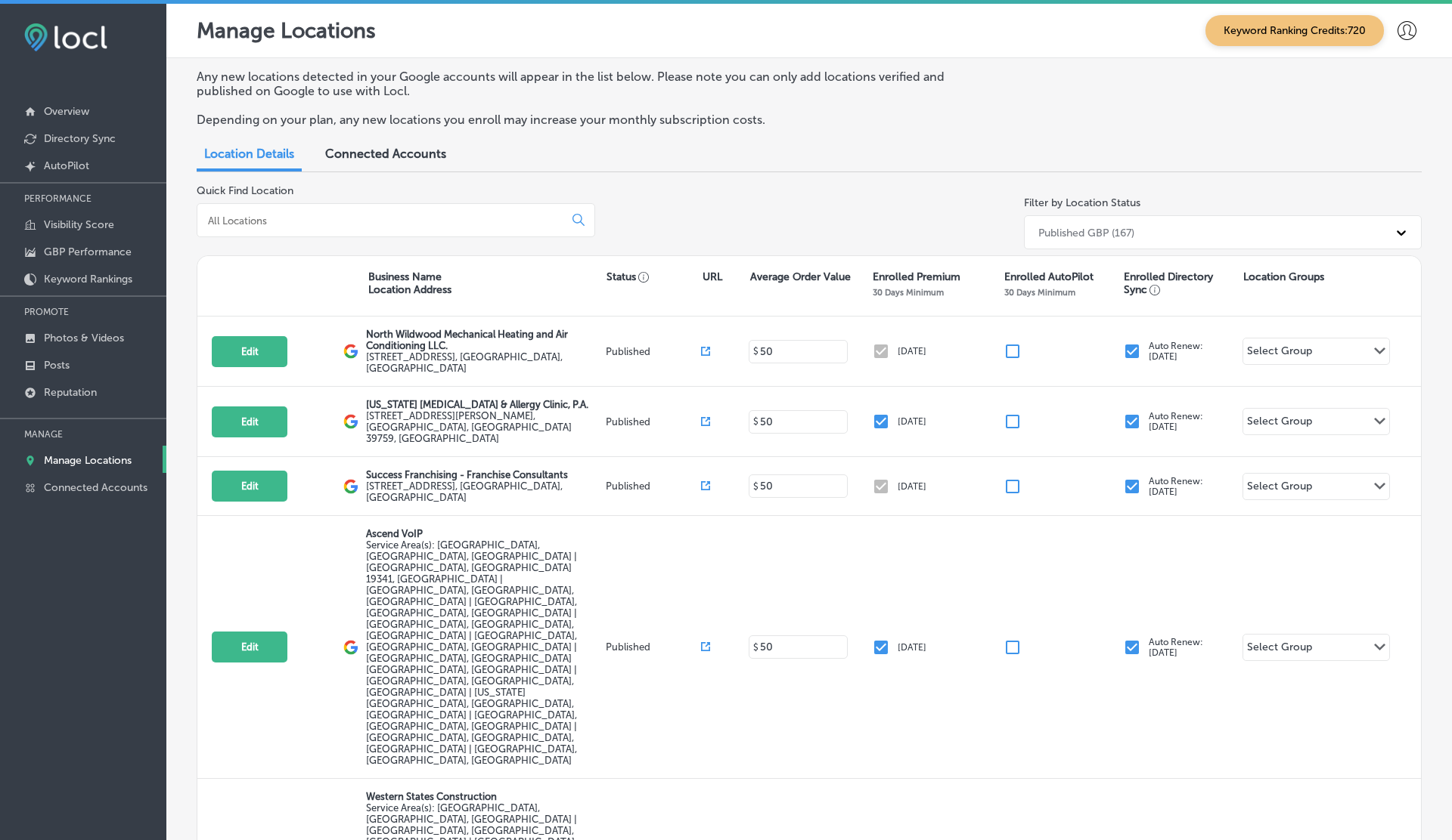
click at [259, 222] on input at bounding box center [383, 221] width 354 height 14
paste input "Omaha Junk Squad"
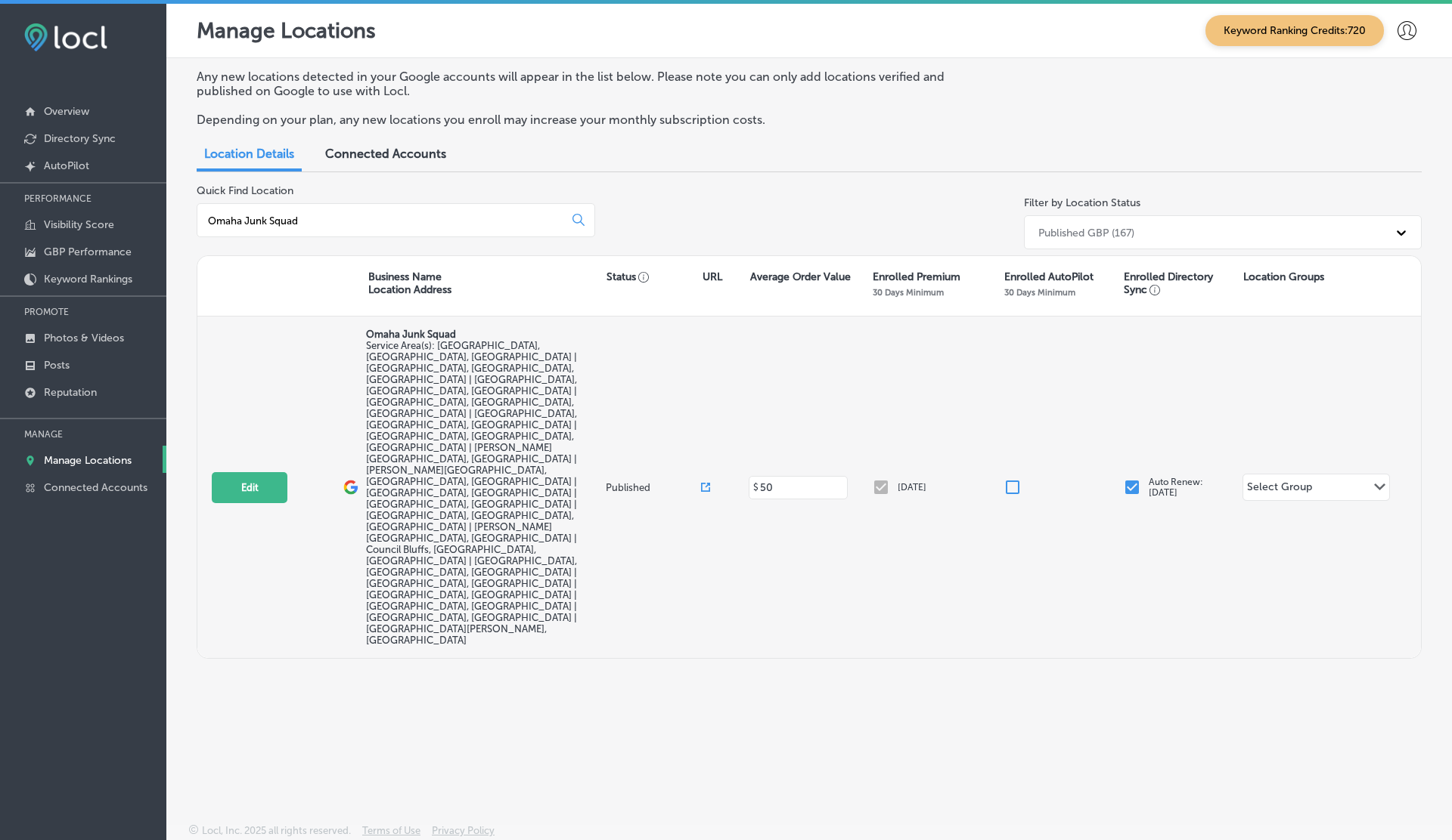
type input "Omaha Junk Squad"
click at [703, 483] on icon at bounding box center [705, 488] width 9 height 9
click at [234, 473] on button "Edit" at bounding box center [249, 488] width 75 height 31
select select "US"
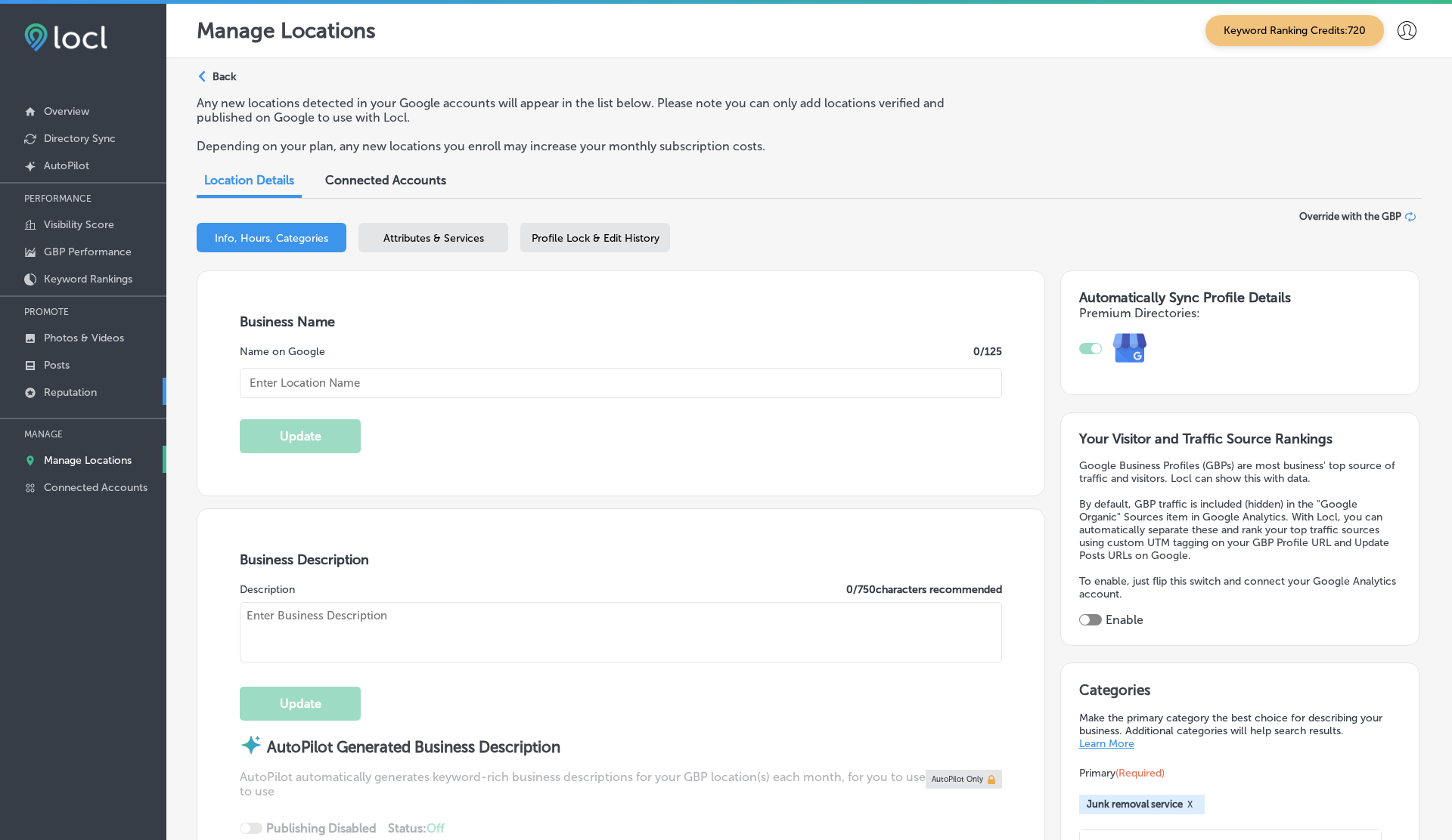
checkbox input "true"
type input "Omaha Junk Squad"
type input "8405 Keystone Drive"
type input "Omaha"
type input "68134"
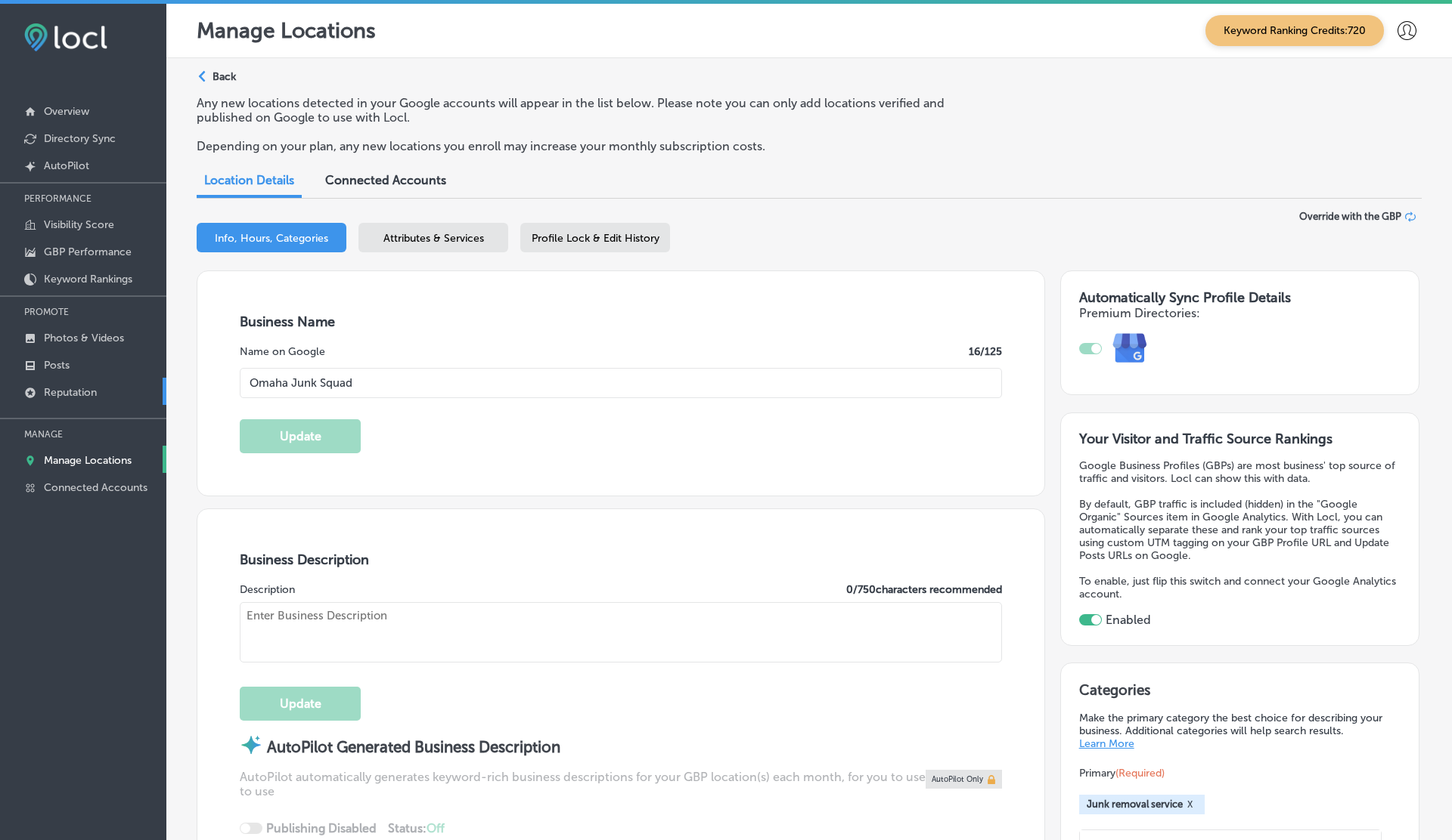
type input "US"
type input "https://www.omahajunksquad.com/"
type textarea "Omaha Junk Squad is your go-to junk removal company serving the Greater Omaha a…"
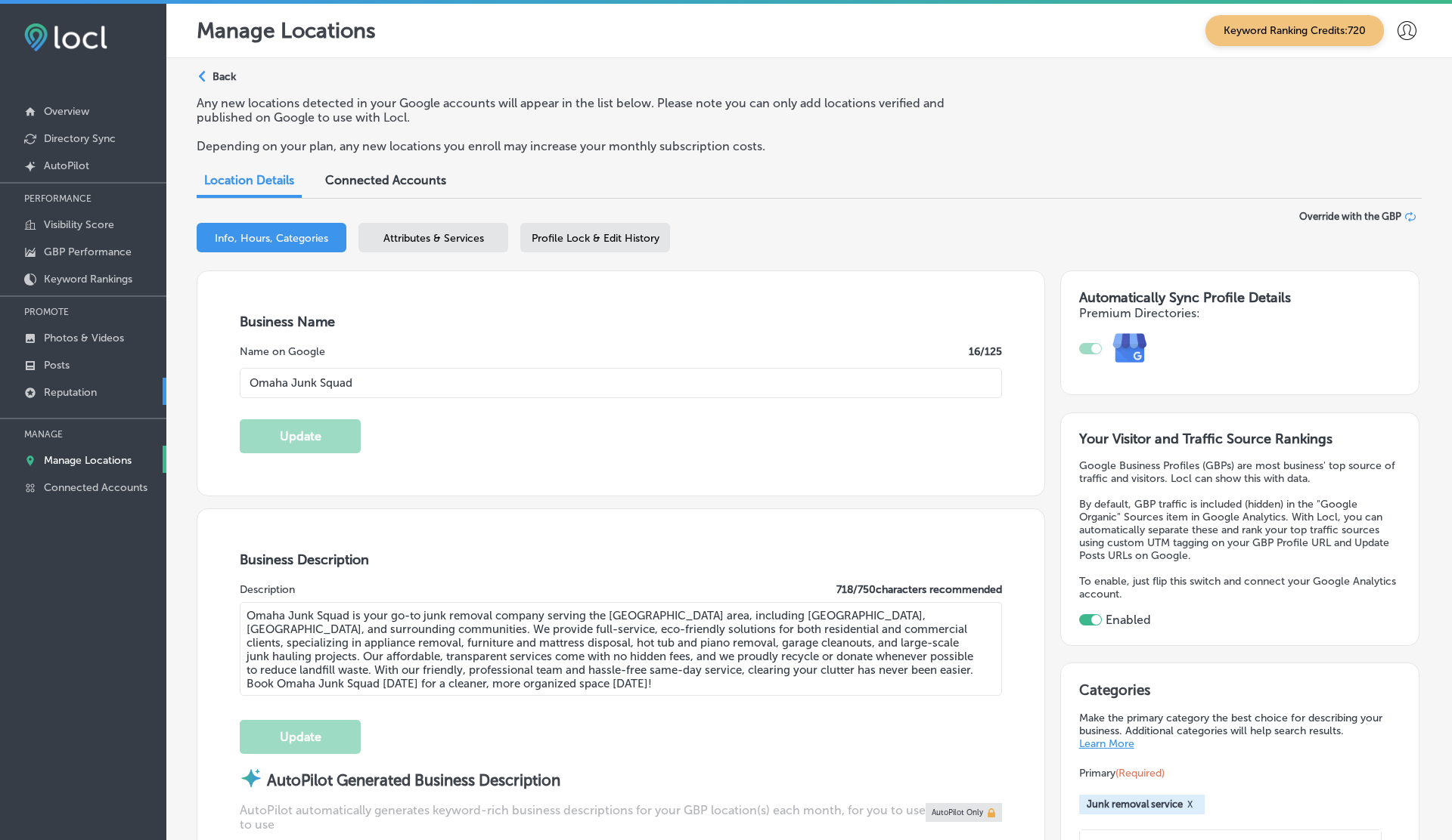
type input "+1 402 577 0136"
click at [60, 395] on p "Reputation" at bounding box center [70, 392] width 53 height 13
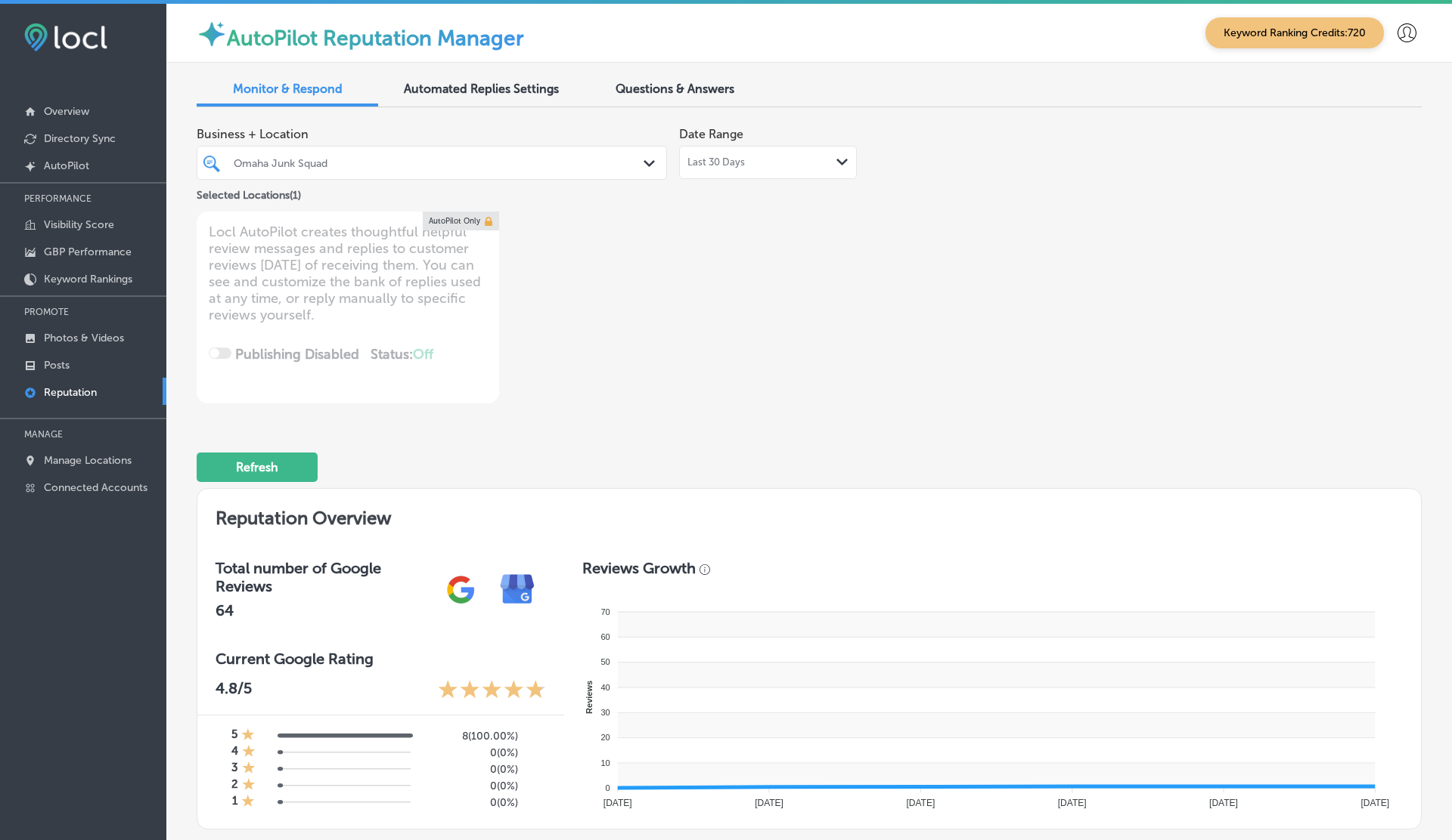
type textarea "x"
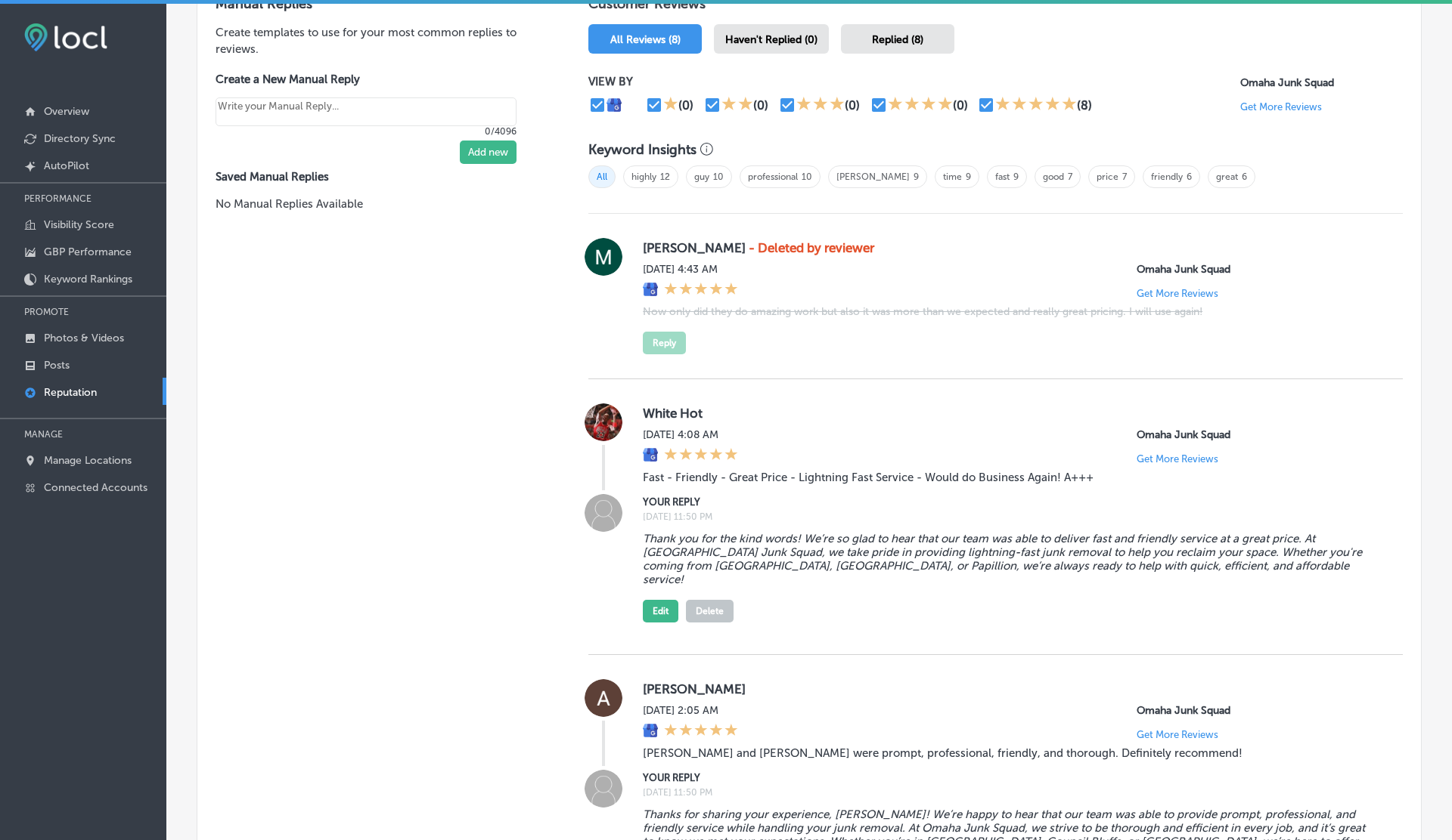
scroll to position [992, 0]
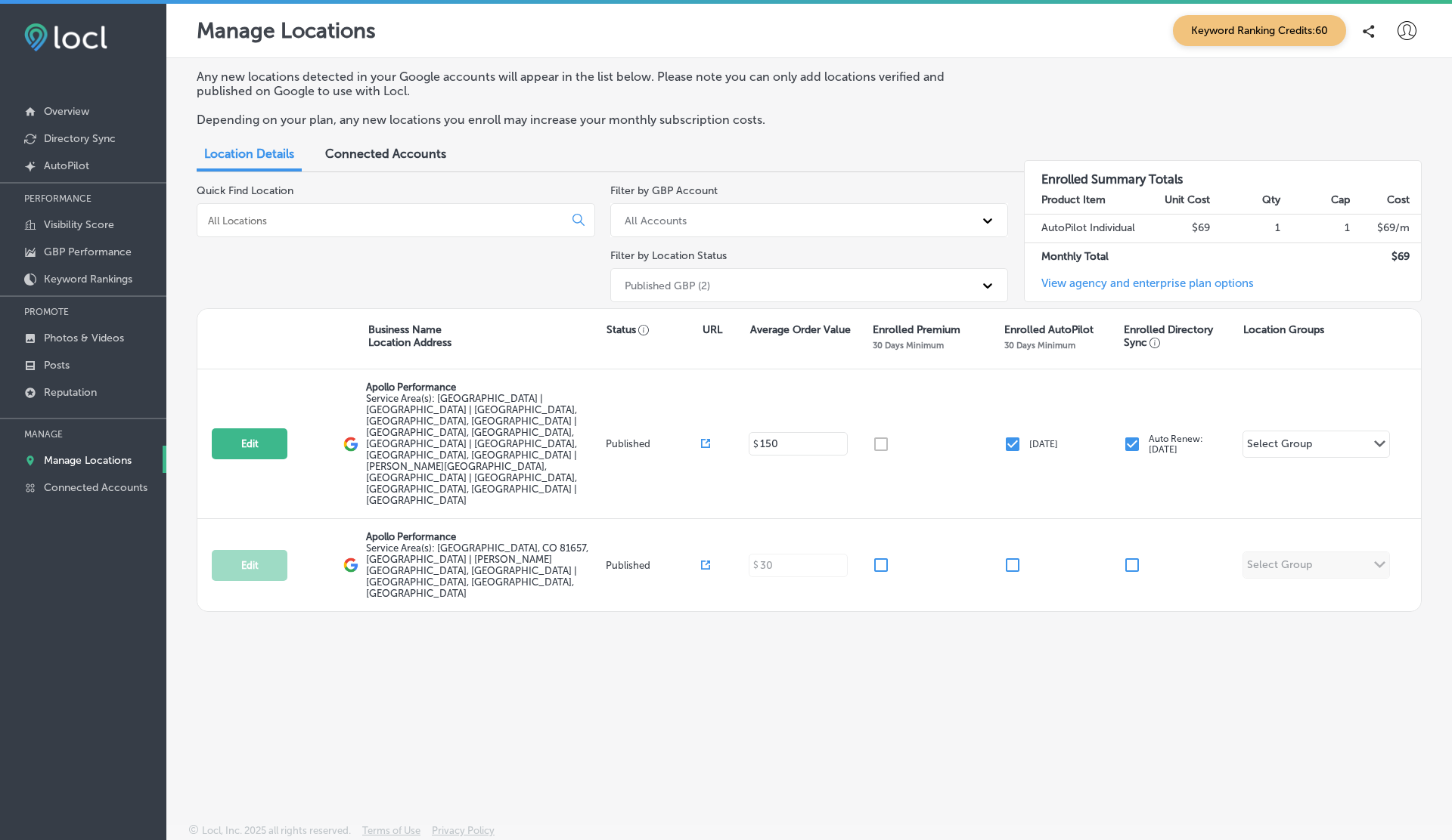
click at [292, 215] on input at bounding box center [383, 221] width 354 height 14
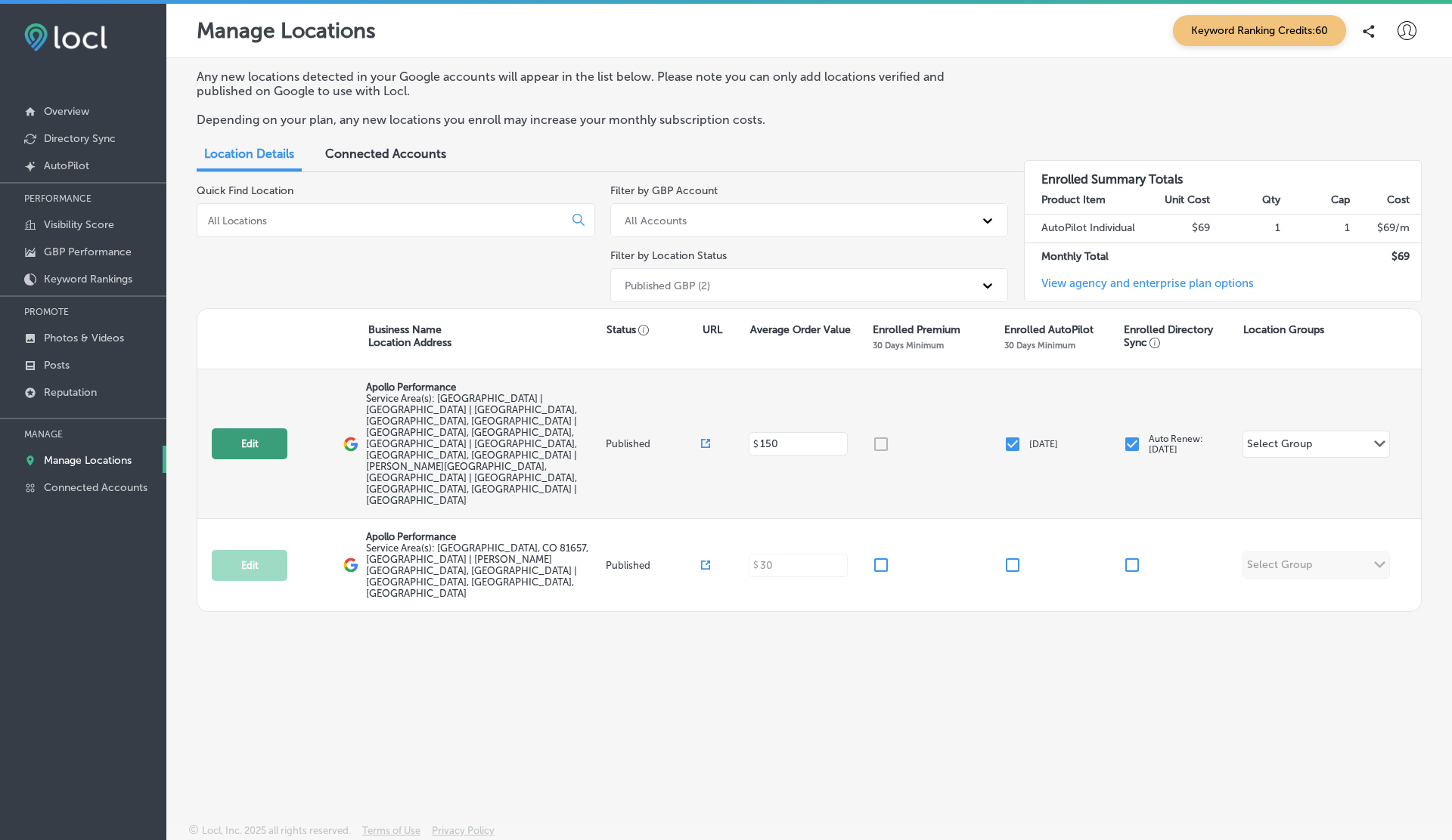
click at [254, 429] on button "Edit" at bounding box center [249, 444] width 75 height 31
select select "US"
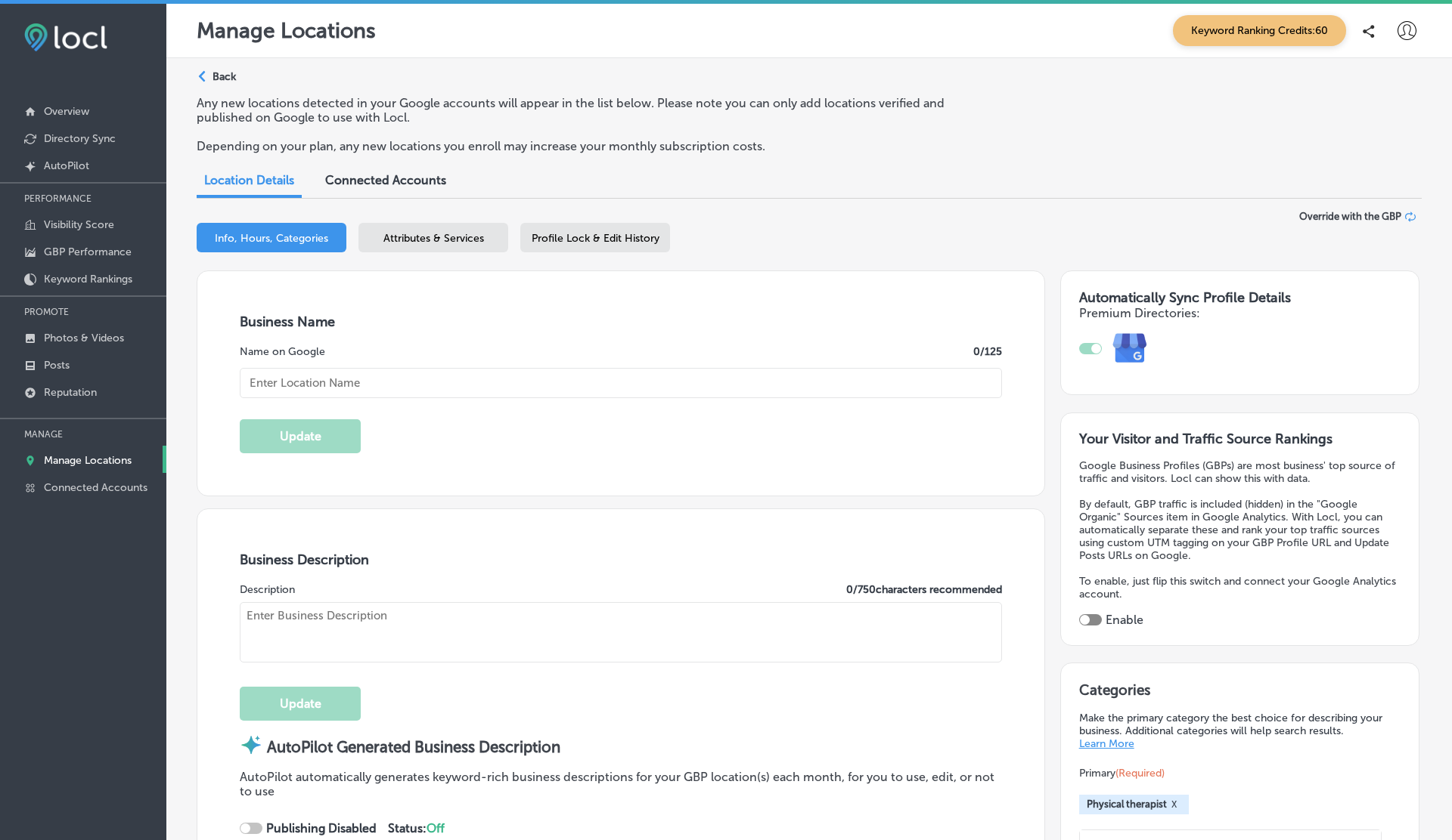
checkbox input "true"
type input "Apollo Performance"
type textarea "Apollo Performance delivers elite physiotherapy directly to you—at home, in hot…"
type input "400 North Park Ave"
type input "Suite 12B"
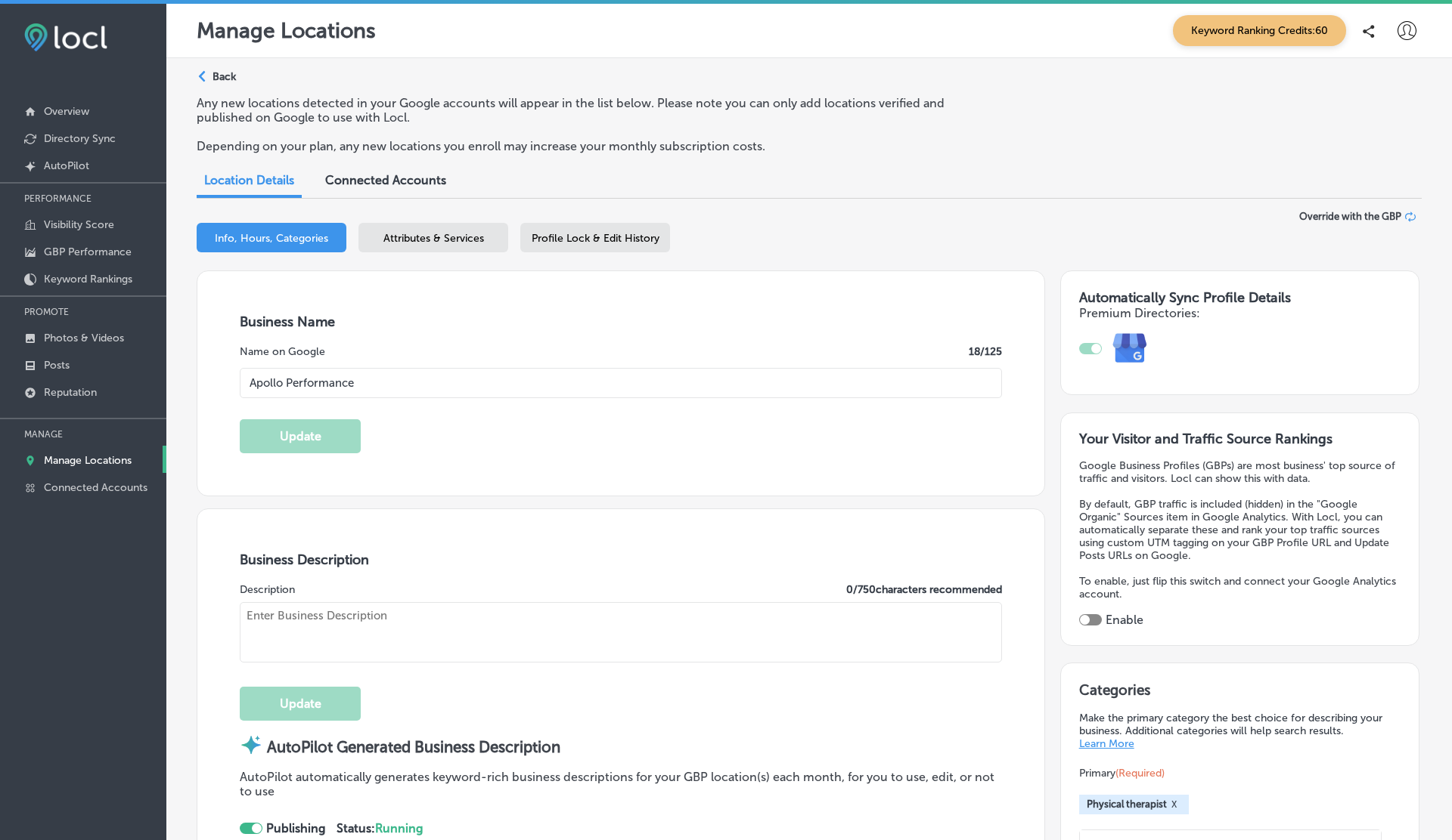
type input "BRECKENRIDGE"
type input "80424"
type input "US"
type input "https://performwithapollo.com/"
type textarea "Apollo Performance delivers elite physiotherapy directly to you—at home, in hot…"
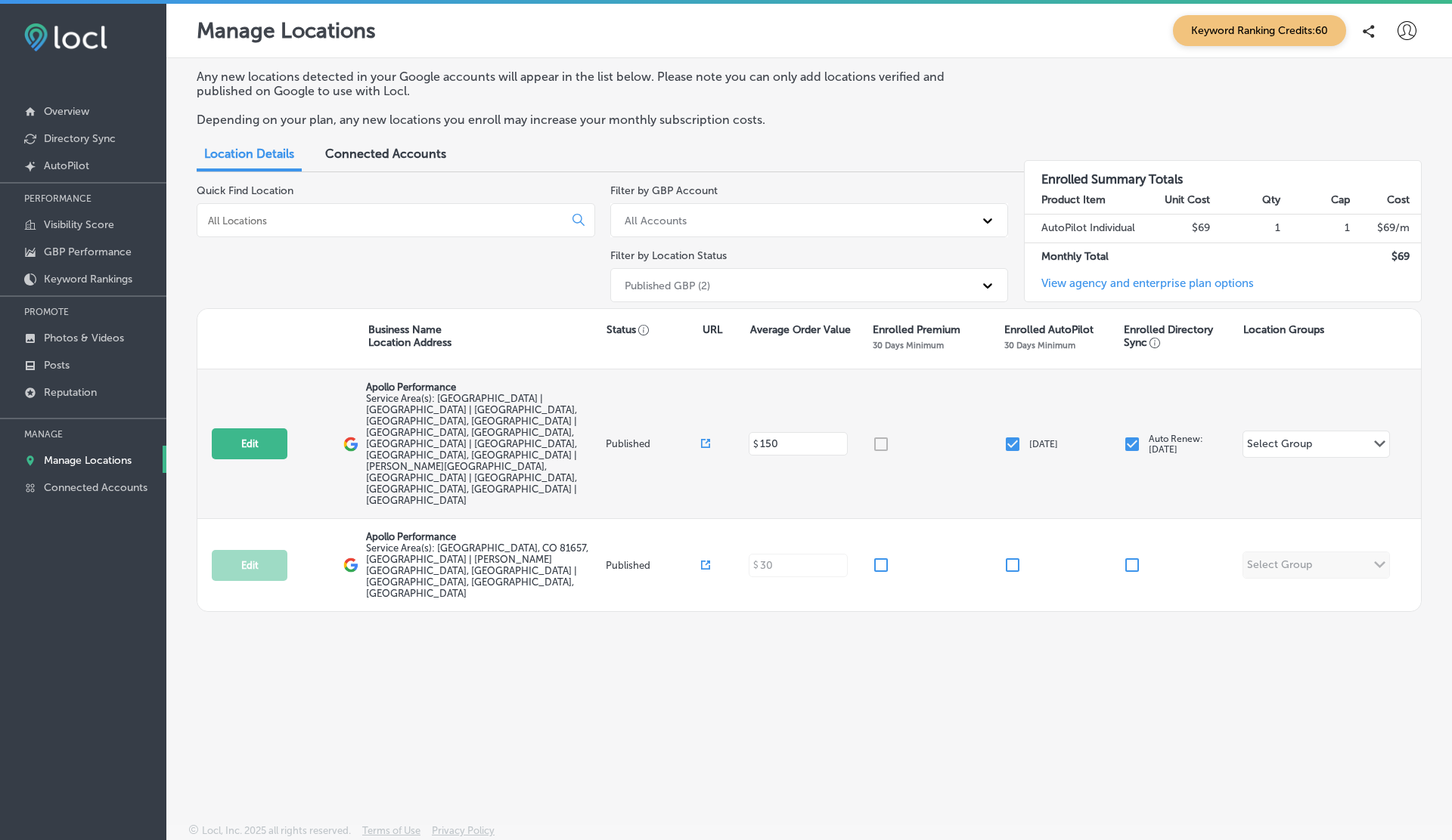
click at [705, 439] on icon at bounding box center [705, 444] width 9 height 9
click at [256, 429] on button "Edit" at bounding box center [249, 444] width 75 height 31
select select "US"
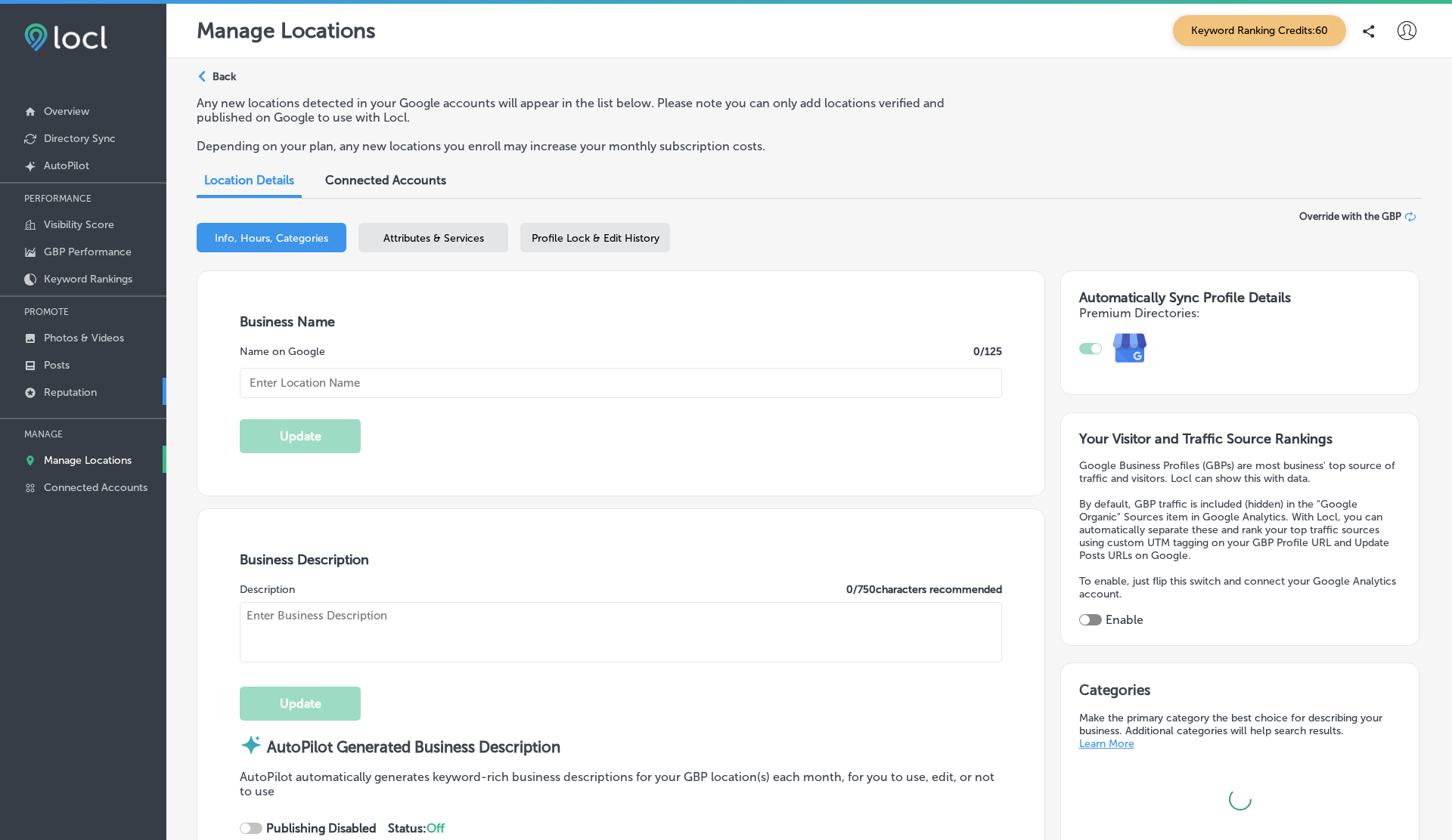
type textarea "Apollo Performance delivers elite physiotherapy directly to you—at home, in hot…"
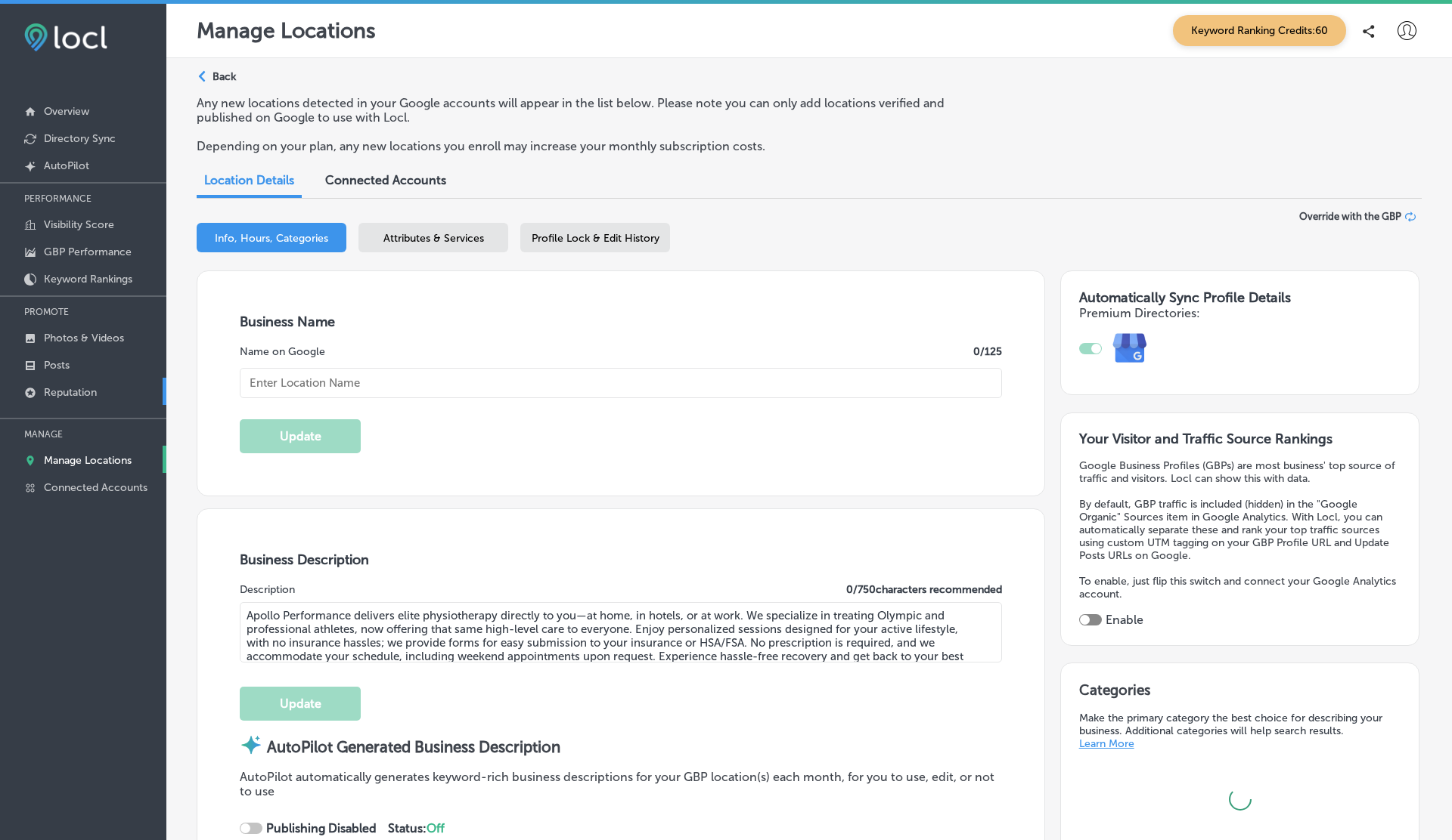
click at [74, 388] on p "Reputation" at bounding box center [70, 392] width 53 height 13
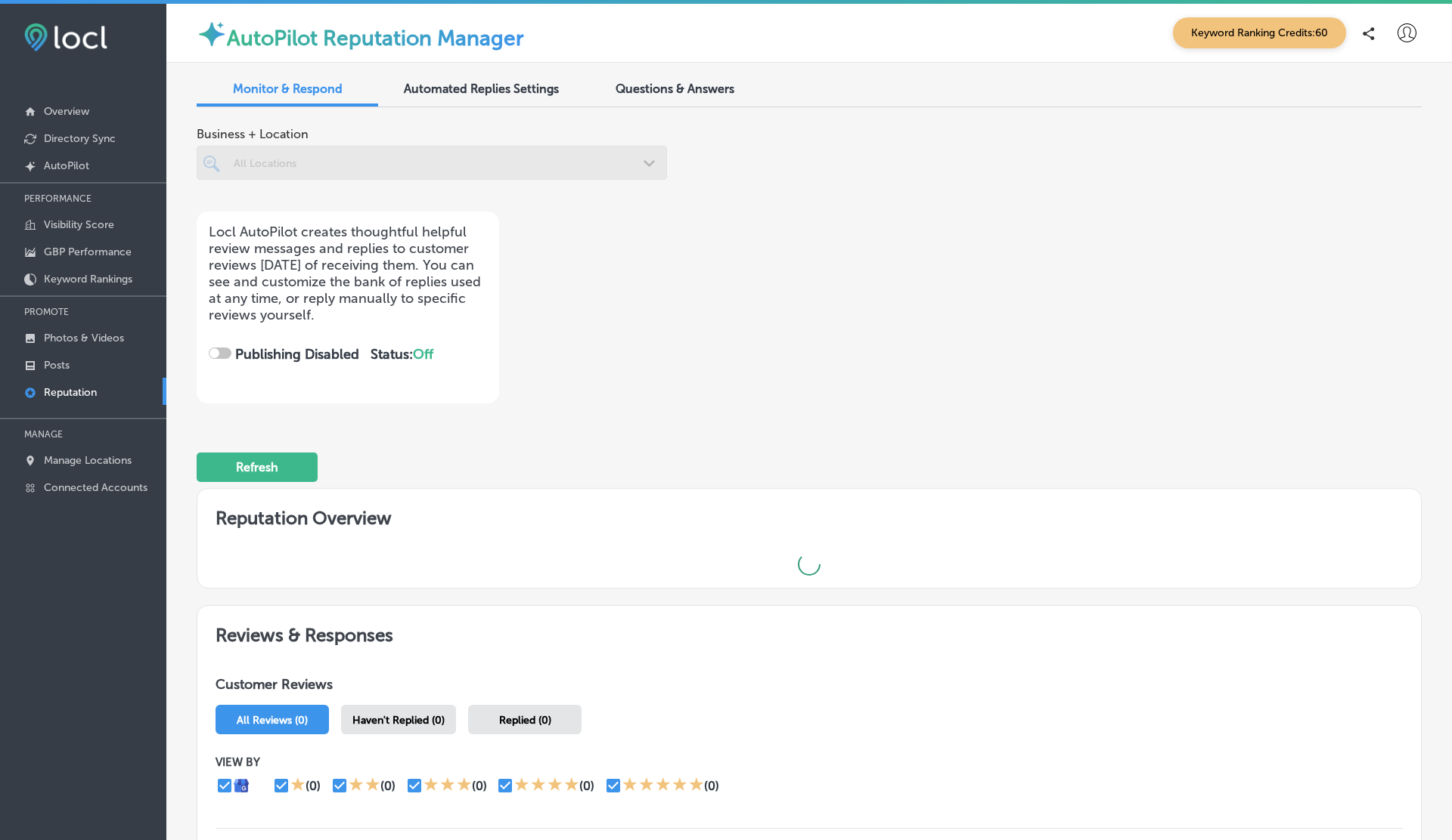
checkbox input "true"
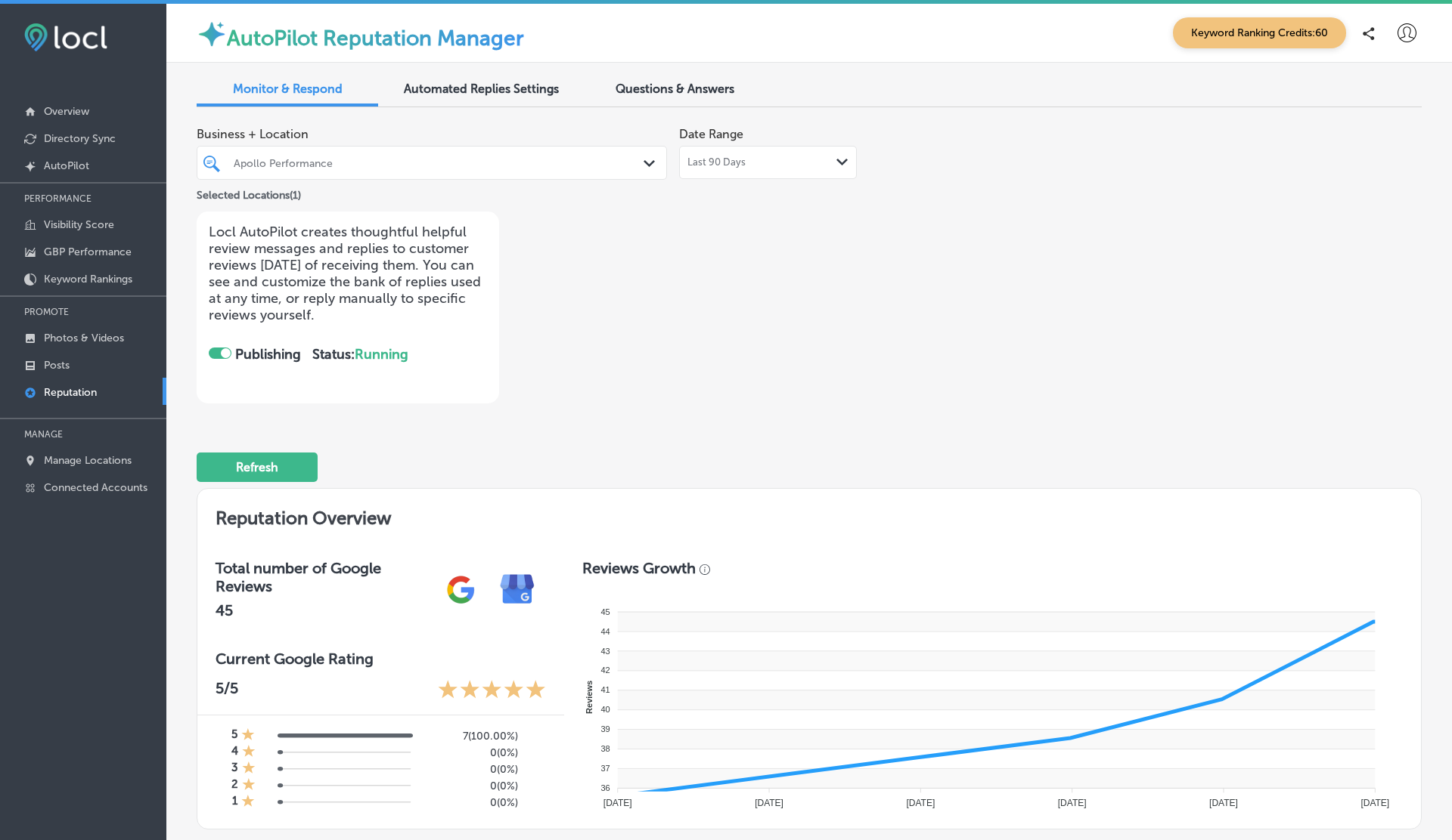
click at [583, 169] on div at bounding box center [411, 162] width 359 height 20
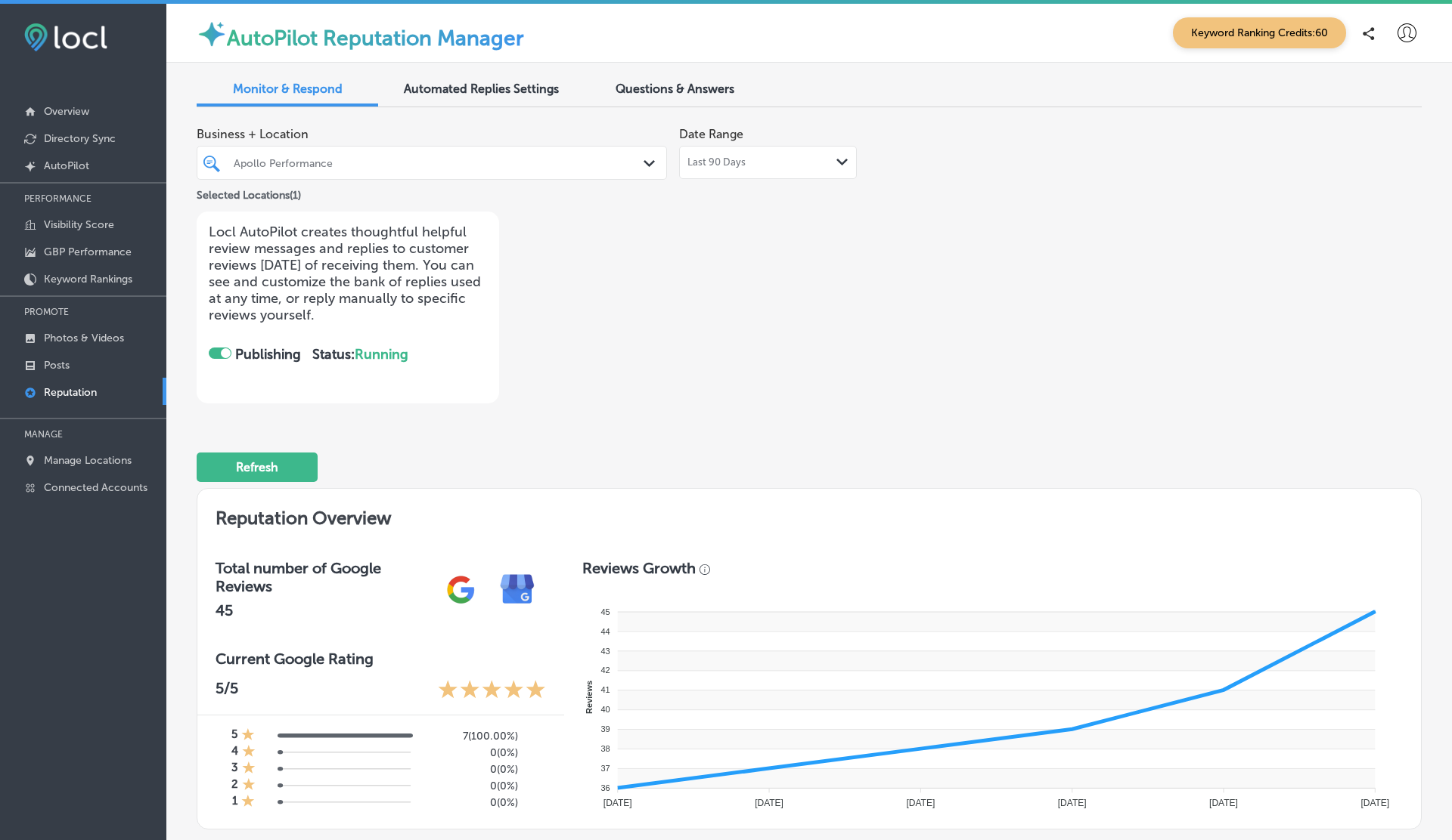
click at [583, 169] on div at bounding box center [411, 162] width 359 height 20
click at [1413, 25] on icon at bounding box center [1407, 33] width 19 height 19
click at [1372, 174] on li "Log Out" at bounding box center [1378, 162] width 104 height 35
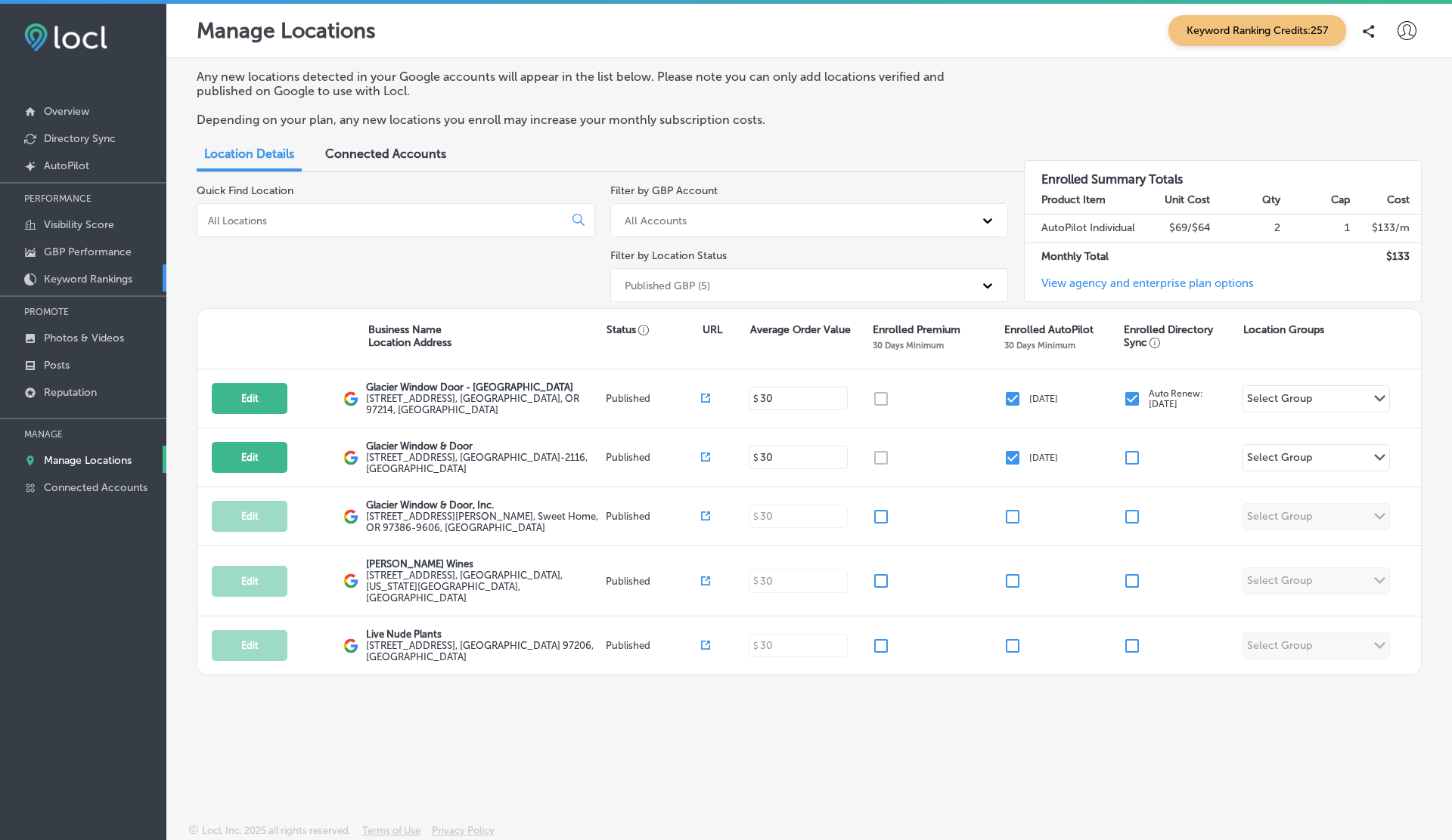
click at [89, 276] on p "Keyword Rankings" at bounding box center [88, 279] width 89 height 13
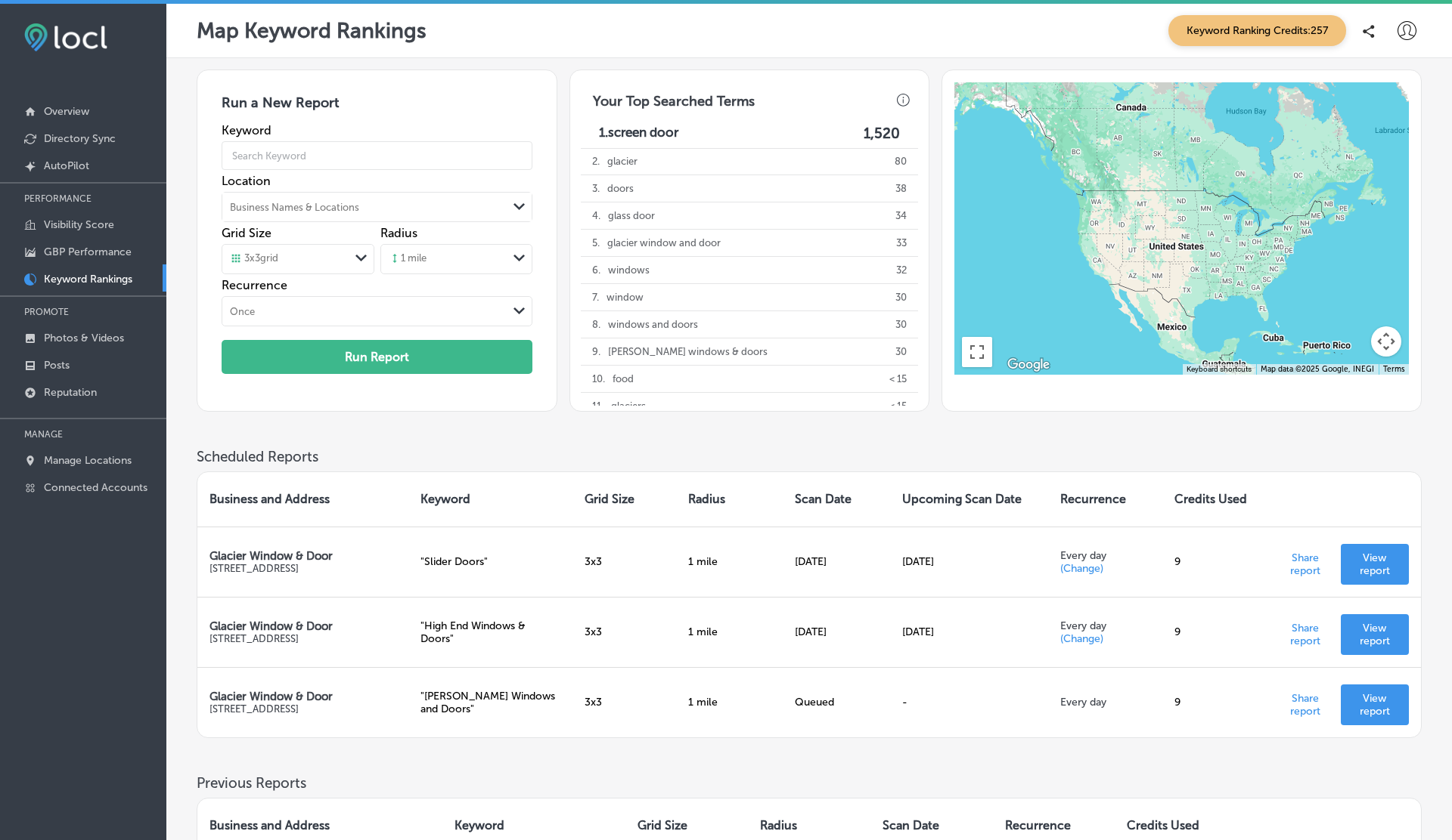
click at [1408, 24] on icon at bounding box center [1407, 31] width 19 height 19
click at [1391, 160] on p "Log Out" at bounding box center [1374, 162] width 46 height 18
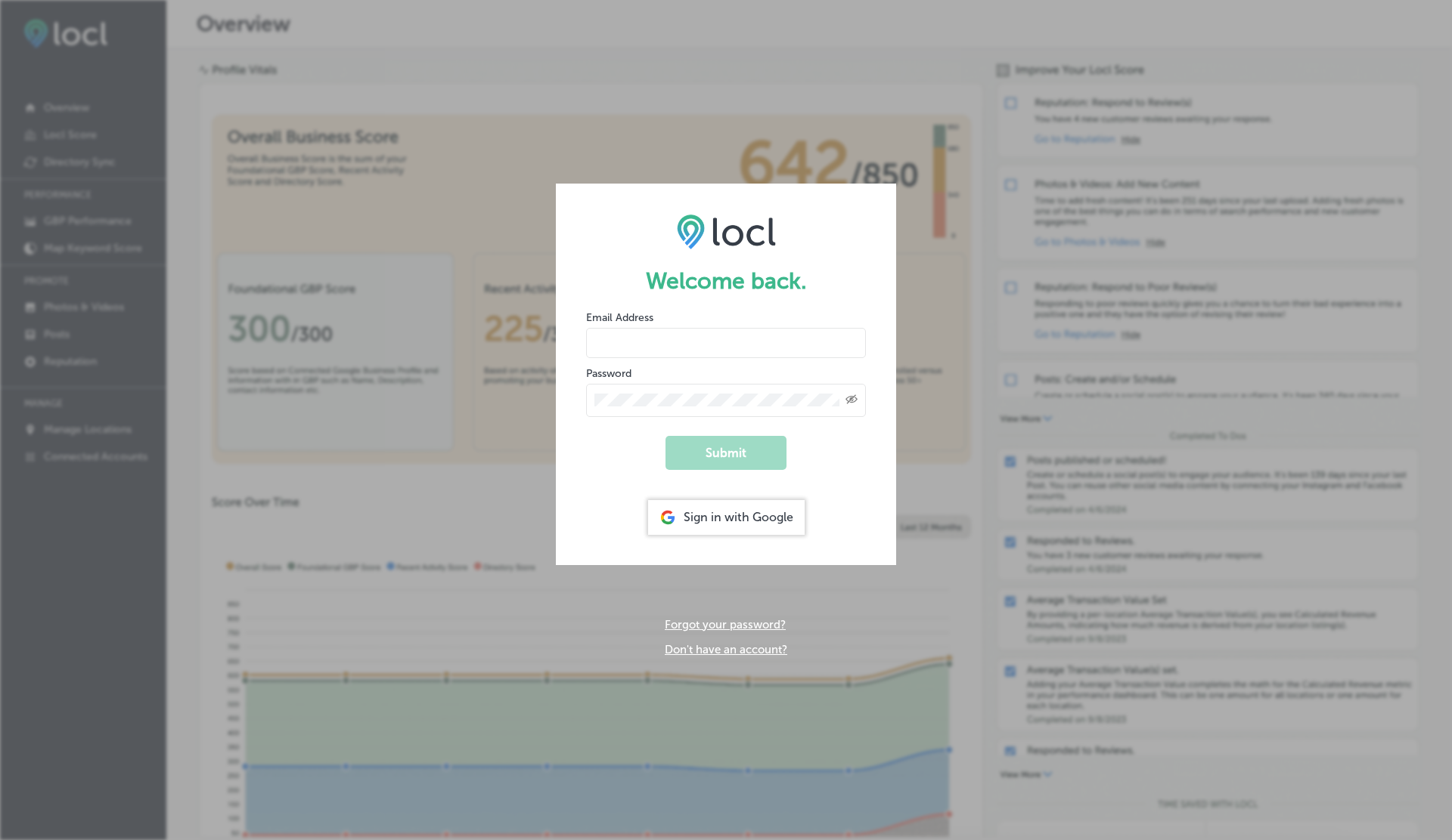
click at [619, 345] on input "email" at bounding box center [726, 343] width 280 height 30
click at [665, 436] on button "Submit" at bounding box center [726, 452] width 121 height 34
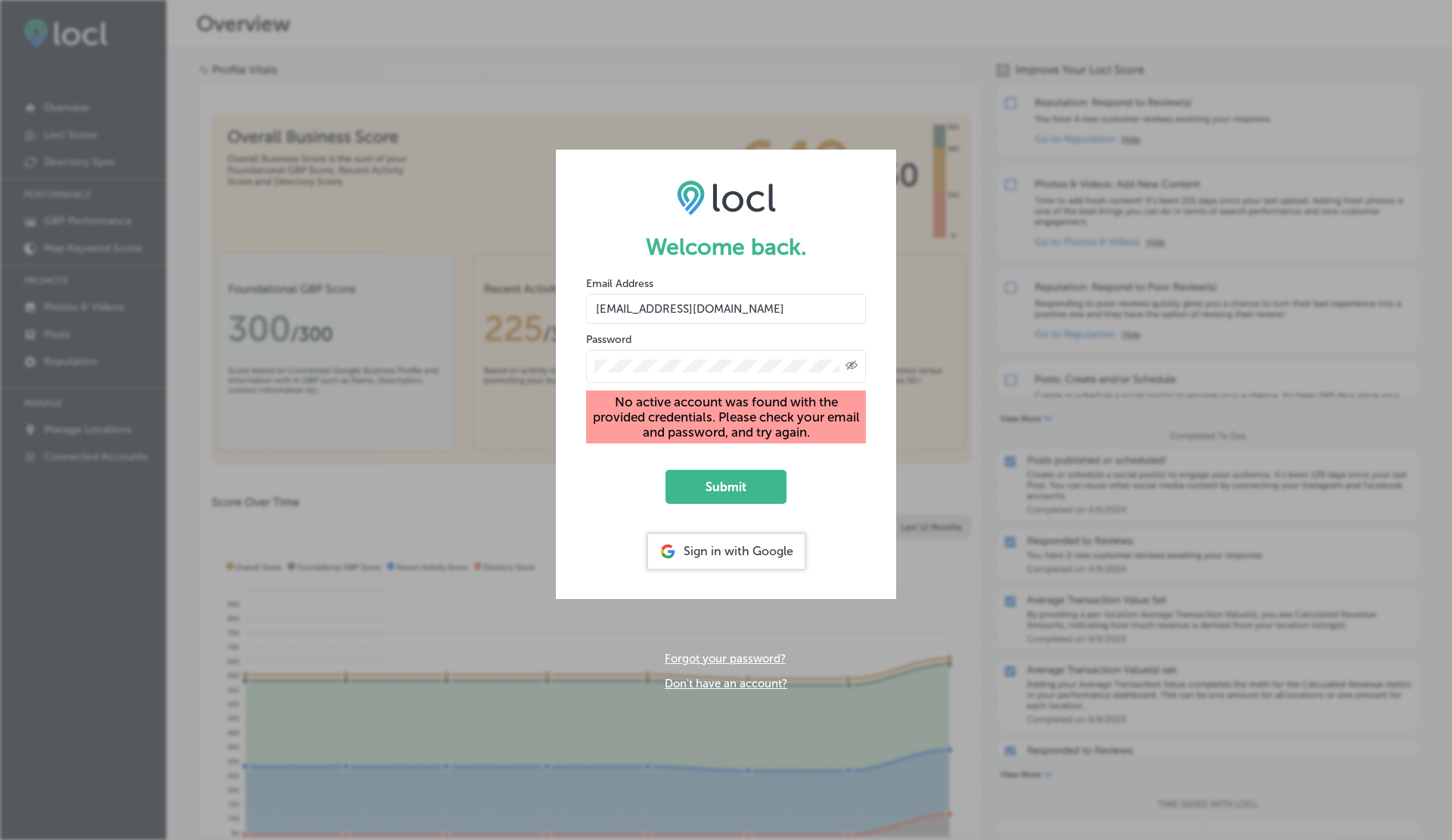
click at [687, 312] on input "[EMAIL_ADDRESS][DOMAIN_NAME]" at bounding box center [726, 309] width 280 height 30
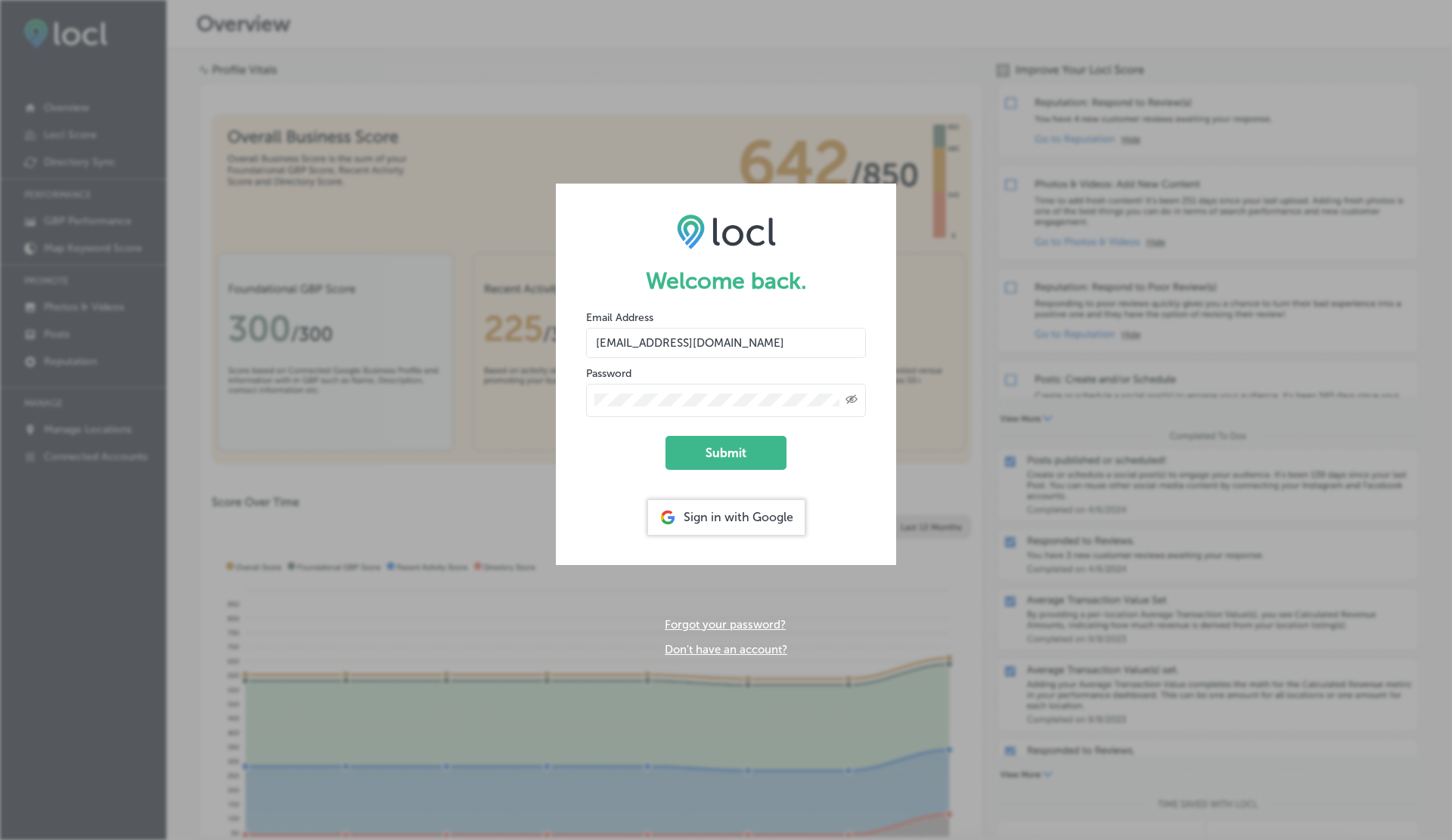
type input "[EMAIL_ADDRESS][DOMAIN_NAME]"
click at [665, 436] on button "Submit" at bounding box center [726, 452] width 121 height 34
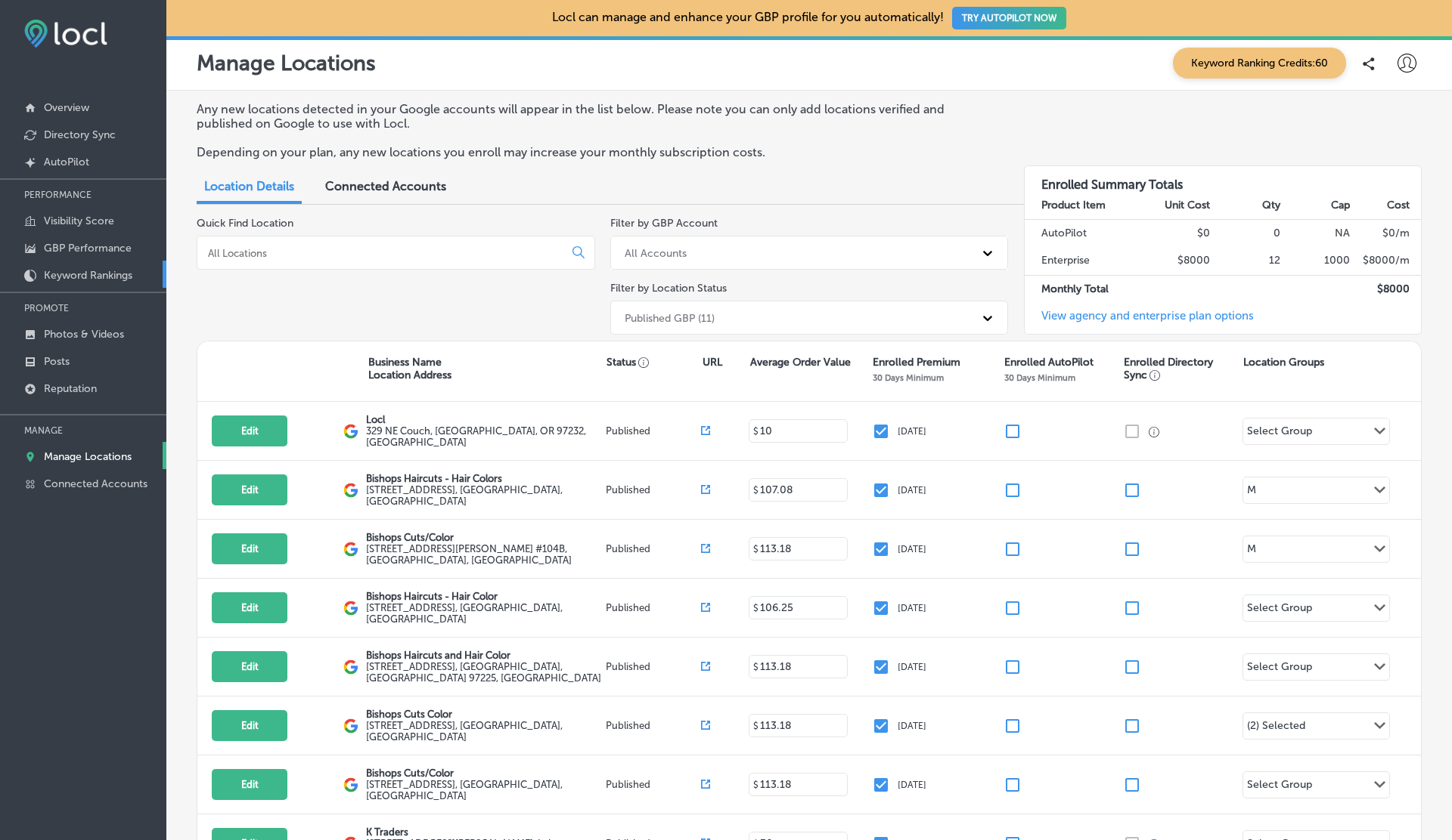
click at [96, 270] on p "Keyword Rankings" at bounding box center [88, 275] width 89 height 13
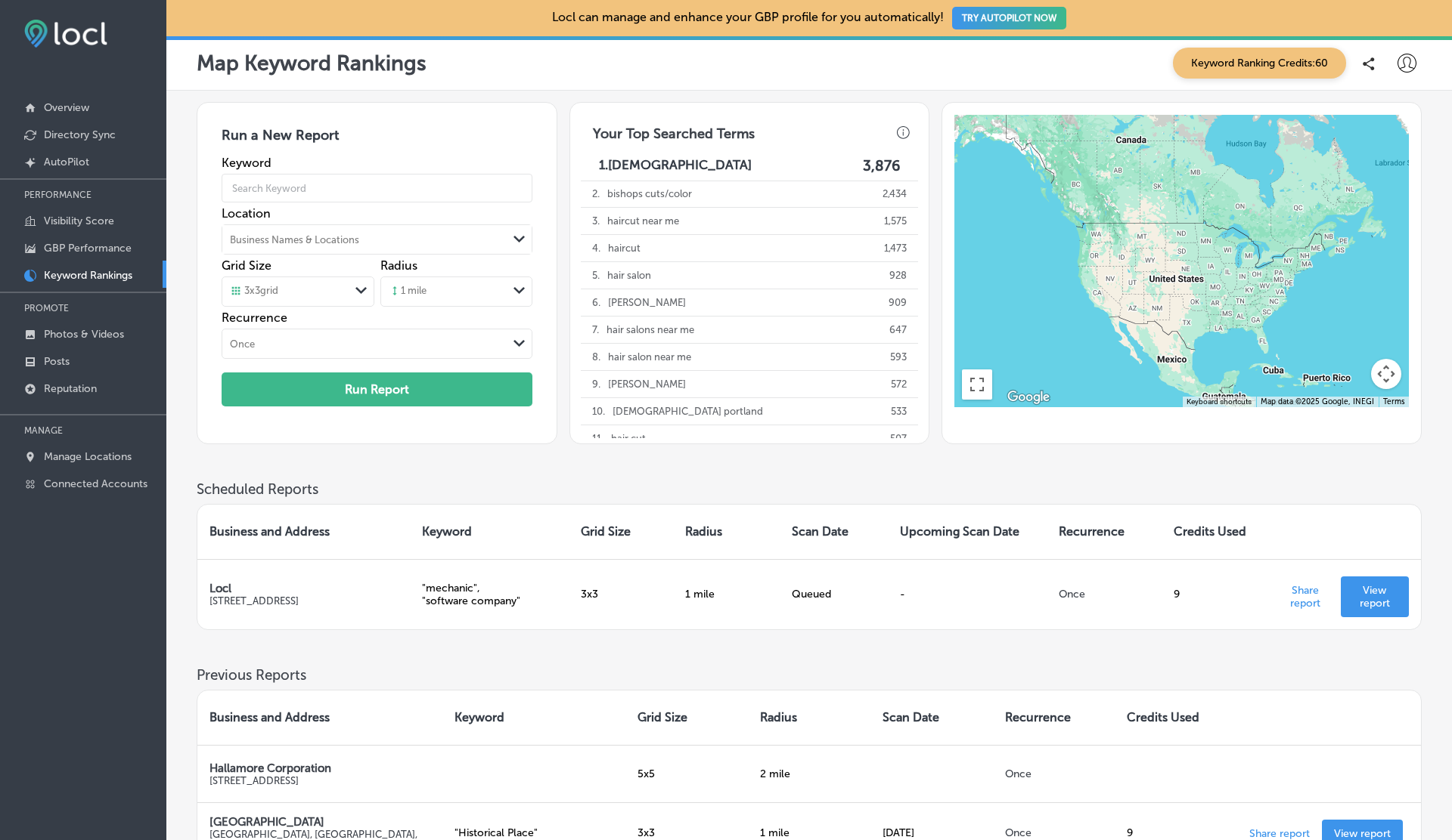
click at [1408, 54] on icon at bounding box center [1407, 63] width 19 height 19
click at [1378, 196] on p "Log Out" at bounding box center [1374, 195] width 46 height 18
